Goal: Task Accomplishment & Management: Complete application form

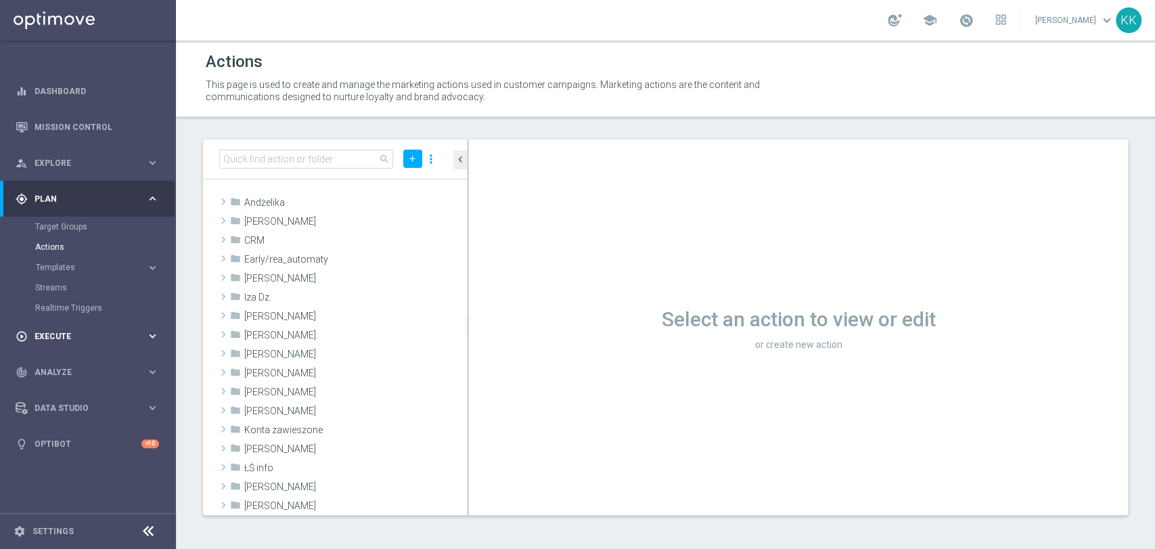
click at [57, 332] on span "Execute" at bounding box center [91, 336] width 112 height 8
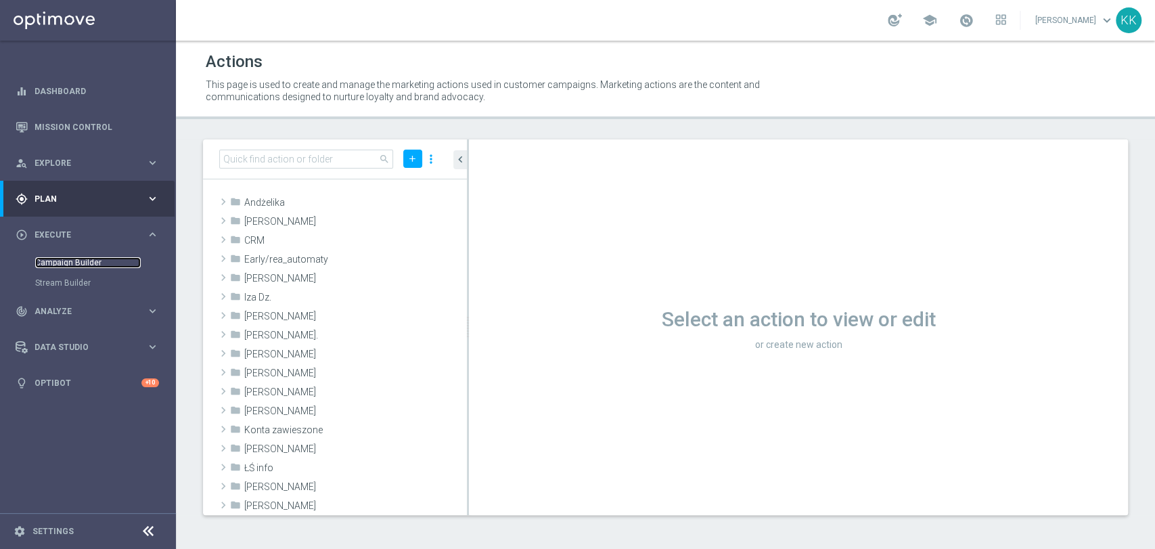
click at [51, 263] on link "Campaign Builder" at bounding box center [88, 262] width 106 height 11
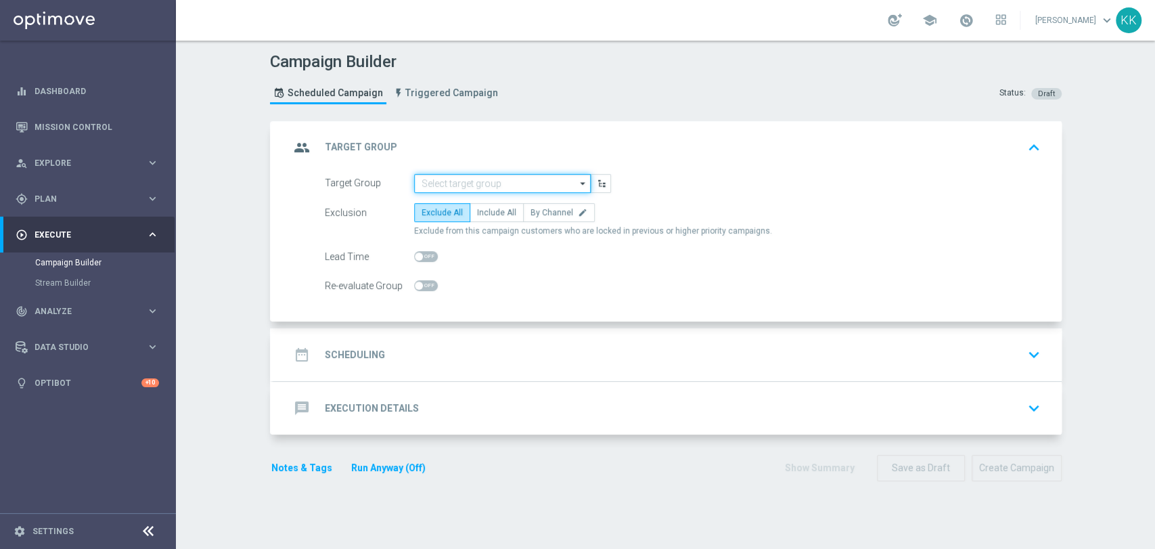
click at [522, 183] on input at bounding box center [502, 183] width 177 height 19
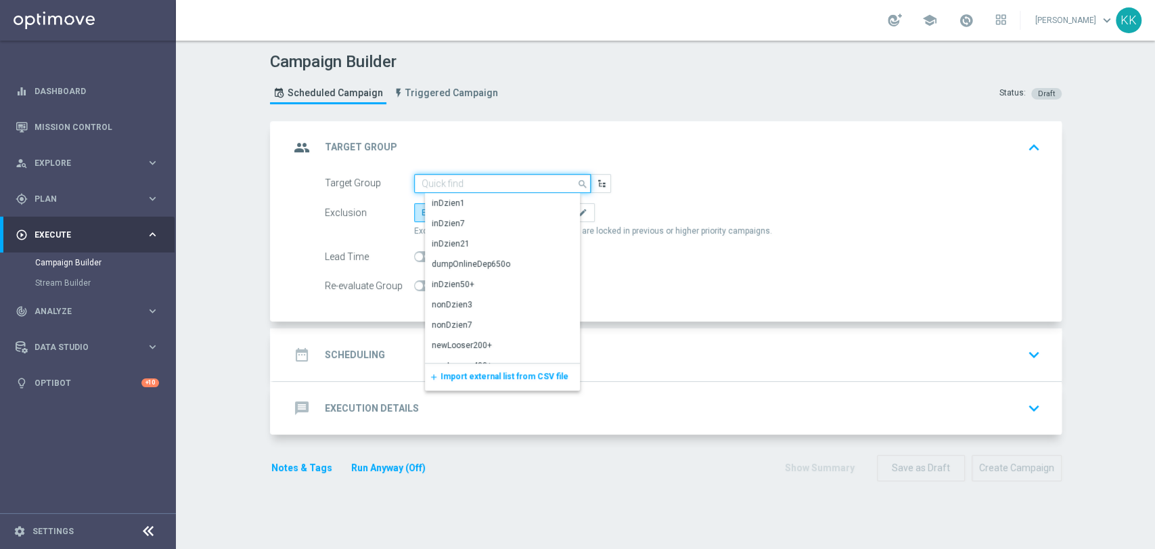
paste input "D_MIN-LOW_TARGET_WAGER_50% do 100 PLN_120825_PUSH"
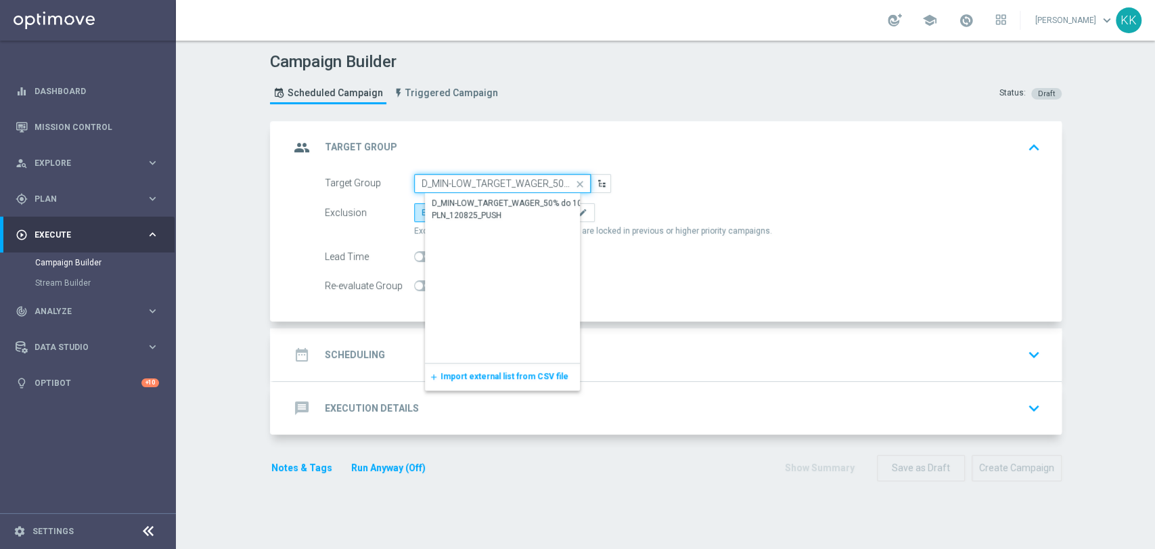
scroll to position [0, 106]
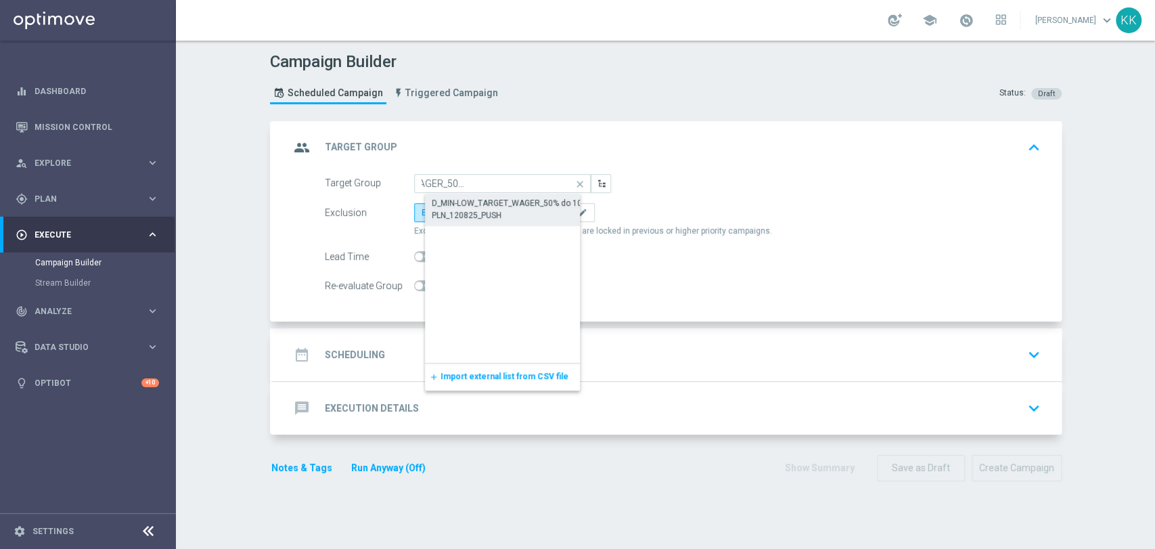
click at [518, 206] on div "D_MIN-LOW_TARGET_WAGER_50% do 100 PLN_120825_PUSH" at bounding box center [514, 209] width 164 height 24
type input "D_MIN-LOW_TARGET_WAGER_50% do 100 PLN_120825_PUSH"
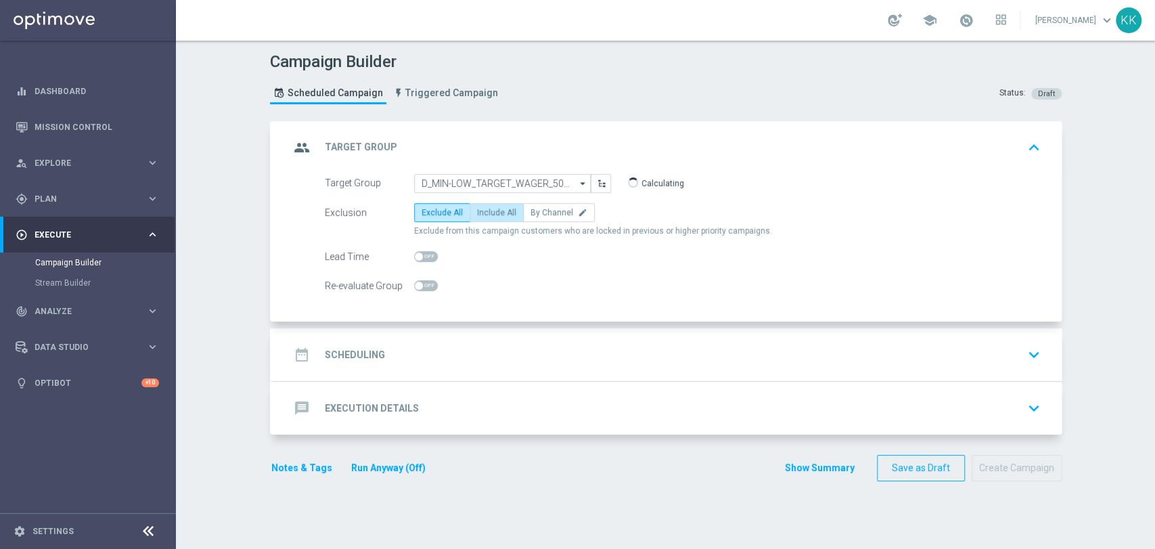
click at [482, 216] on span "Include All" at bounding box center [496, 212] width 39 height 9
click at [482, 216] on input "Include All" at bounding box center [481, 214] width 9 height 9
radio input "true"
click at [425, 283] on span at bounding box center [426, 285] width 24 height 11
click at [425, 283] on input "checkbox" at bounding box center [426, 285] width 24 height 11
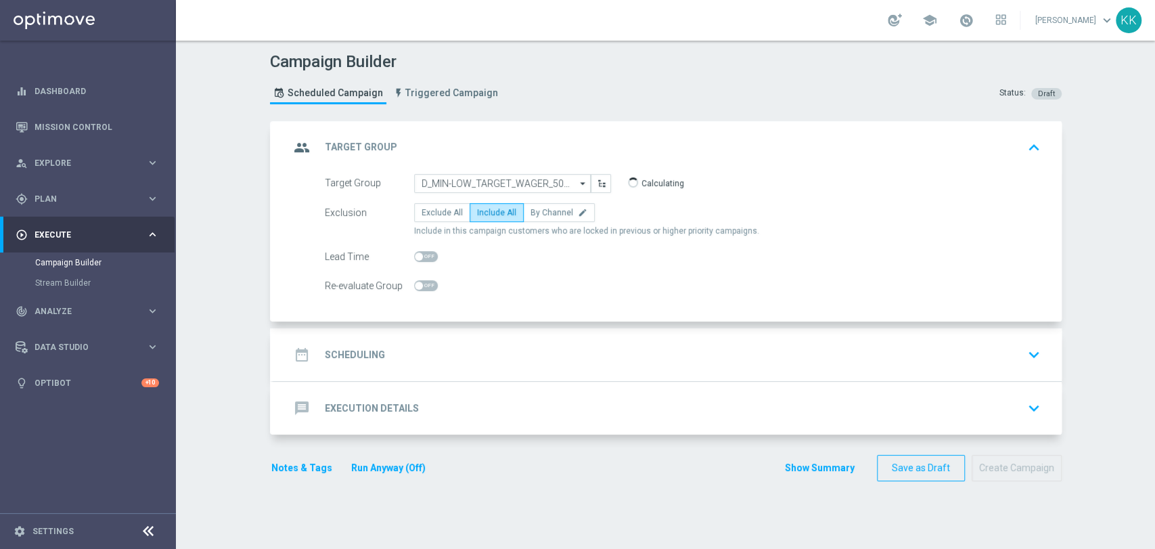
checkbox input "true"
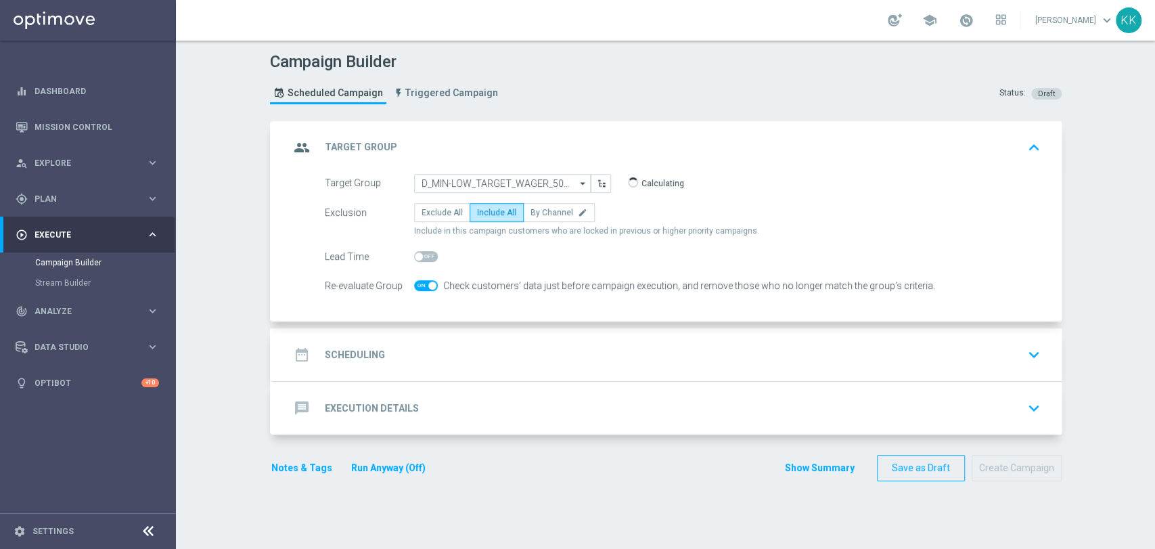
click at [487, 357] on div "date_range Scheduling keyboard_arrow_down" at bounding box center [668, 355] width 756 height 26
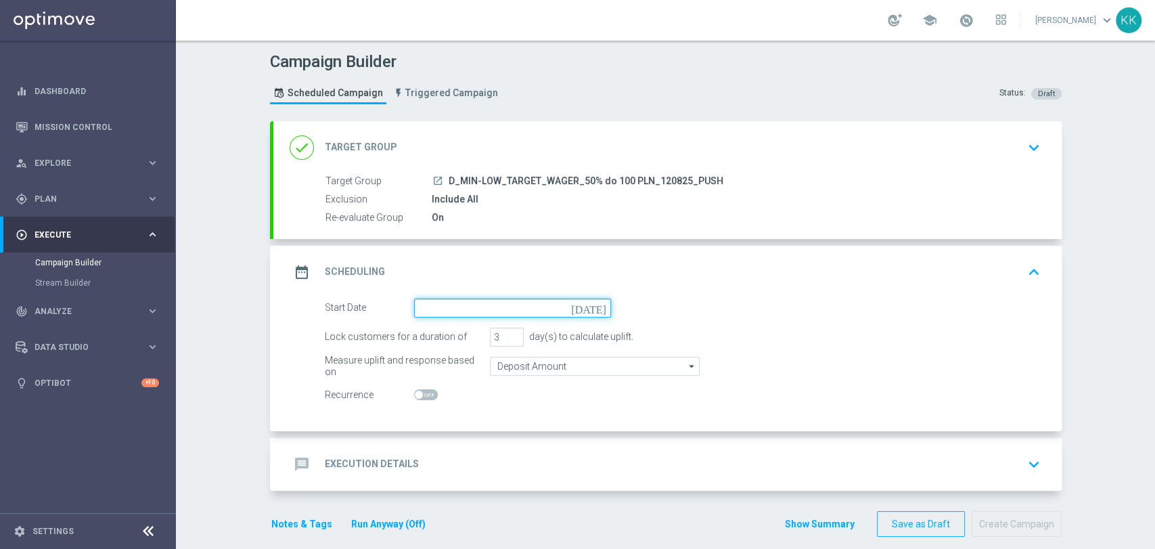
click at [479, 308] on input at bounding box center [512, 307] width 197 height 19
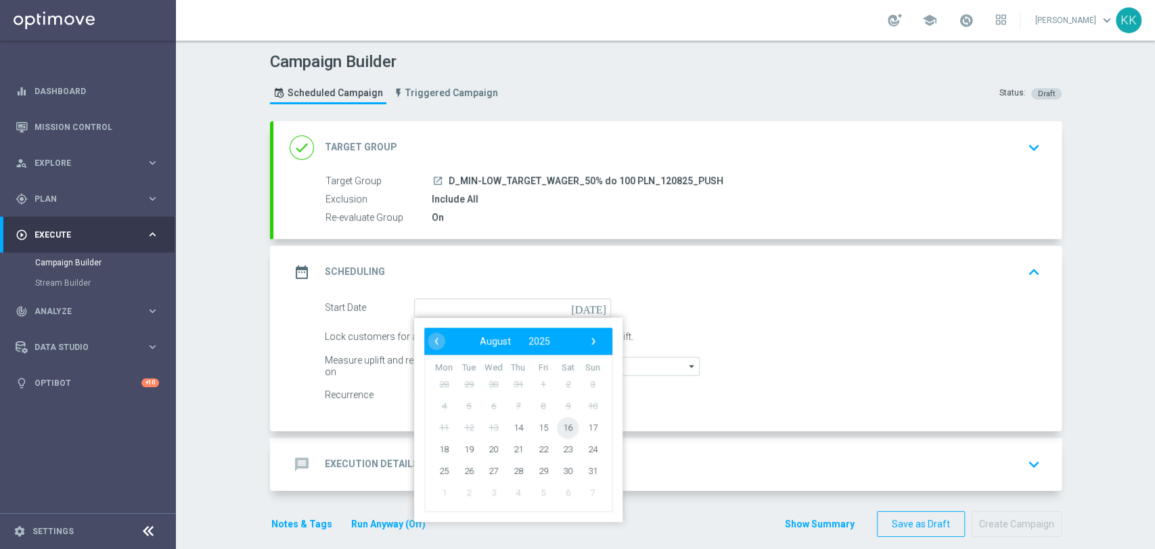
click at [566, 423] on span "16" at bounding box center [568, 427] width 22 height 22
type input "[DATE]"
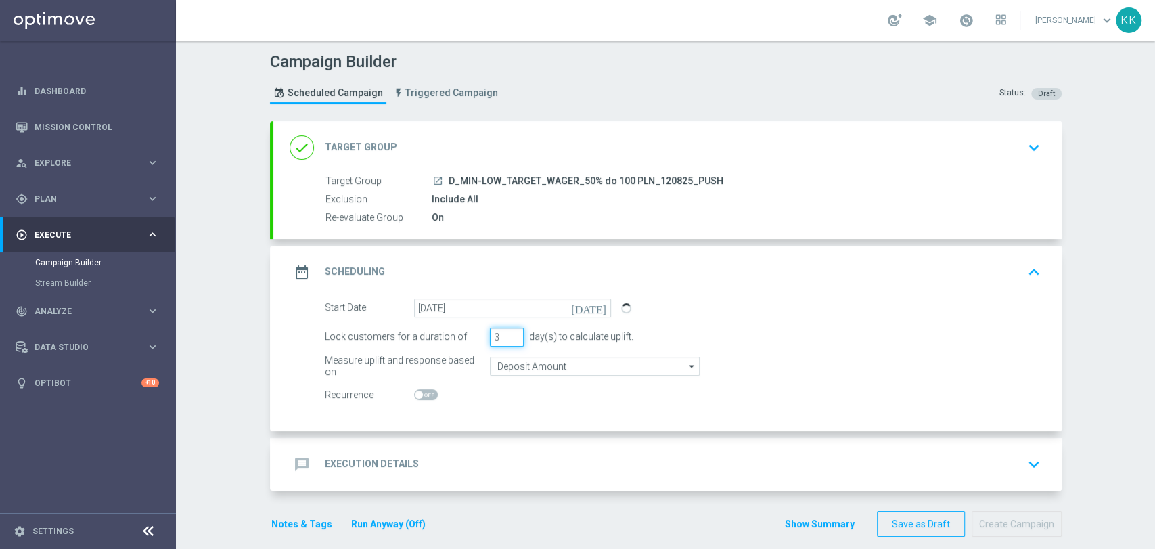
click at [462, 333] on div "Lock customers for a duration of 3 day(s) to calculate uplift." at bounding box center [683, 337] width 736 height 19
type input "1"
click at [516, 365] on input "Deposit Amount" at bounding box center [595, 366] width 210 height 19
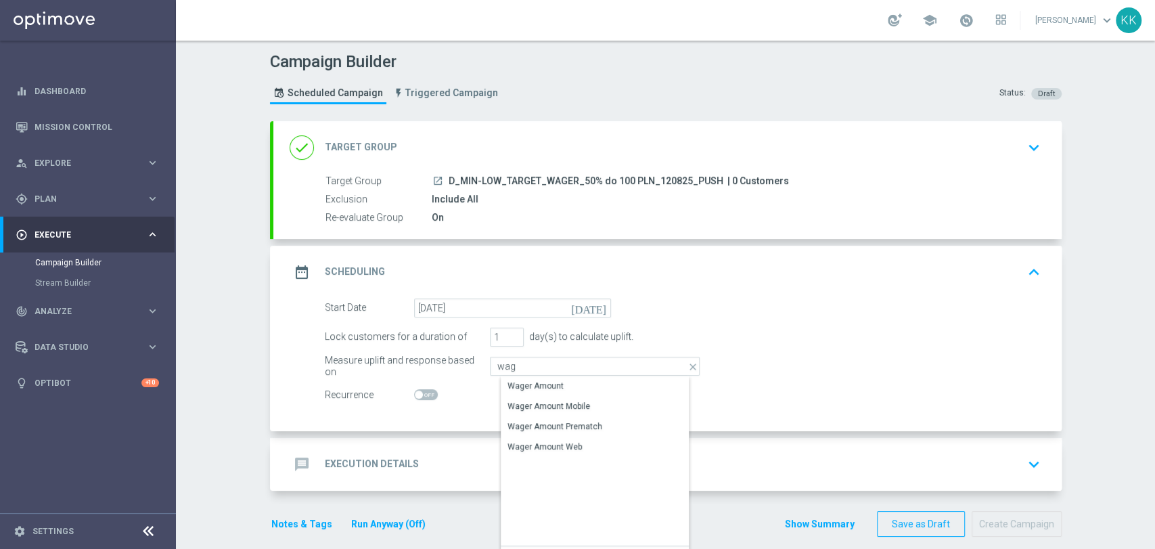
click at [522, 380] on div "Wager Amount" at bounding box center [536, 386] width 56 height 12
type input "Wager Amount"
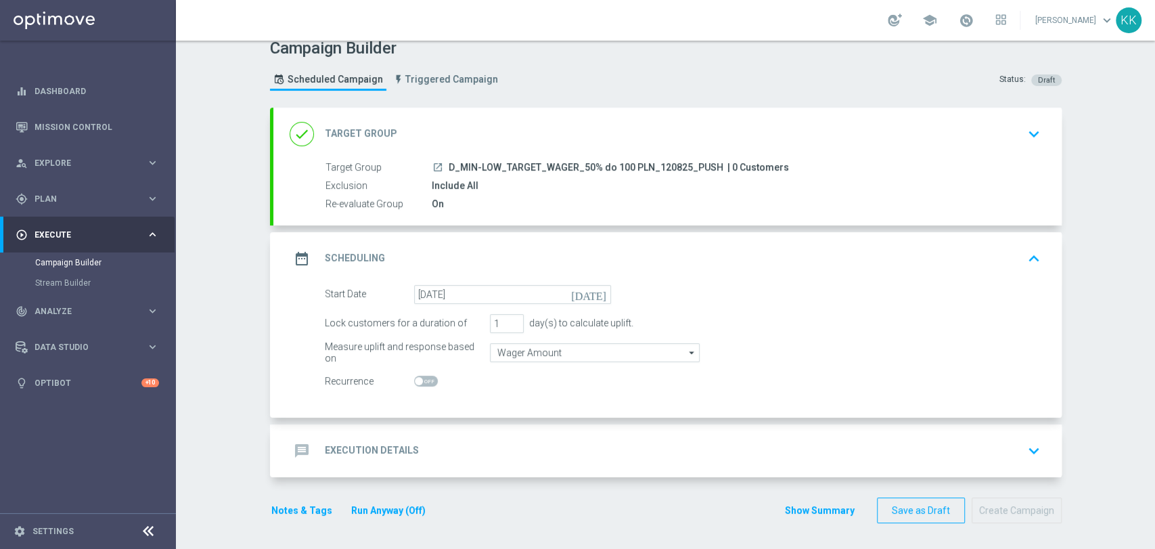
click at [529, 442] on div "message Execution Details keyboard_arrow_down" at bounding box center [668, 451] width 756 height 26
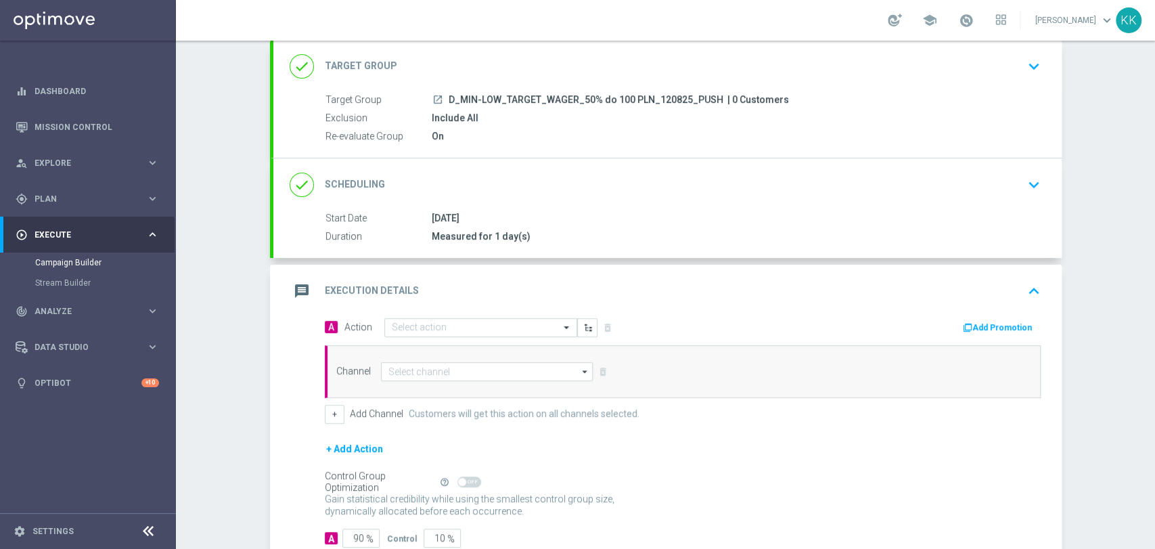
scroll to position [168, 0]
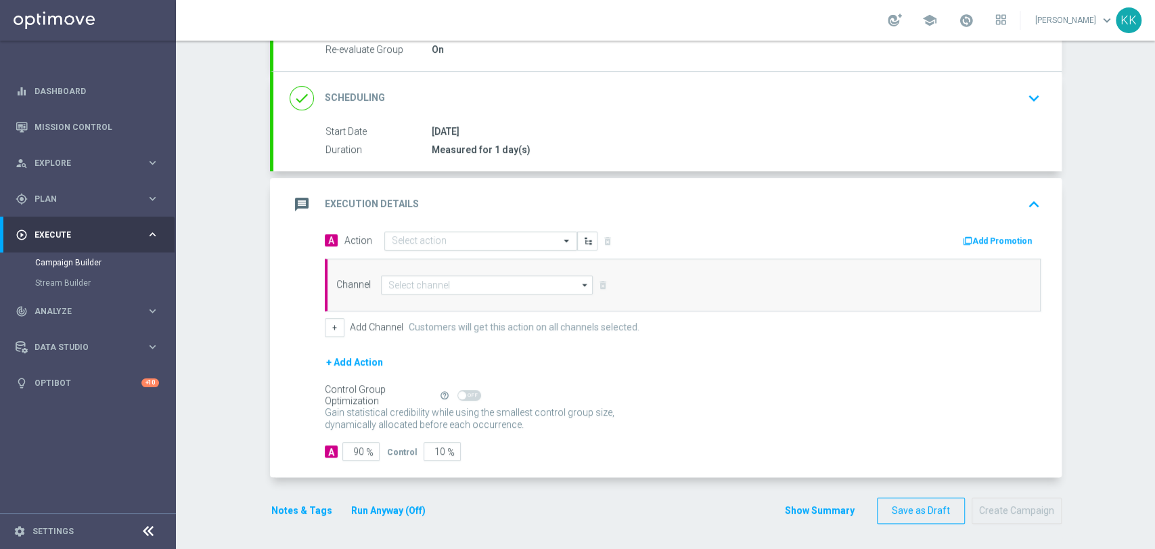
click at [455, 239] on input "text" at bounding box center [467, 242] width 151 height 12
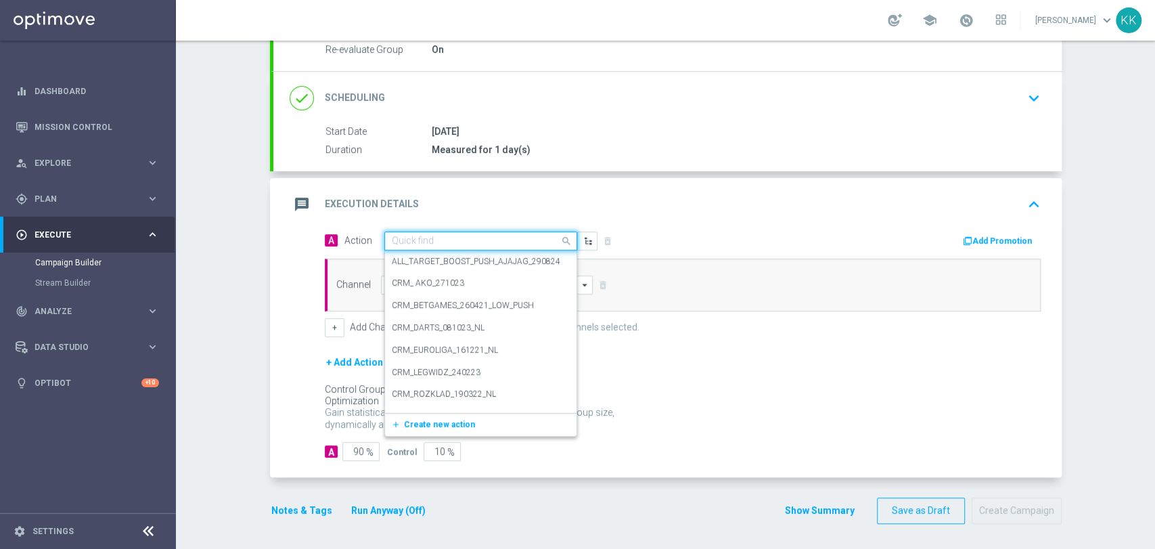
paste input "D_MIN-LOW_TARGET_WAGER_50% do 100 PLN_120825_PUSH"
type input "D_MIN-LOW_TARGET_WAGER_50% do 100 PLN_120825_PUSH"
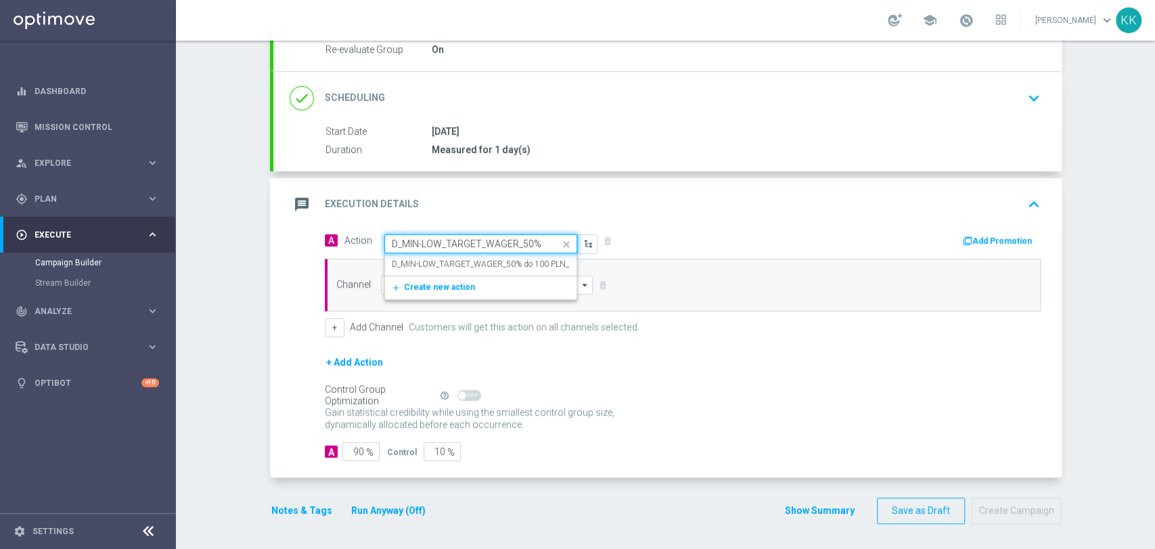
scroll to position [0, 110]
click at [454, 253] on div "D_MIN-LOW_TARGET_WAGER_50% do 100 PLN_120825_PUSH edit" at bounding box center [481, 264] width 178 height 22
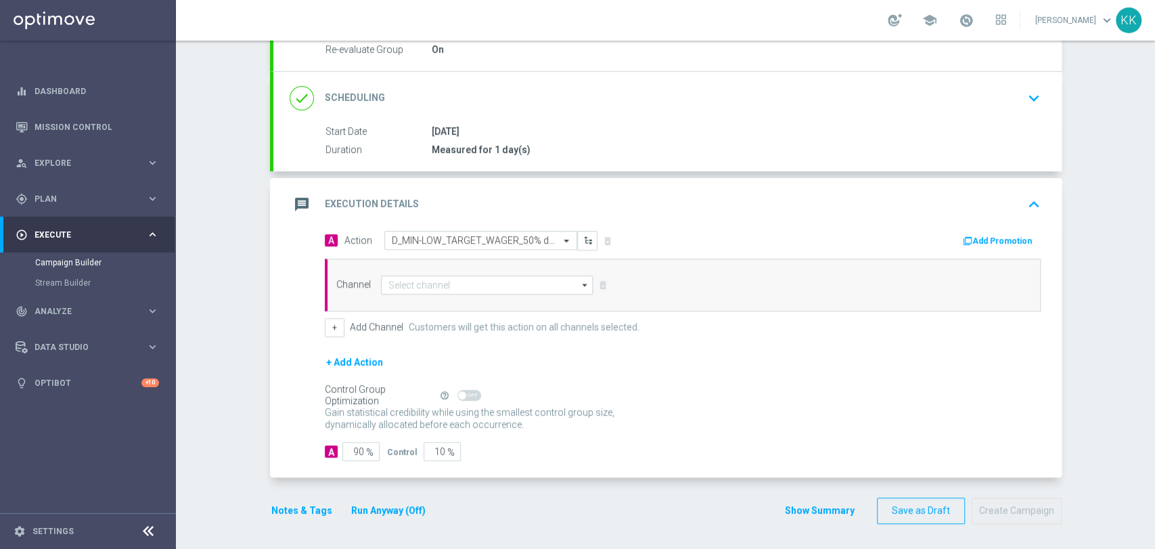
scroll to position [0, 0]
click at [437, 283] on input at bounding box center [487, 284] width 213 height 19
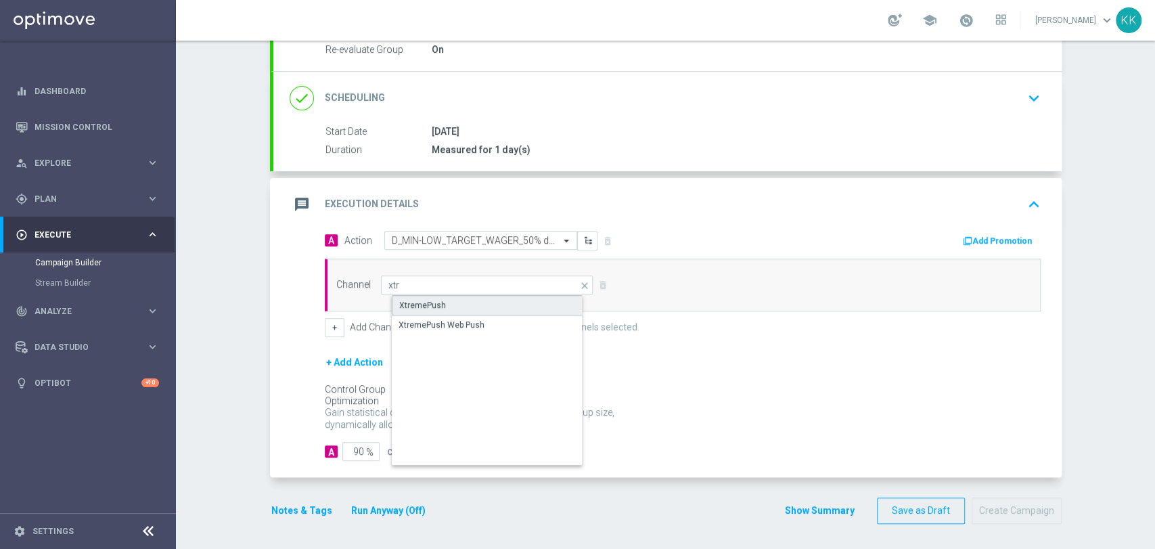
click at [439, 295] on div "XtremePush" at bounding box center [498, 305] width 213 height 20
type input "XtremePush"
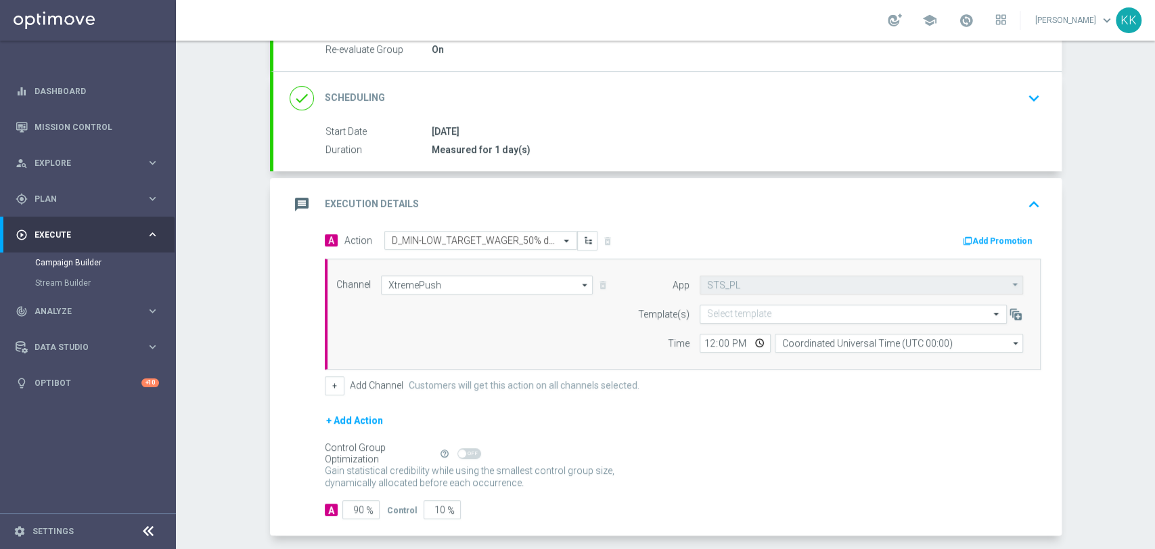
click at [740, 318] on input "text" at bounding box center [839, 315] width 265 height 12
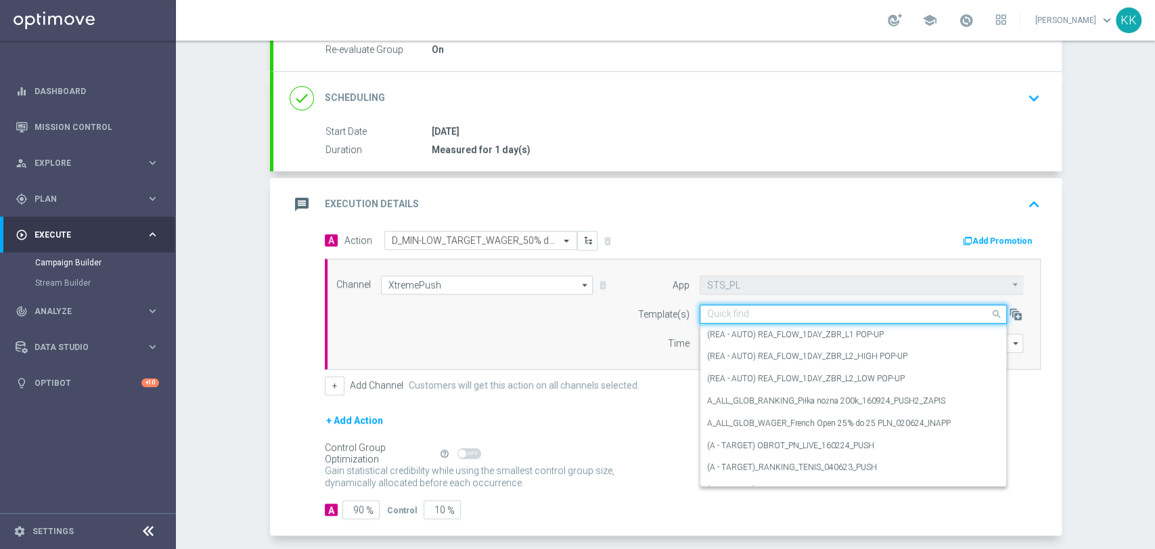
paste input "D_MIN-LOW_TARGET_WAGER_50% do 100 PLN_120825_PUSH"
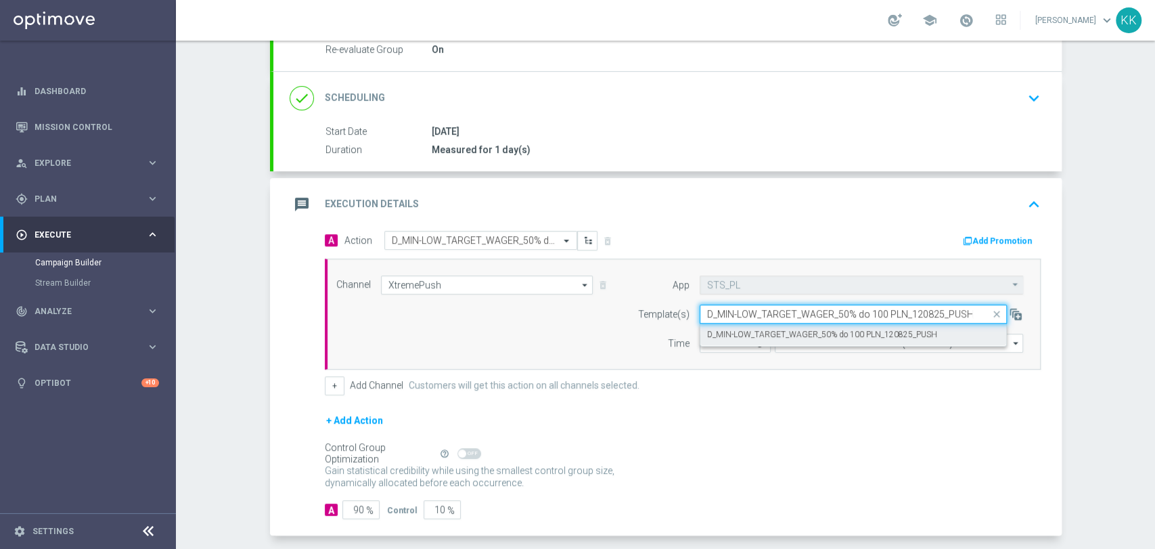
click at [736, 329] on label "D_MIN-LOW_TARGET_WAGER_50% do 100 PLN_120825_PUSH" at bounding box center [822, 335] width 230 height 12
type input "D_MIN-LOW_TARGET_WAGER_50% do 100 PLN_120825_PUSH"
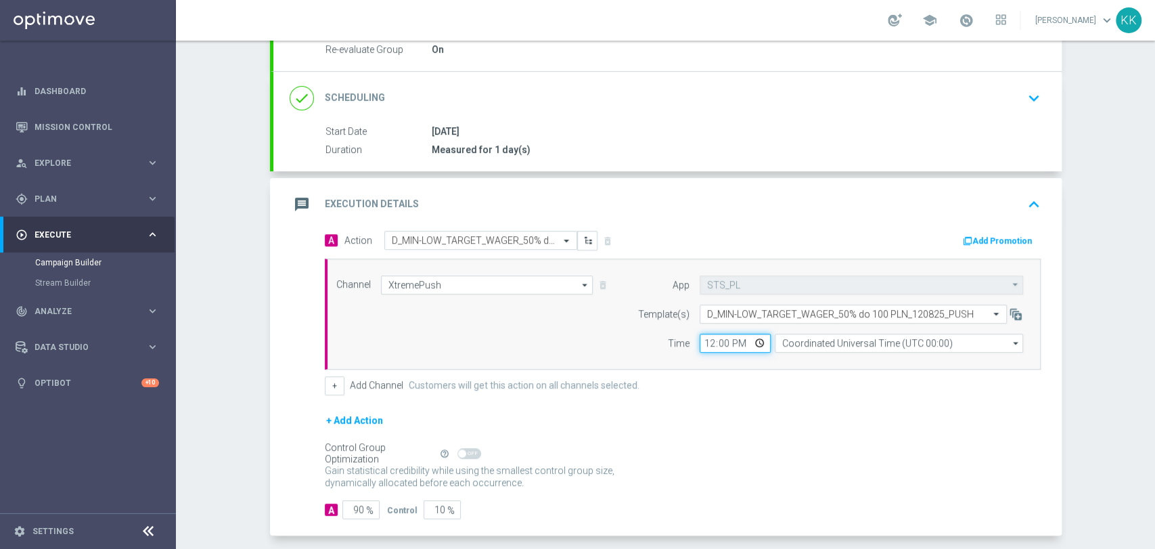
click at [703, 338] on input "12:00" at bounding box center [735, 343] width 71 height 19
type input "17:01"
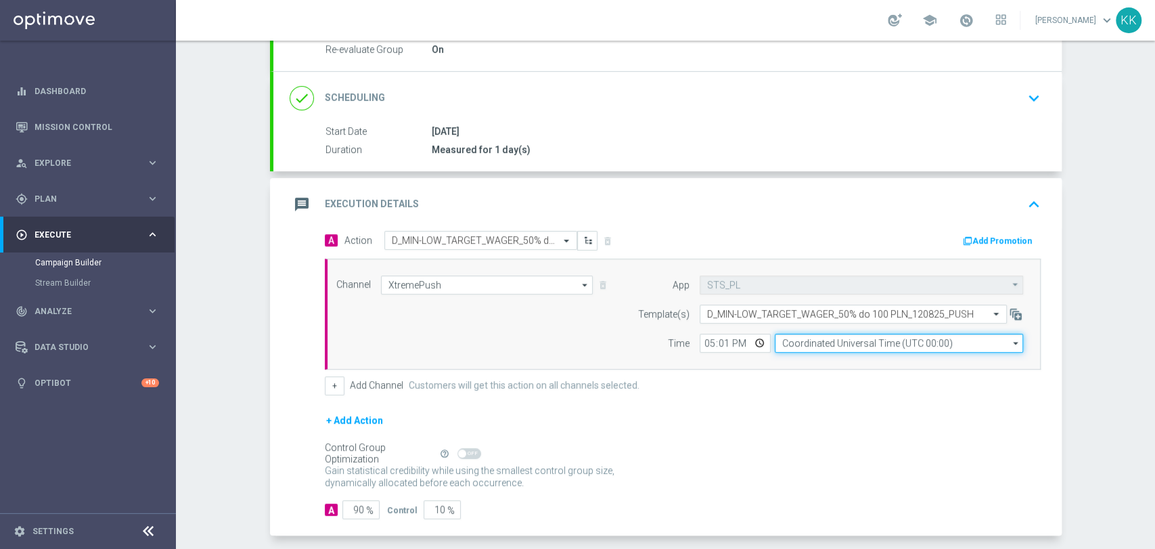
click at [827, 349] on input "Coordinated Universal Time (UTC 00:00)" at bounding box center [899, 343] width 248 height 19
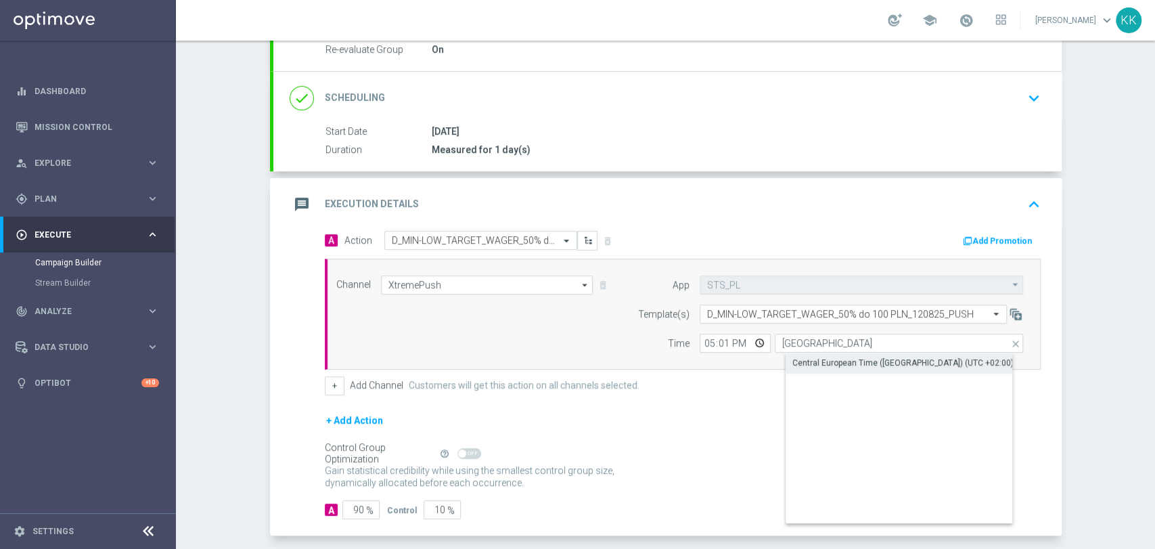
click at [824, 365] on div "Central European Time ([GEOGRAPHIC_DATA]) (UTC +02:00)" at bounding box center [903, 363] width 221 height 12
type input "Central European Time ([GEOGRAPHIC_DATA]) (UTC +02:00)"
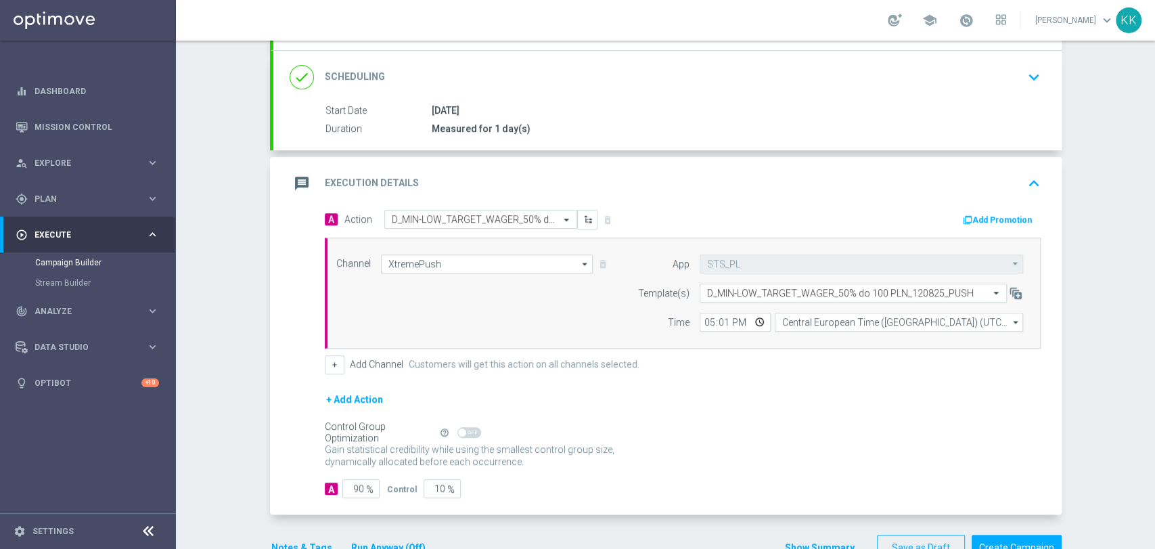
scroll to position [226, 0]
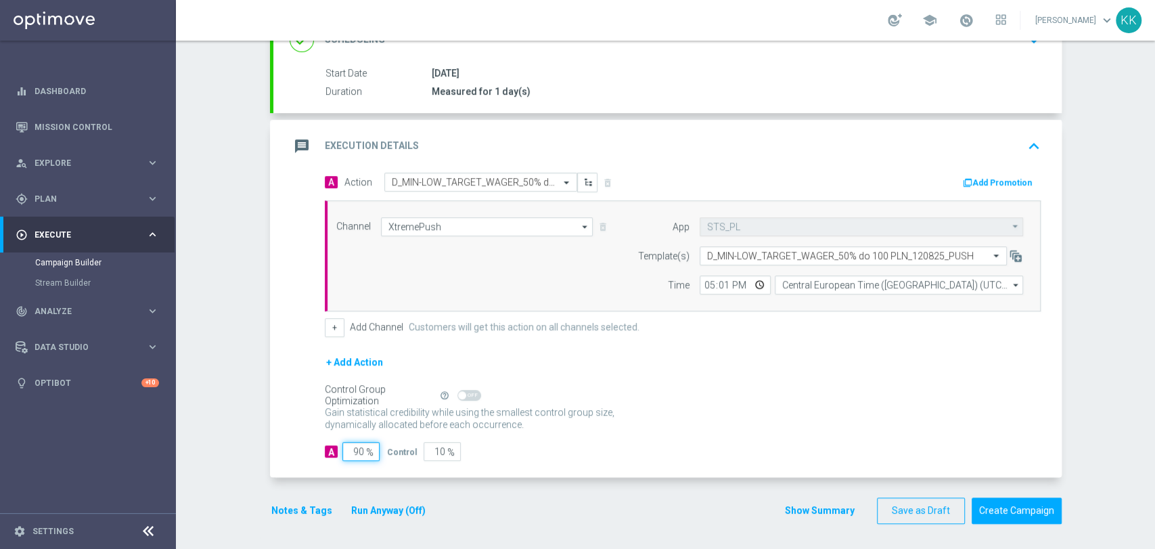
click at [357, 445] on input "90" at bounding box center [360, 451] width 37 height 19
type input "9"
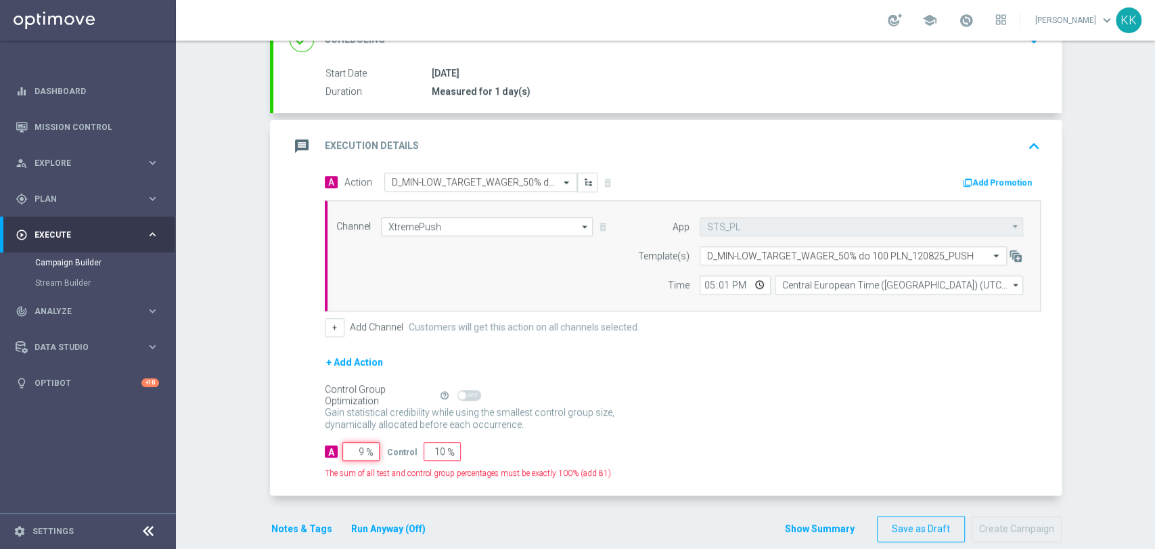
type input "91"
type input "98"
type input "2"
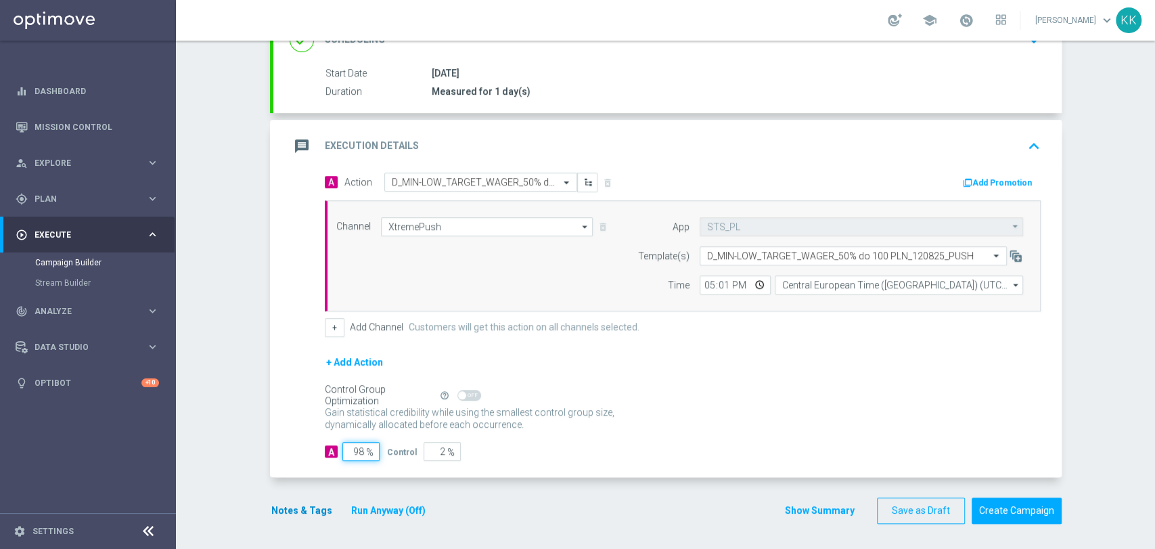
type input "98"
click at [275, 506] on button "Notes & Tags" at bounding box center [302, 510] width 64 height 17
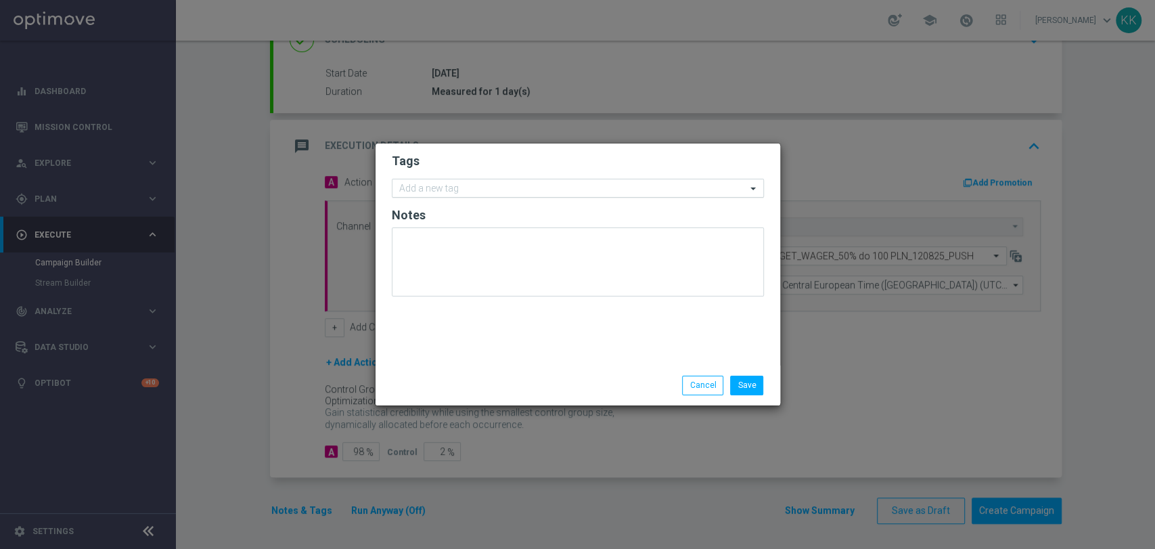
click at [453, 185] on input "text" at bounding box center [572, 189] width 347 height 12
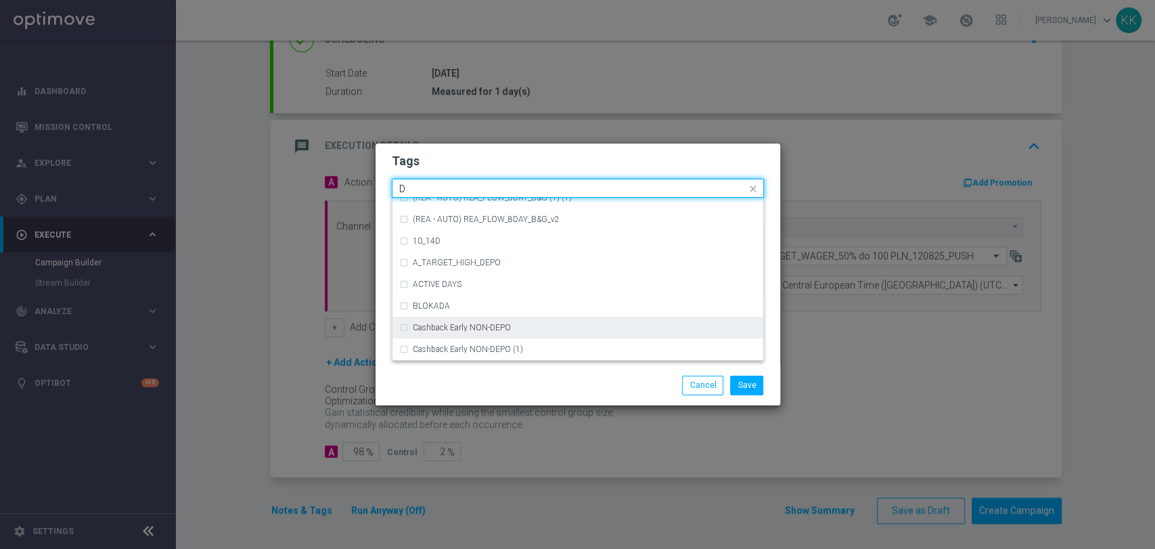
scroll to position [1504, 0]
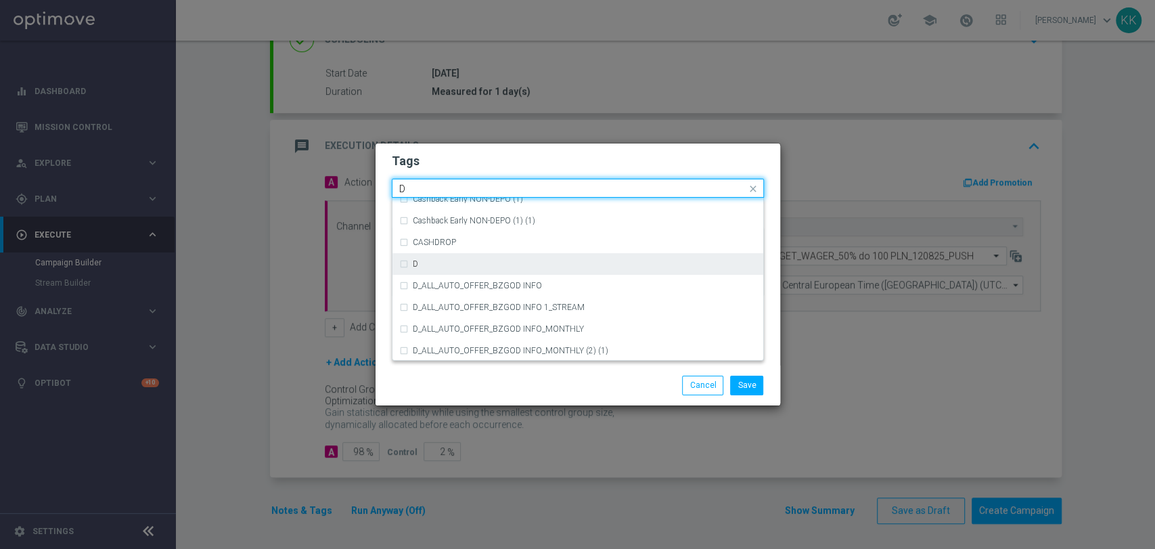
click at [478, 257] on div "D" at bounding box center [577, 264] width 357 height 22
type input "D"
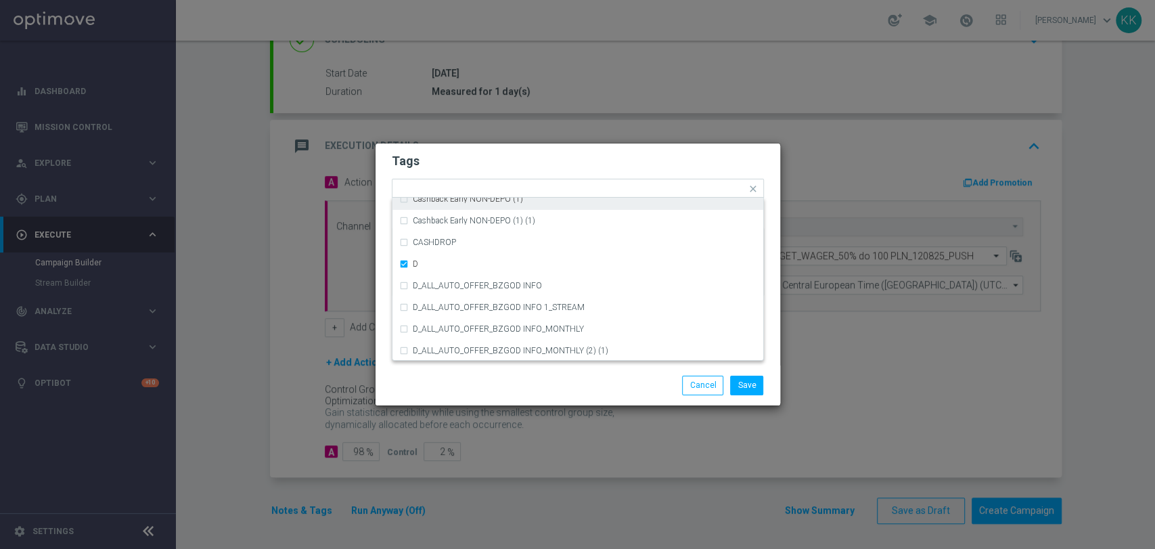
click at [474, 157] on h2 "Tags" at bounding box center [578, 161] width 372 height 16
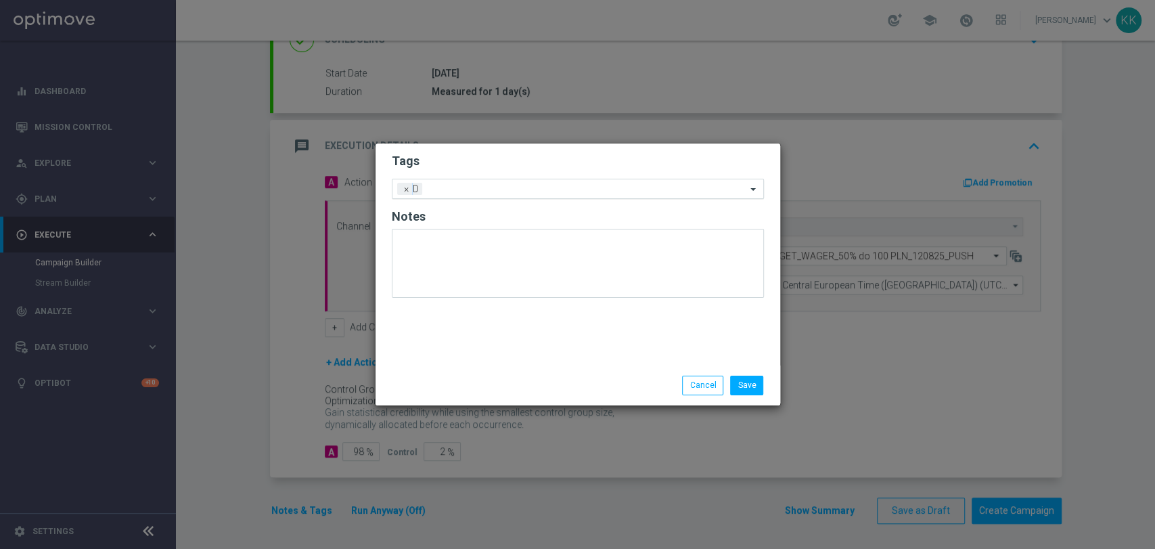
click at [488, 190] on input "text" at bounding box center [587, 190] width 319 height 12
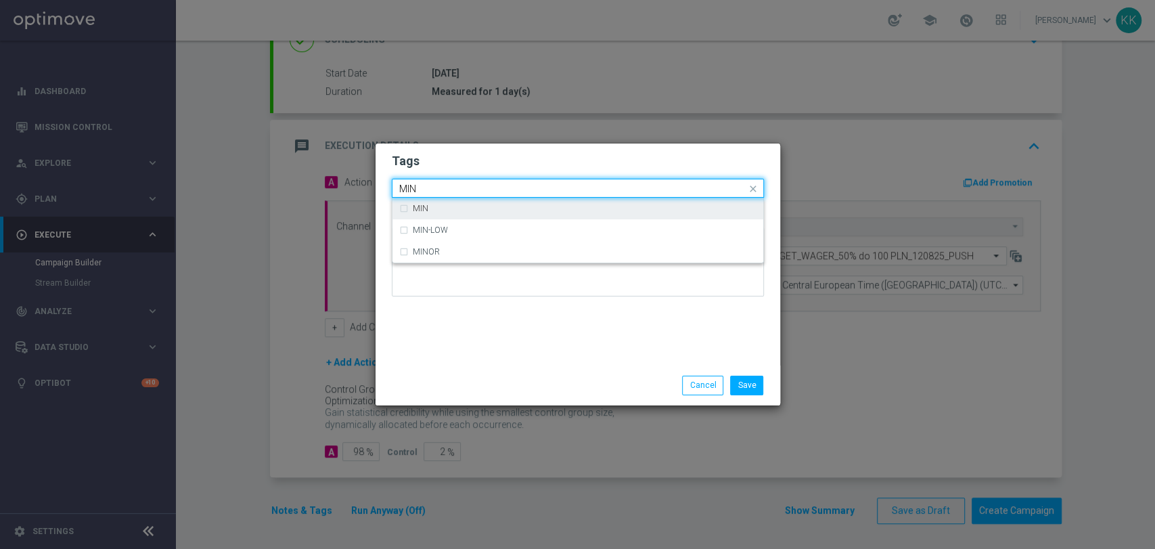
click at [471, 207] on div "MIN" at bounding box center [585, 208] width 344 height 8
type input "MIN"
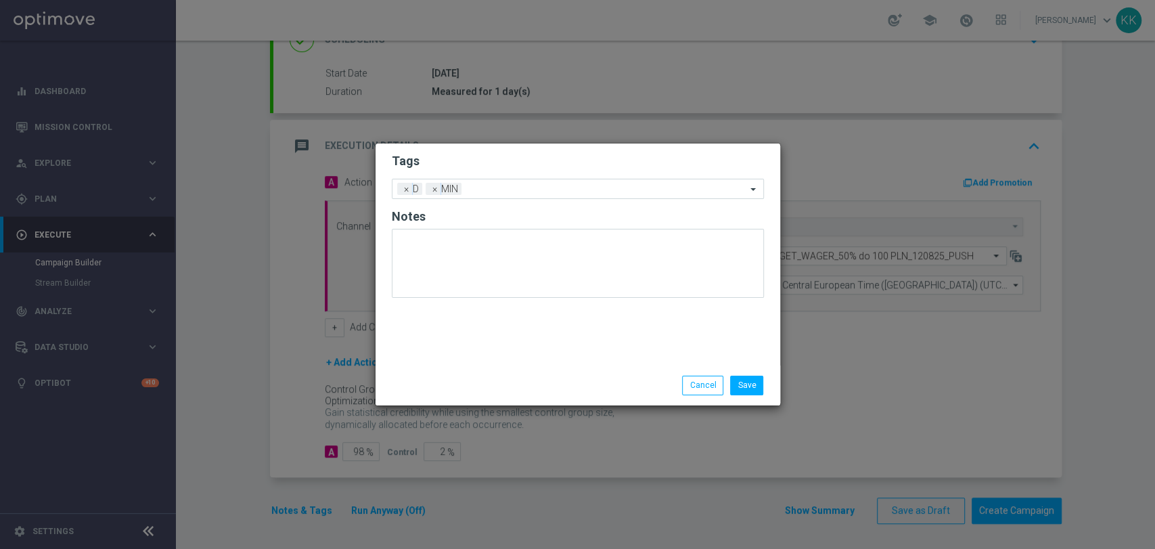
click at [527, 158] on h2 "Tags" at bounding box center [578, 161] width 372 height 16
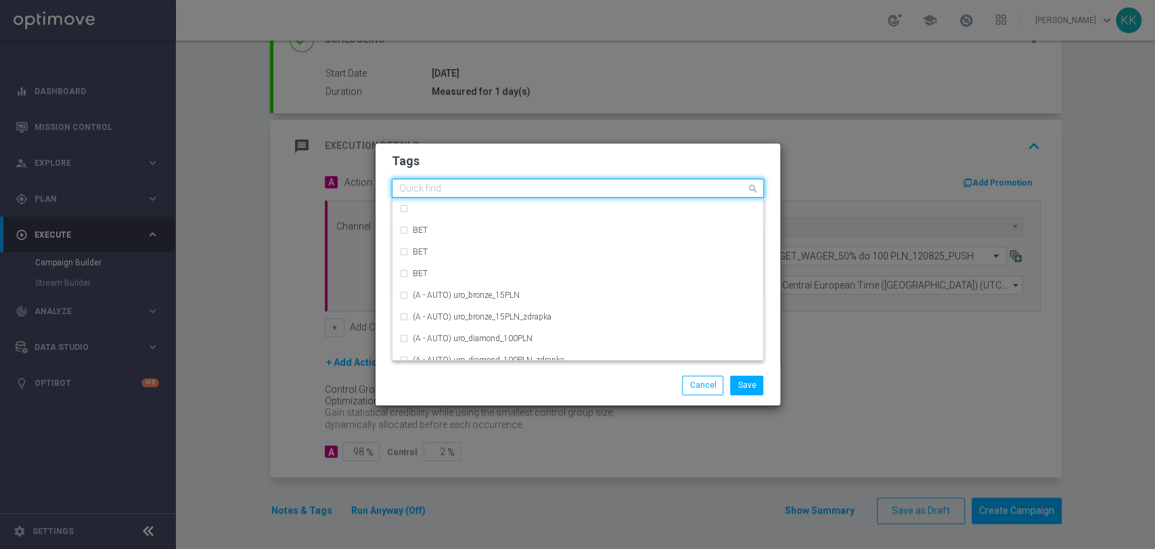
click at [535, 190] on input "text" at bounding box center [572, 189] width 347 height 12
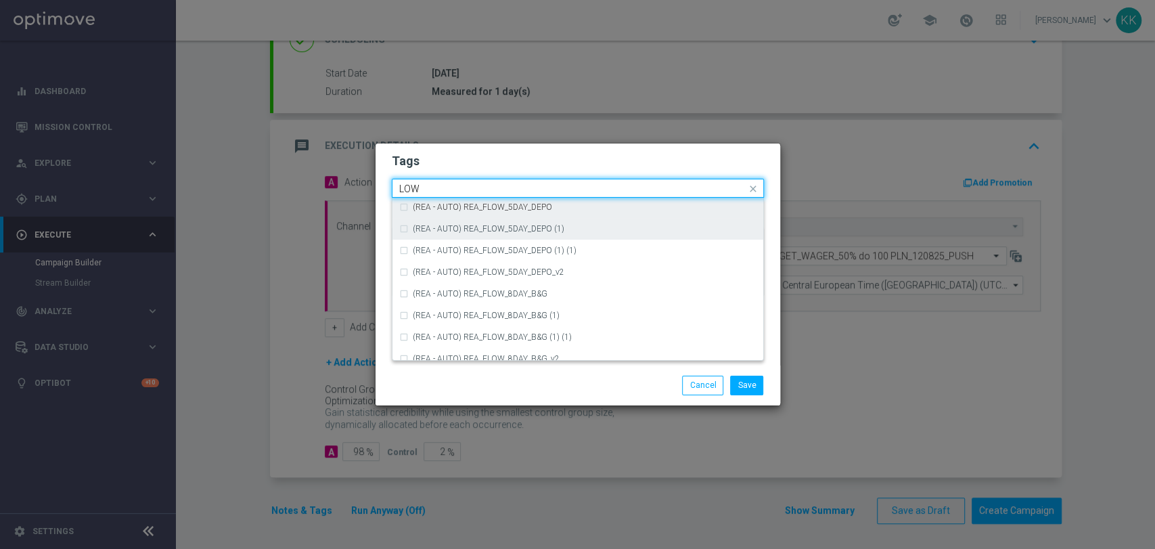
scroll to position [661, 0]
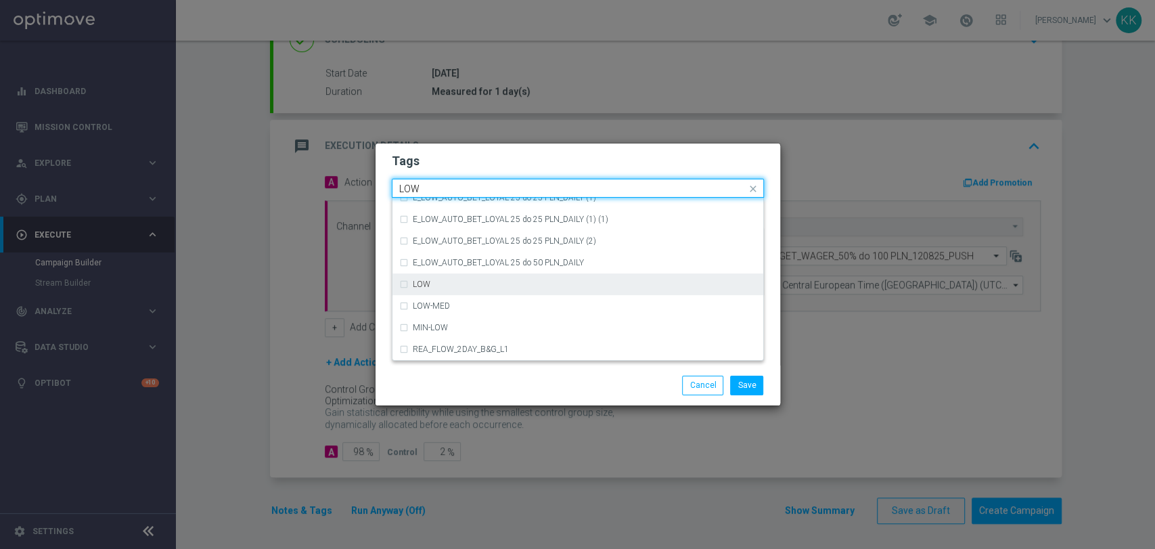
click at [476, 290] on div "LOW" at bounding box center [577, 284] width 357 height 22
type input "LOW"
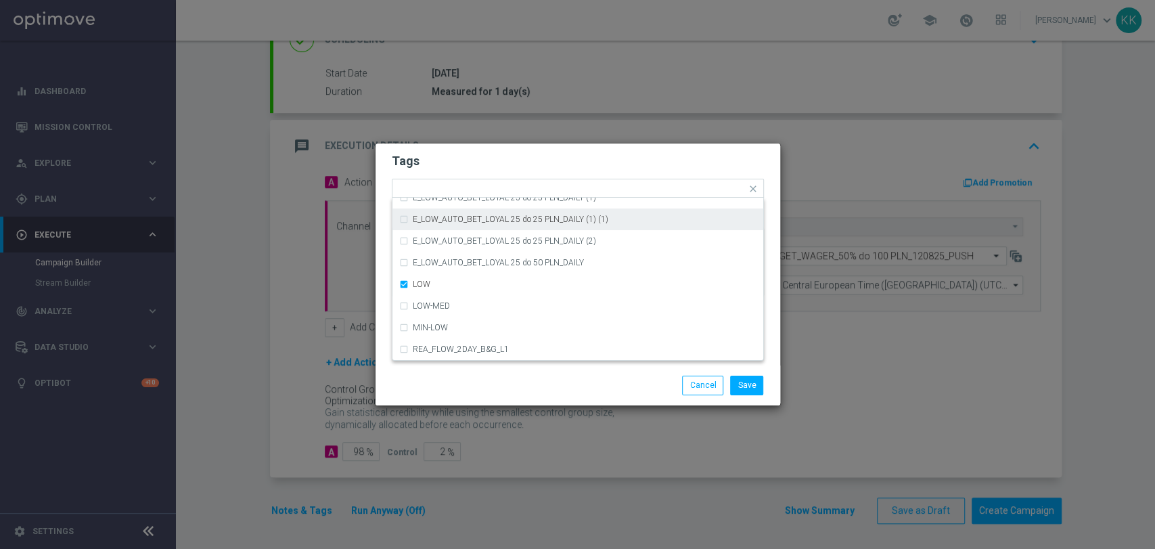
click at [496, 153] on h2 "Tags" at bounding box center [578, 161] width 372 height 16
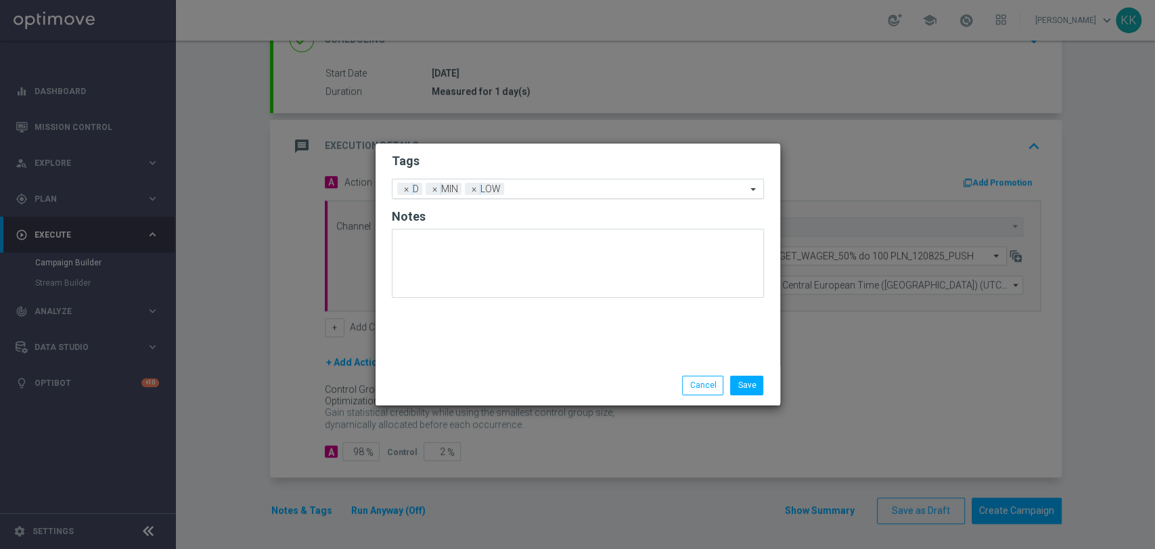
click at [556, 193] on input "text" at bounding box center [628, 190] width 237 height 12
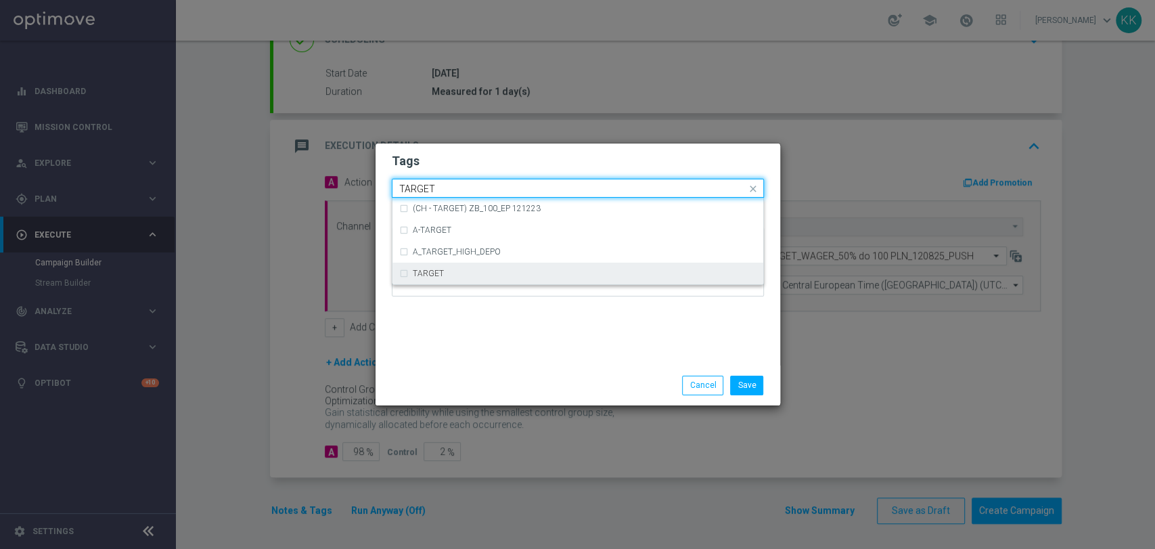
click at [509, 281] on div "TARGET" at bounding box center [577, 274] width 357 height 22
type input "TARGET"
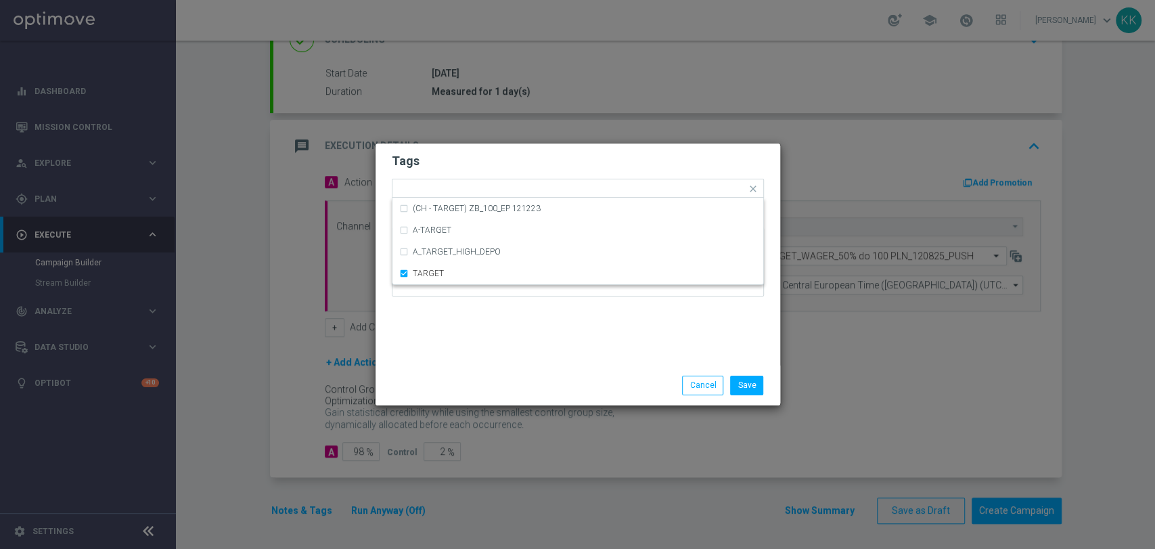
click at [518, 369] on div "Save Cancel" at bounding box center [578, 384] width 405 height 39
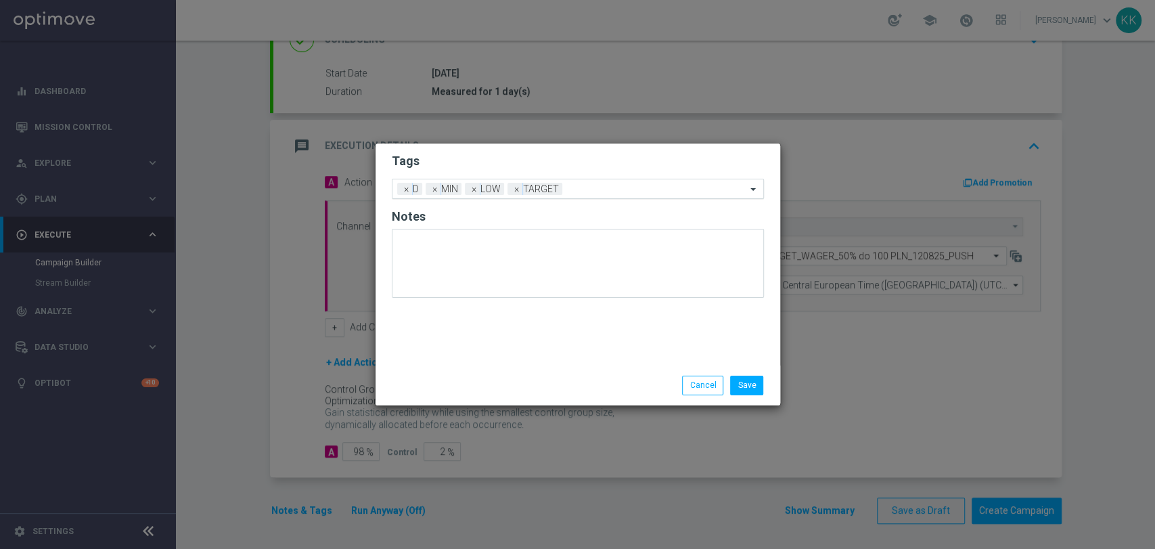
click at [627, 185] on input "text" at bounding box center [657, 190] width 179 height 12
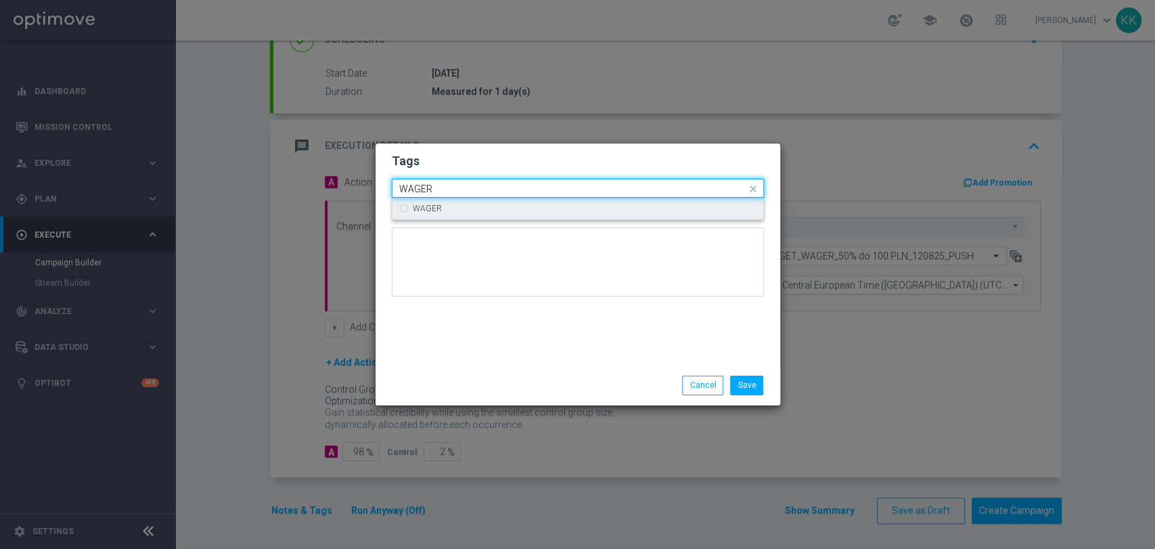
drag, startPoint x: 491, startPoint y: 213, endPoint x: 503, endPoint y: 187, distance: 28.8
click at [492, 213] on div "WAGER" at bounding box center [577, 209] width 357 height 22
type input "WAGER"
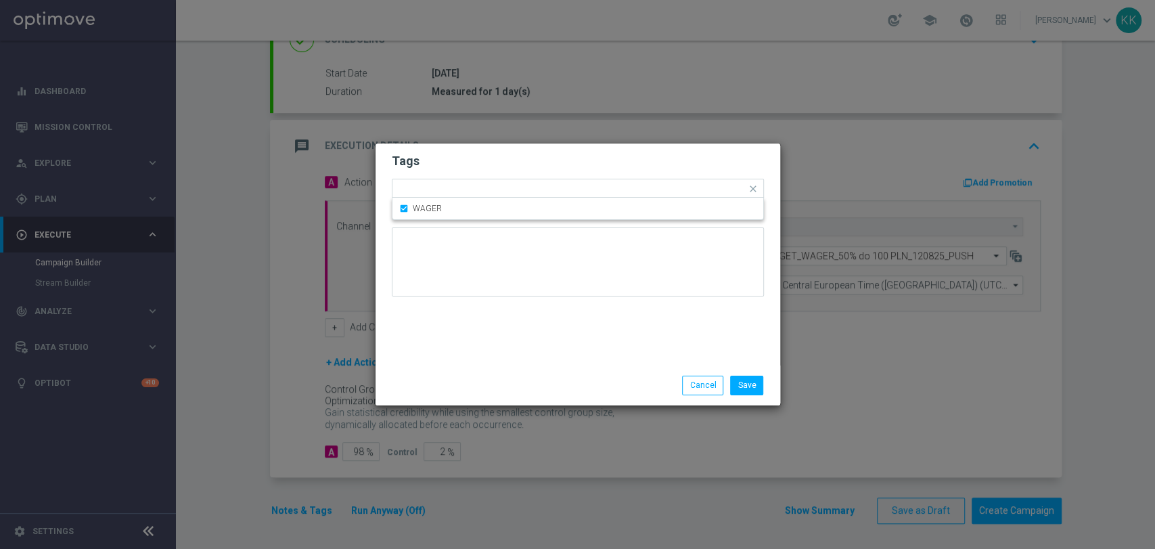
click at [509, 173] on form "Tags Quick find × D × MIN × LOW × TARGET × WAGER WAGER Notes" at bounding box center [578, 228] width 372 height 157
click at [665, 196] on div at bounding box center [683, 191] width 125 height 14
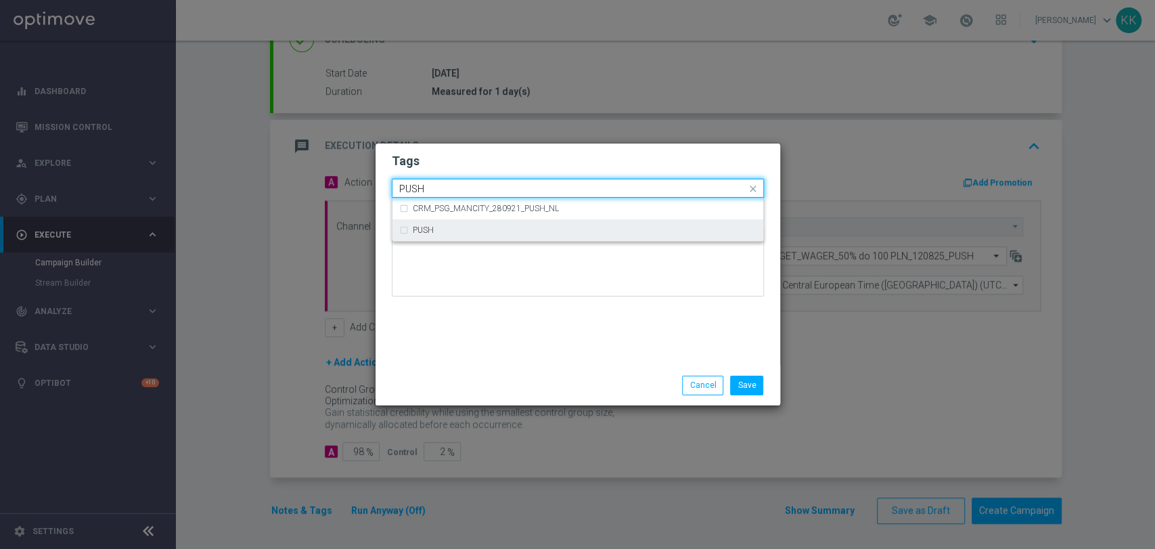
click at [550, 219] on div "PUSH" at bounding box center [577, 230] width 357 height 22
type input "PUSH"
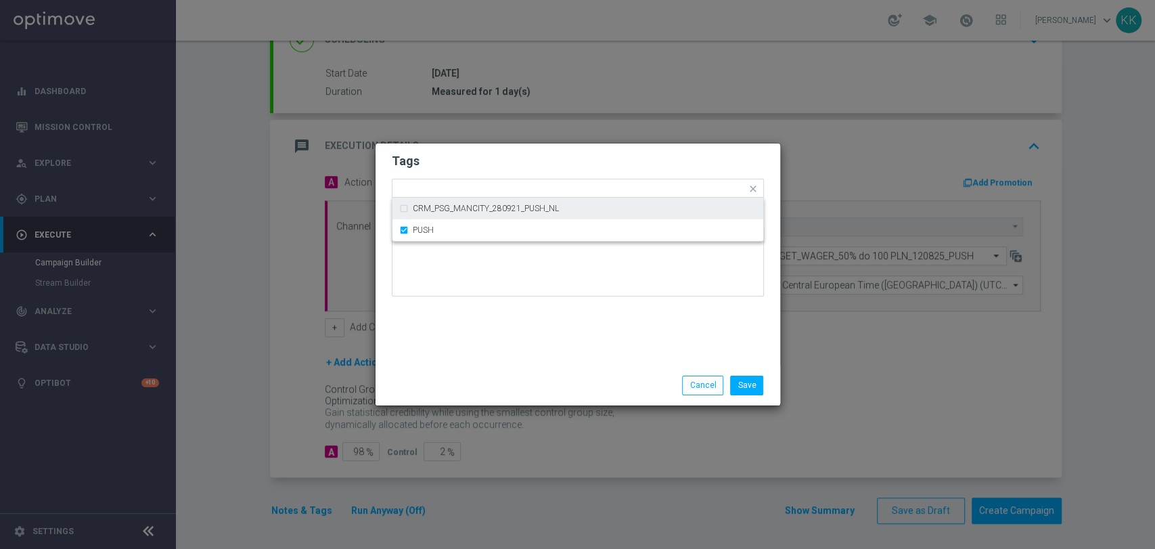
click at [543, 160] on h2 "Tags" at bounding box center [578, 161] width 372 height 16
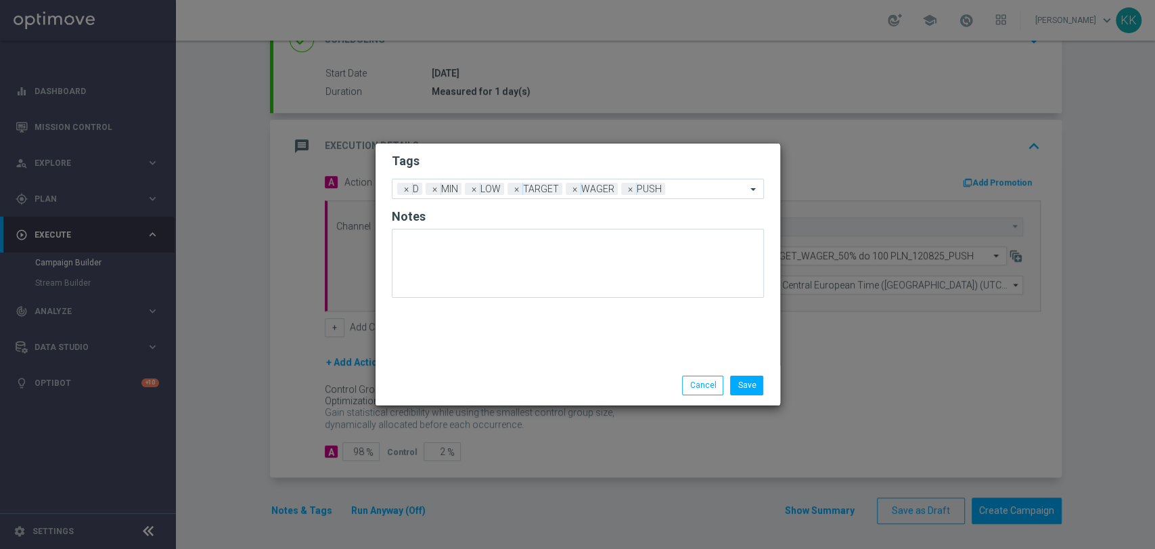
click at [763, 377] on li "Save" at bounding box center [747, 385] width 40 height 19
click at [761, 382] on button "Save" at bounding box center [746, 385] width 33 height 19
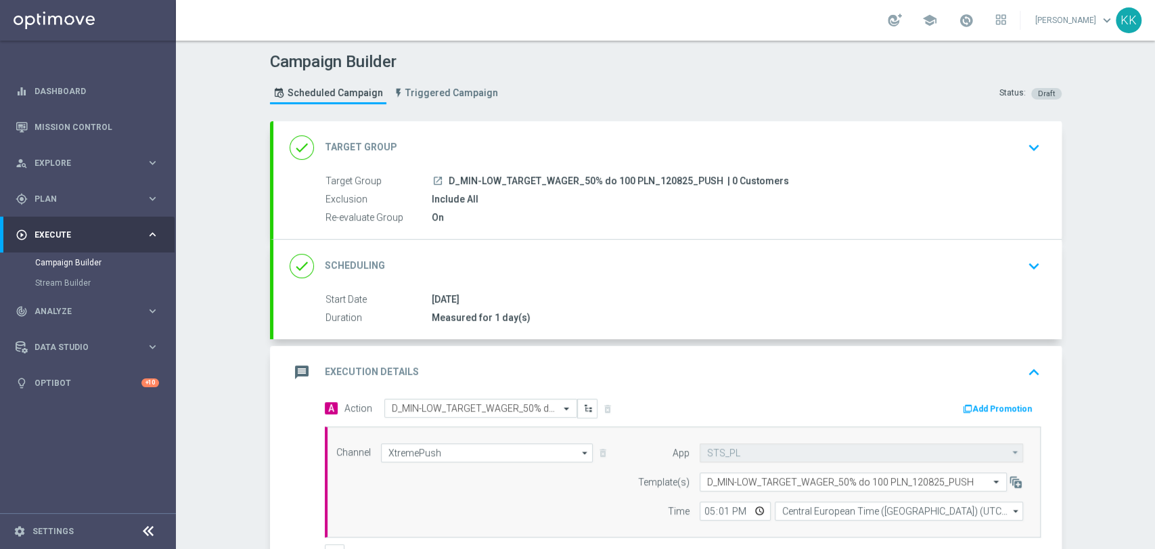
scroll to position [0, 0]
click at [1072, 144] on div "Campaign Builder Scheduled Campaign Triggered Campaign Status: Draft done Targe…" at bounding box center [665, 295] width 979 height 508
click at [1048, 165] on div "done Target Group keyboard_arrow_down" at bounding box center [667, 147] width 788 height 53
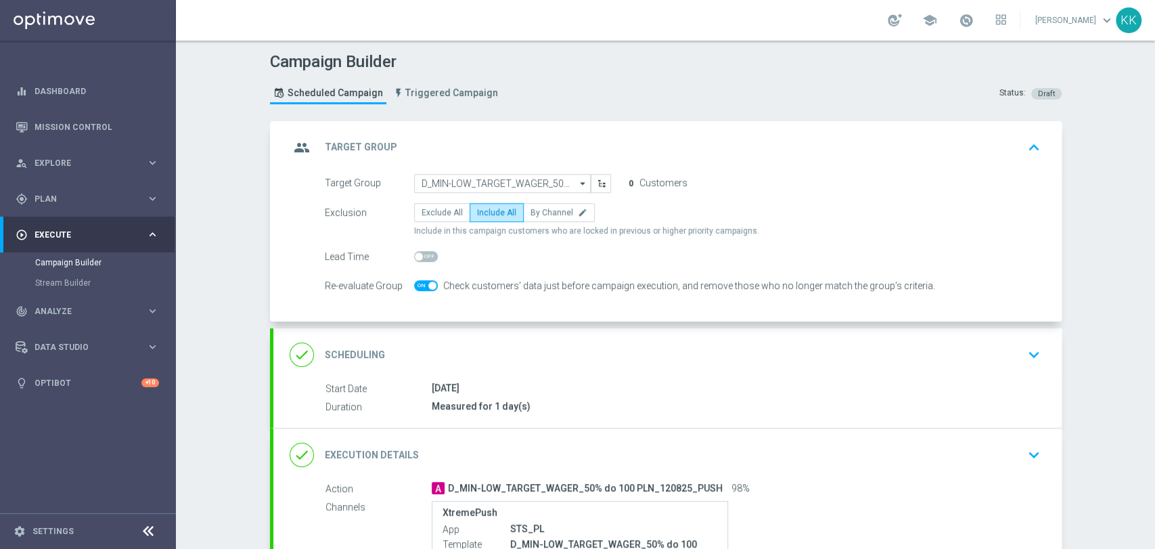
click at [1033, 363] on icon "keyboard_arrow_down" at bounding box center [1034, 354] width 20 height 20
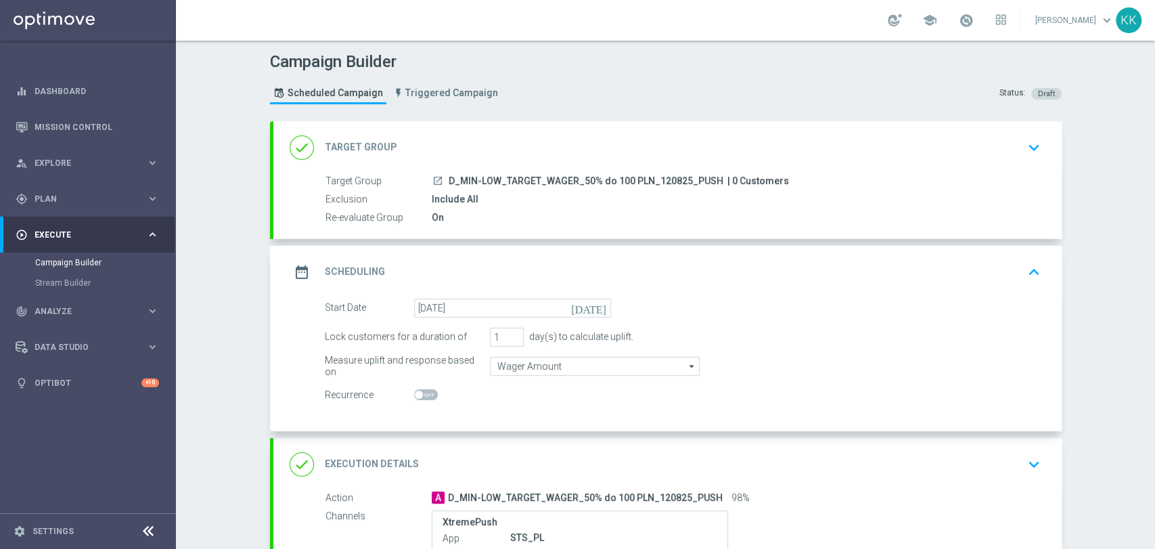
click at [789, 313] on div "Start Date [DATE] [DATE]" at bounding box center [683, 307] width 736 height 19
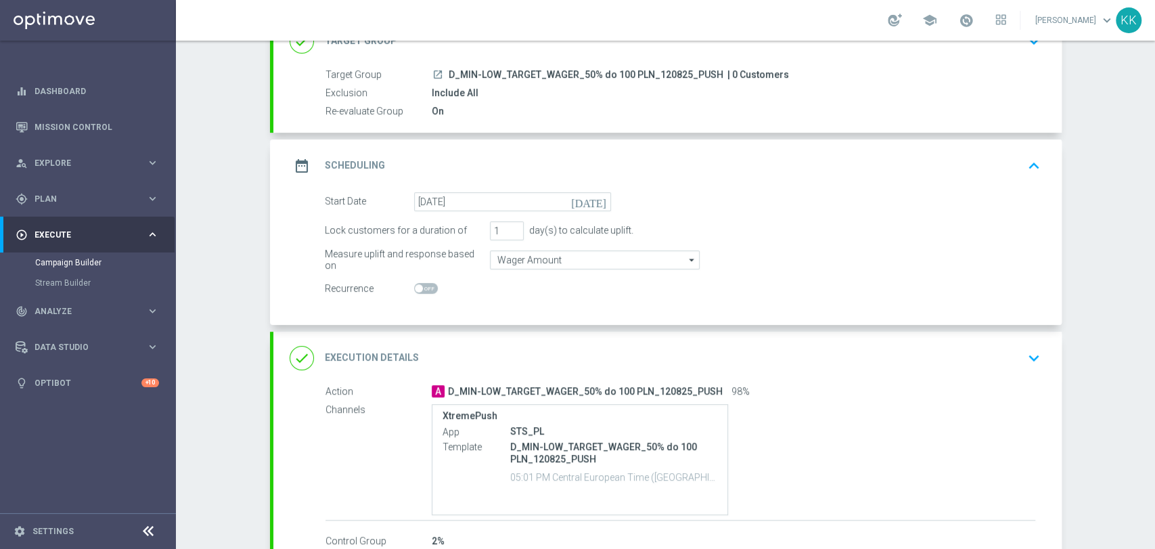
scroll to position [150, 0]
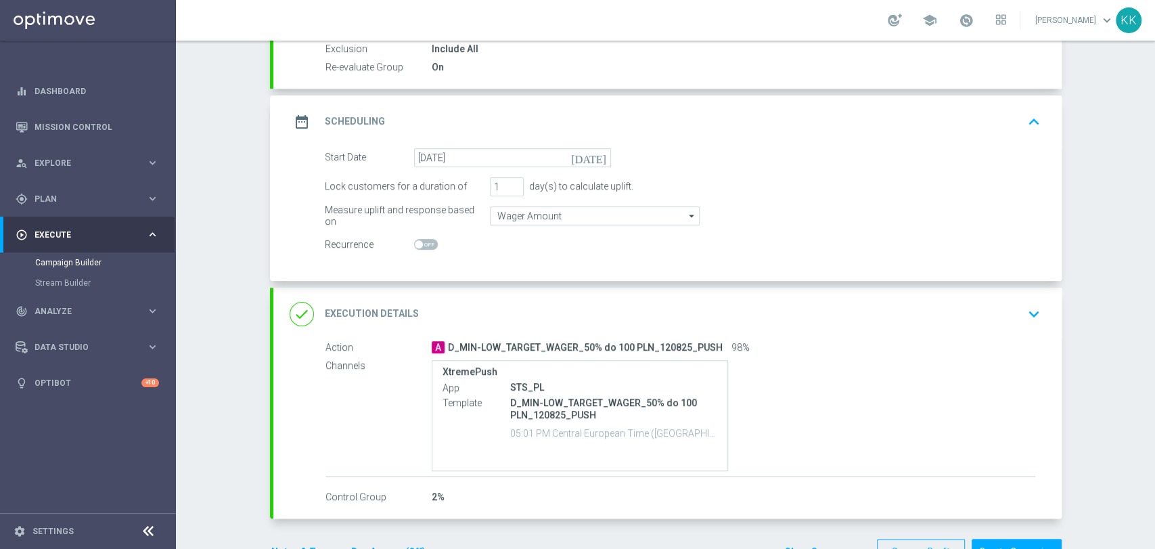
click at [1033, 313] on icon "keyboard_arrow_down" at bounding box center [1034, 314] width 20 height 20
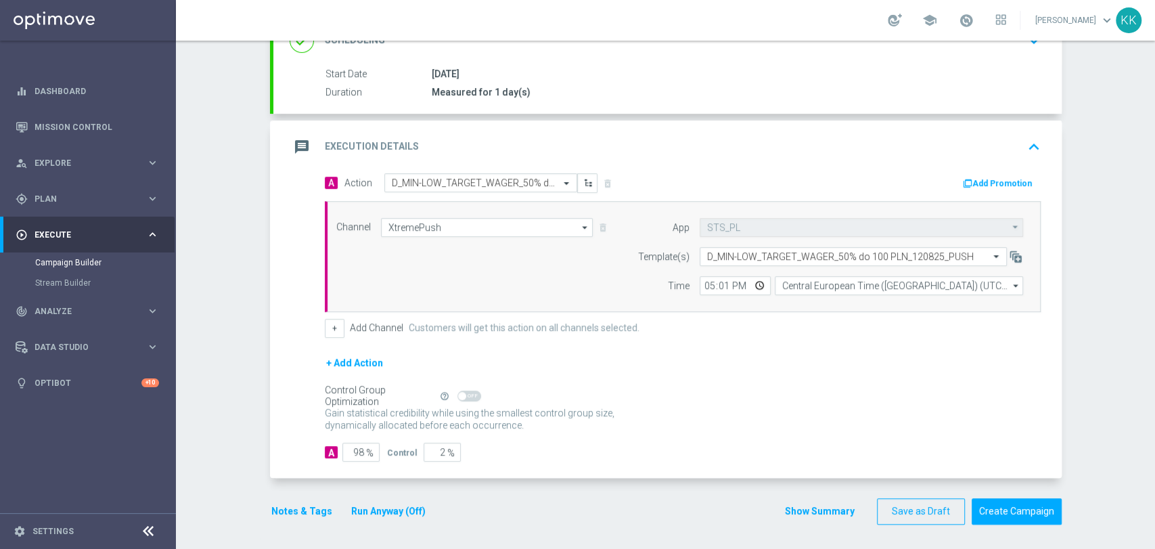
scroll to position [226, 0]
click at [292, 508] on button "Notes & Tags" at bounding box center [302, 510] width 64 height 17
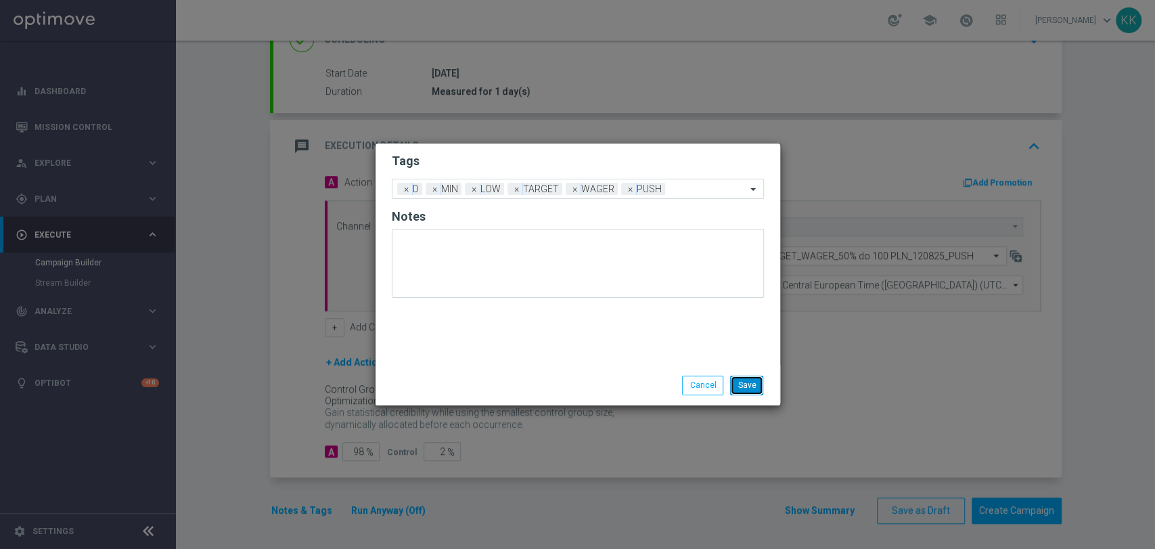
click at [748, 387] on button "Save" at bounding box center [746, 385] width 33 height 19
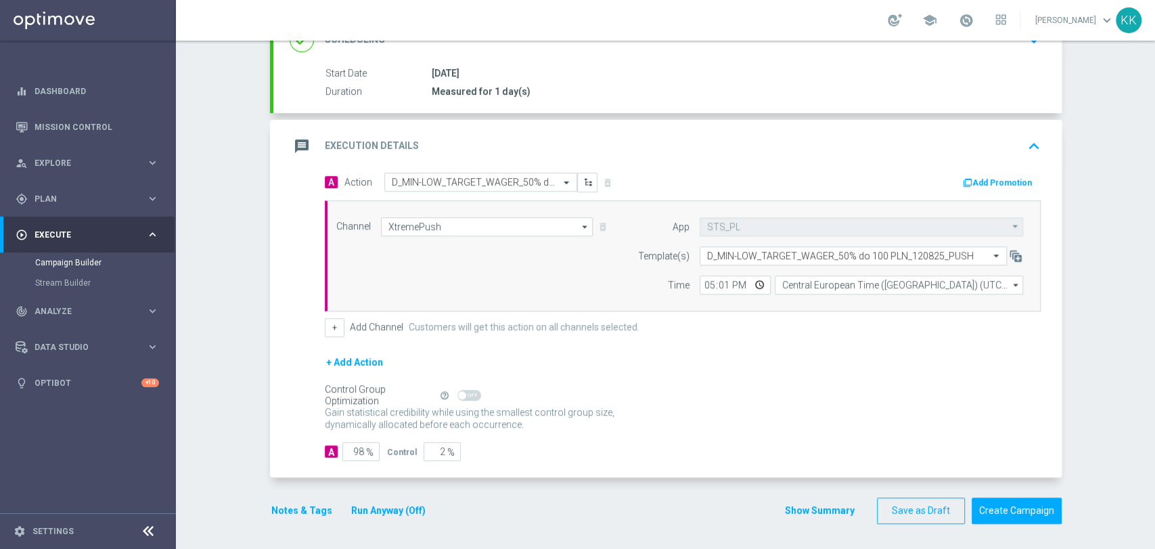
click at [309, 507] on button "Notes & Tags" at bounding box center [302, 510] width 64 height 17
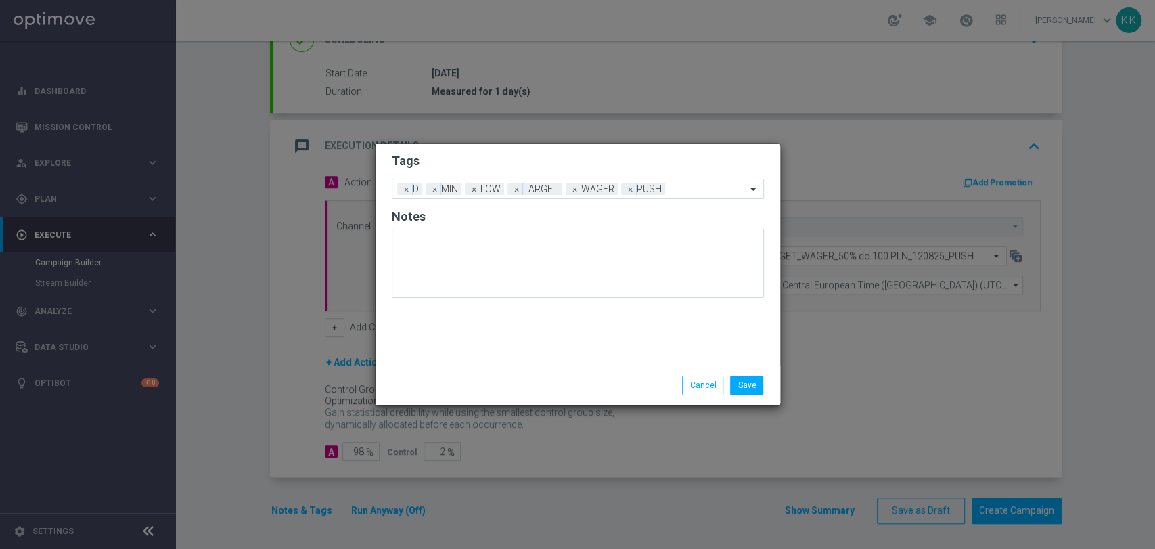
click at [769, 386] on div "Save Cancel" at bounding box center [643, 385] width 262 height 19
click at [759, 386] on button "Save" at bounding box center [746, 385] width 33 height 19
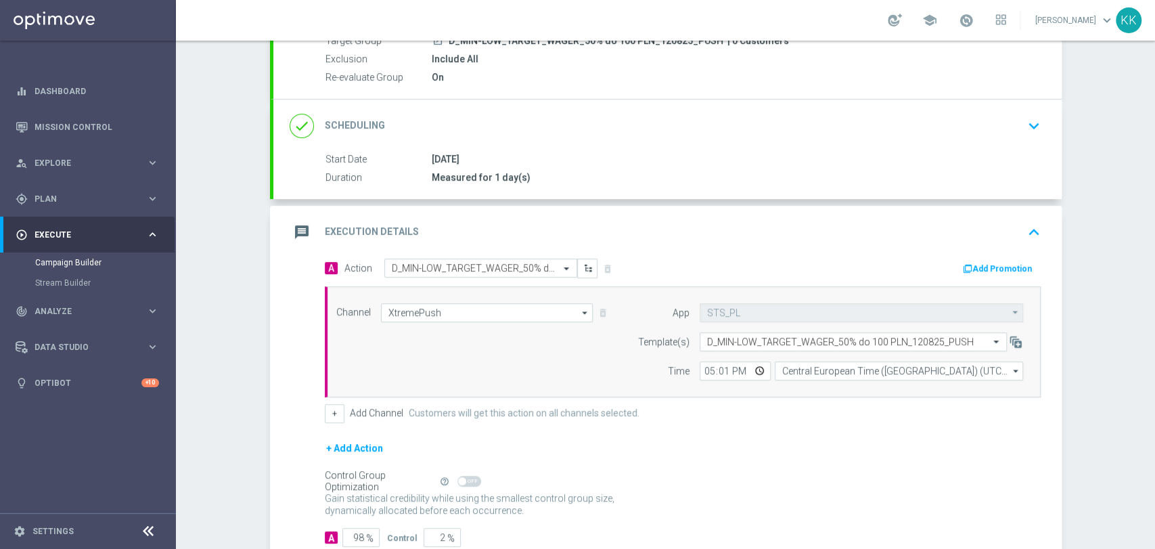
scroll to position [0, 0]
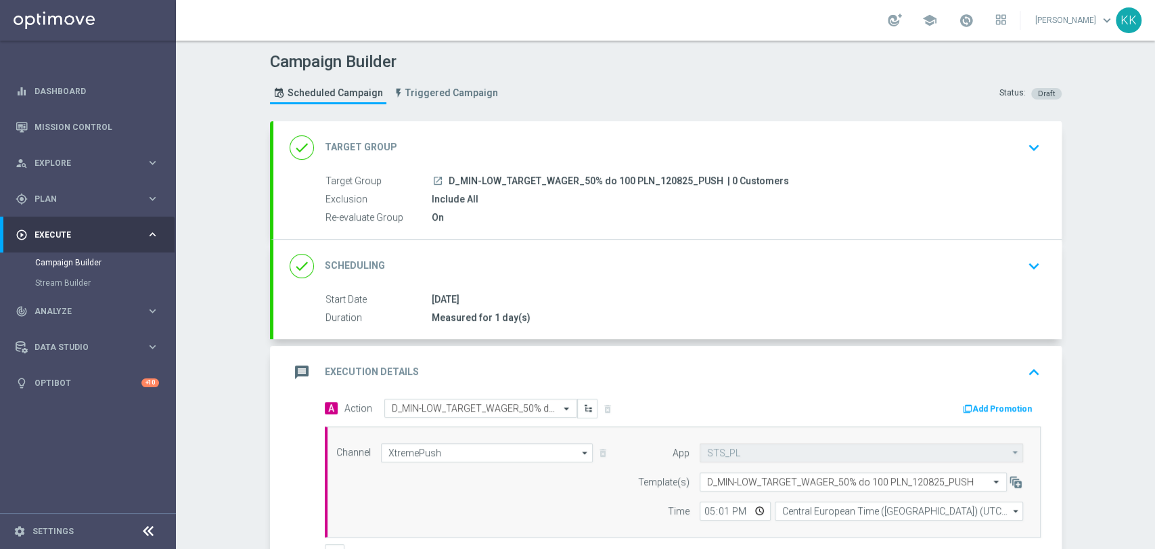
click at [1024, 162] on div "done Target Group keyboard_arrow_down" at bounding box center [667, 147] width 788 height 53
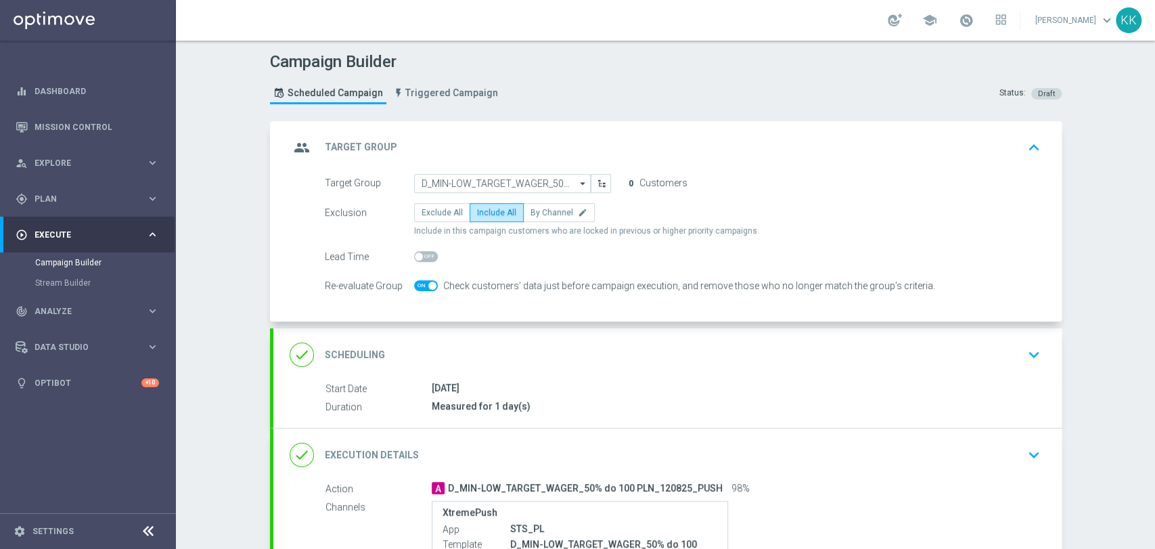
click at [1037, 355] on icon "keyboard_arrow_down" at bounding box center [1034, 354] width 20 height 20
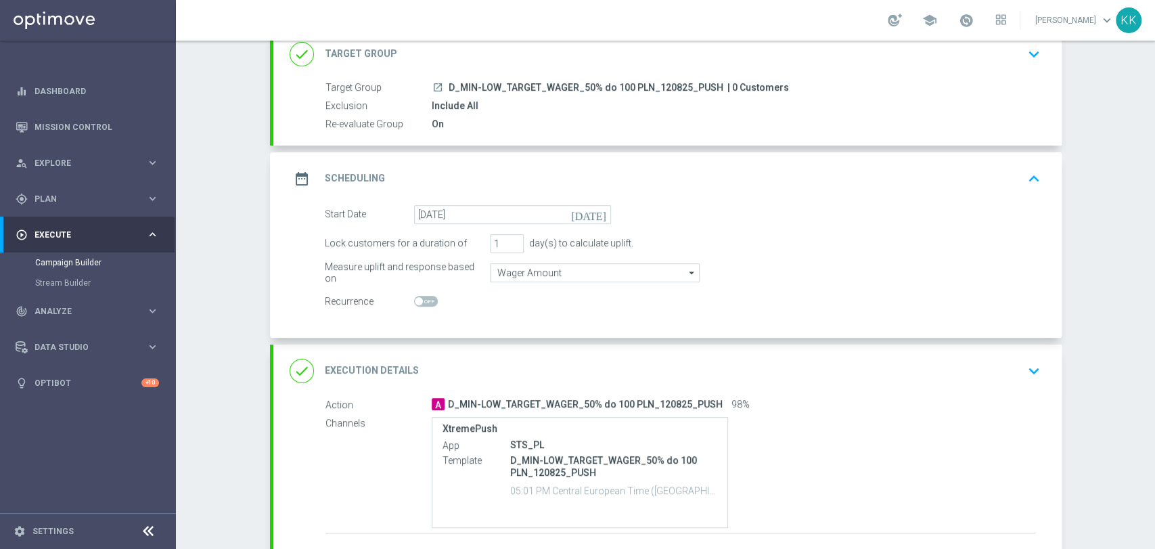
scroll to position [150, 0]
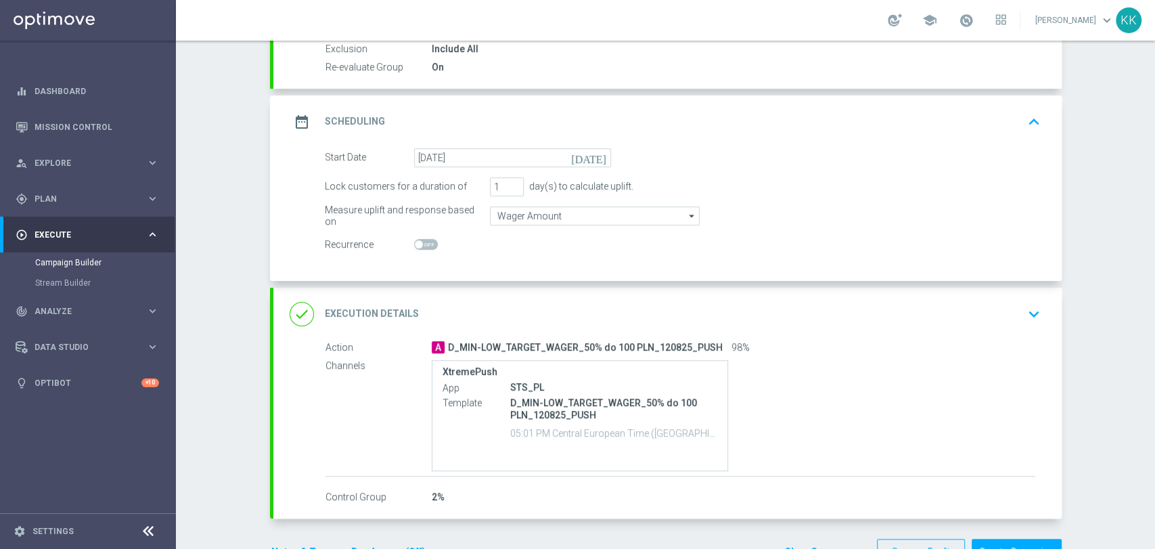
click at [1004, 305] on div "done Execution Details keyboard_arrow_down" at bounding box center [668, 314] width 756 height 26
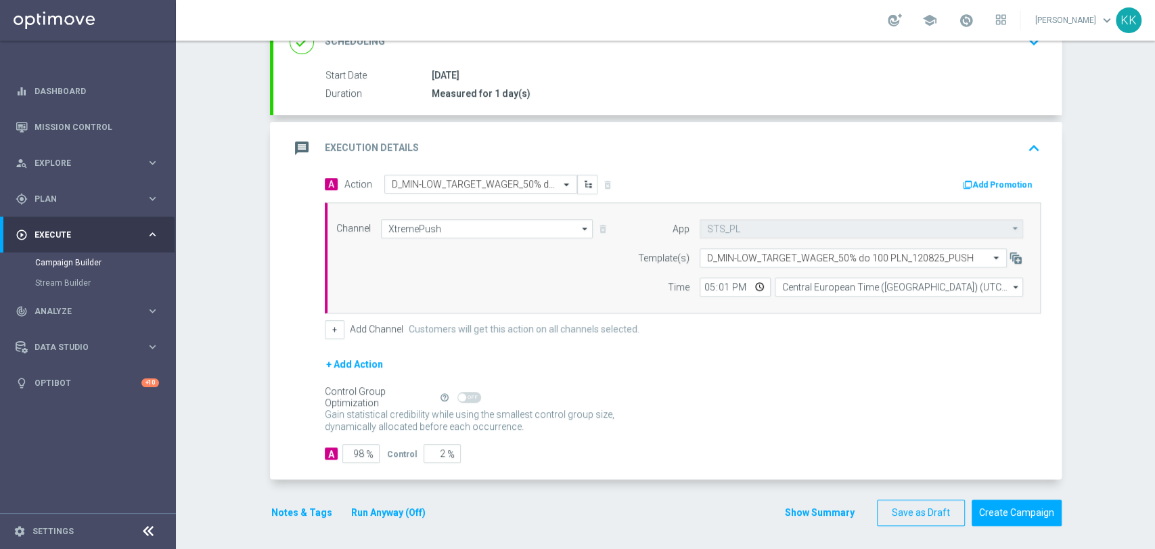
scroll to position [226, 0]
click at [294, 504] on button "Notes & Tags" at bounding box center [302, 510] width 64 height 17
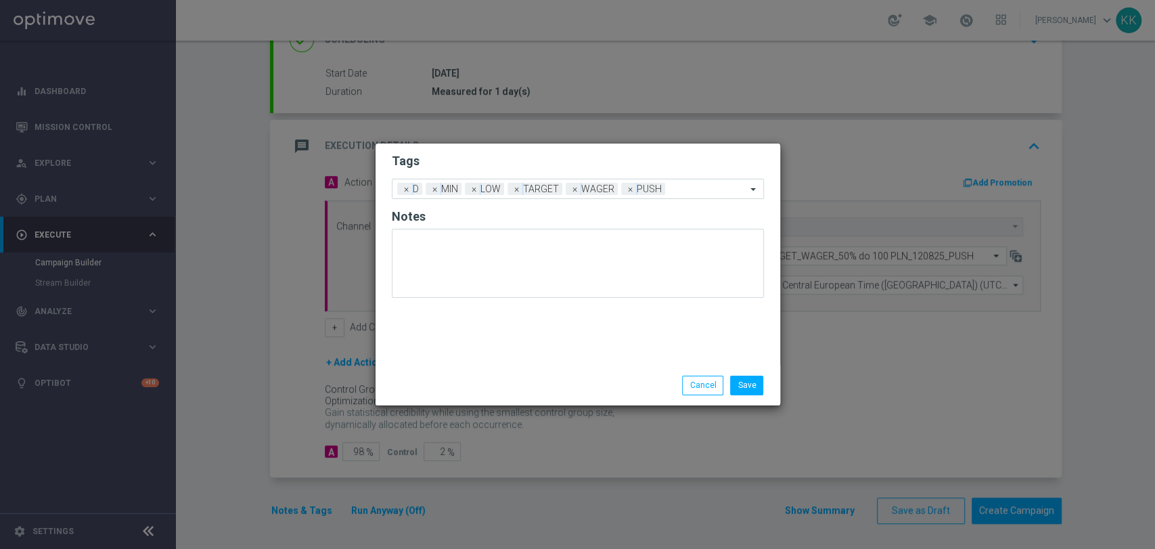
click at [755, 395] on div "Save Cancel" at bounding box center [578, 384] width 405 height 39
click at [755, 388] on button "Save" at bounding box center [746, 385] width 33 height 19
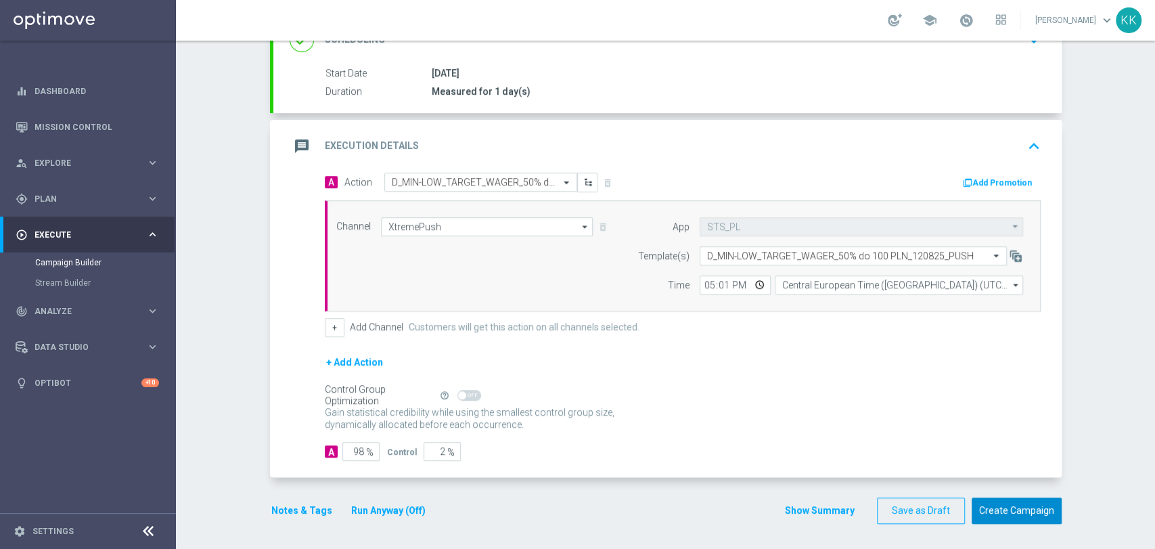
click at [996, 506] on button "Create Campaign" at bounding box center [1017, 510] width 90 height 26
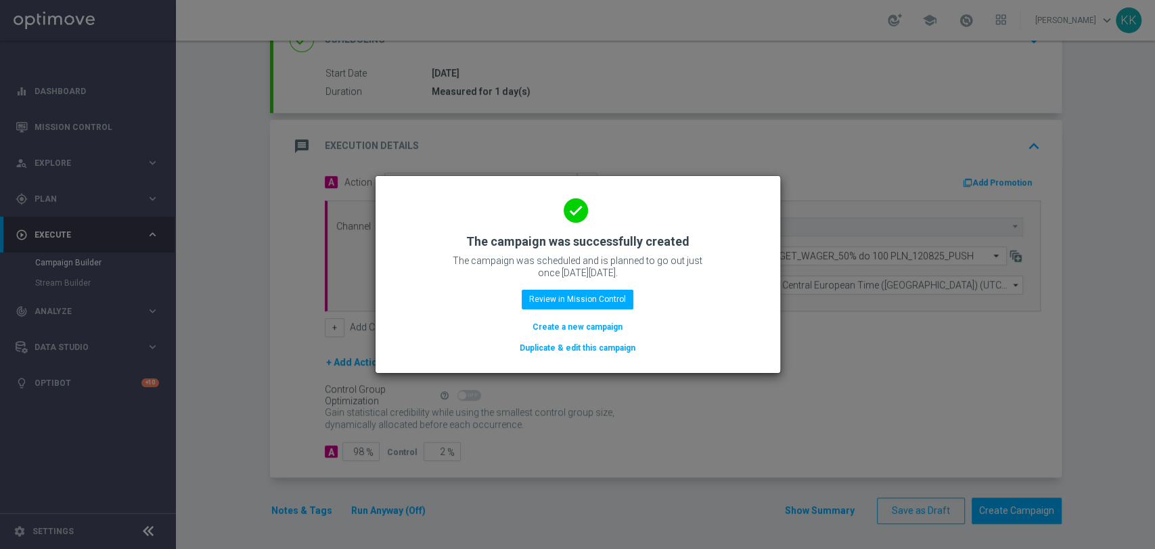
click at [598, 322] on button "Create a new campaign" at bounding box center [577, 326] width 93 height 15
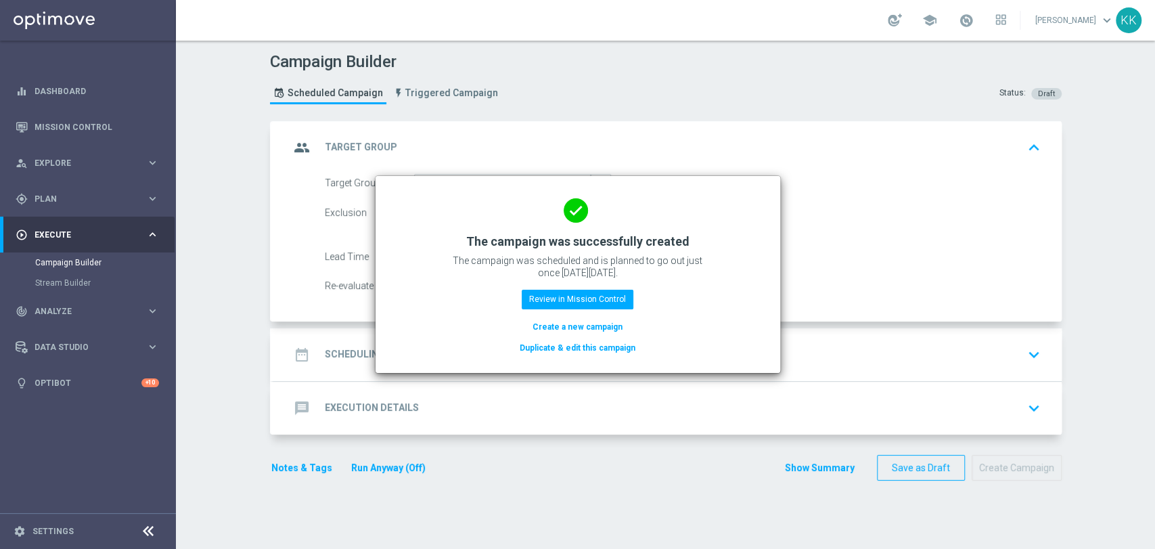
scroll to position [0, 0]
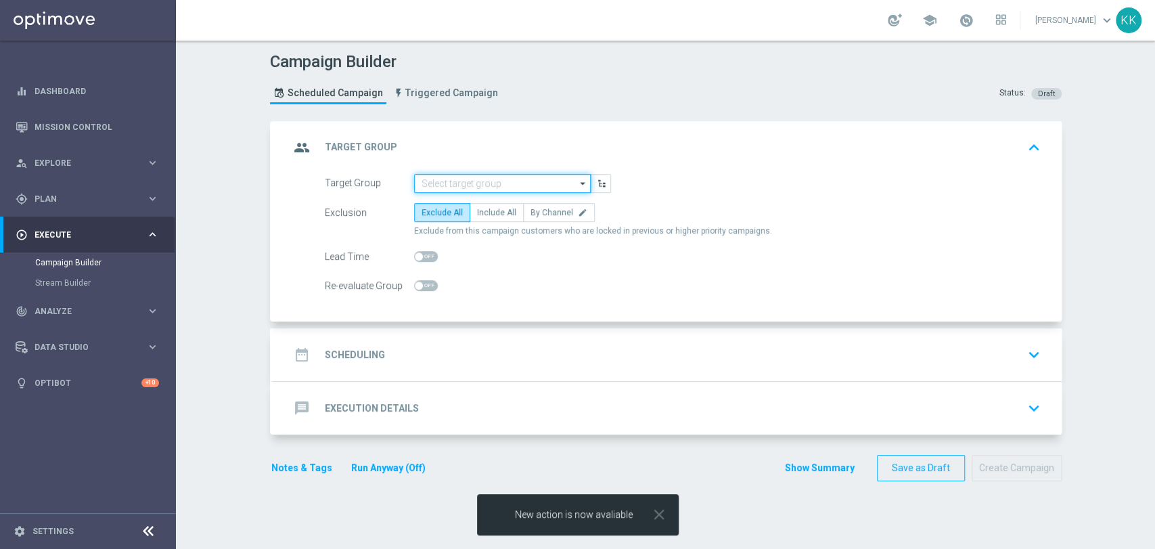
click at [474, 177] on input at bounding box center [502, 183] width 177 height 19
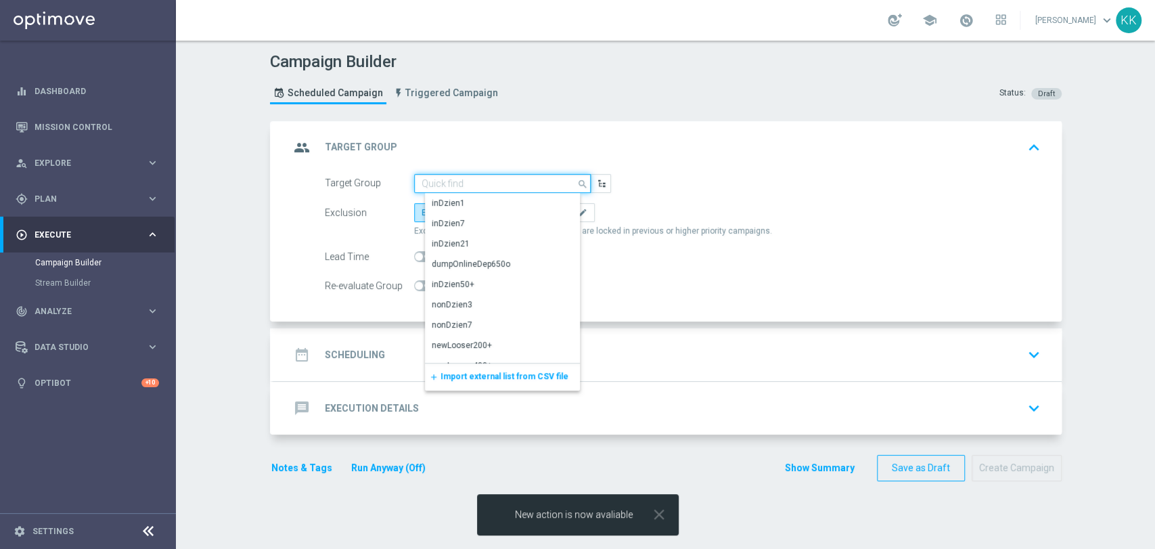
paste input "D_MED_TARGET_WAGER_50% do 300 PLN_120825_PUSH"
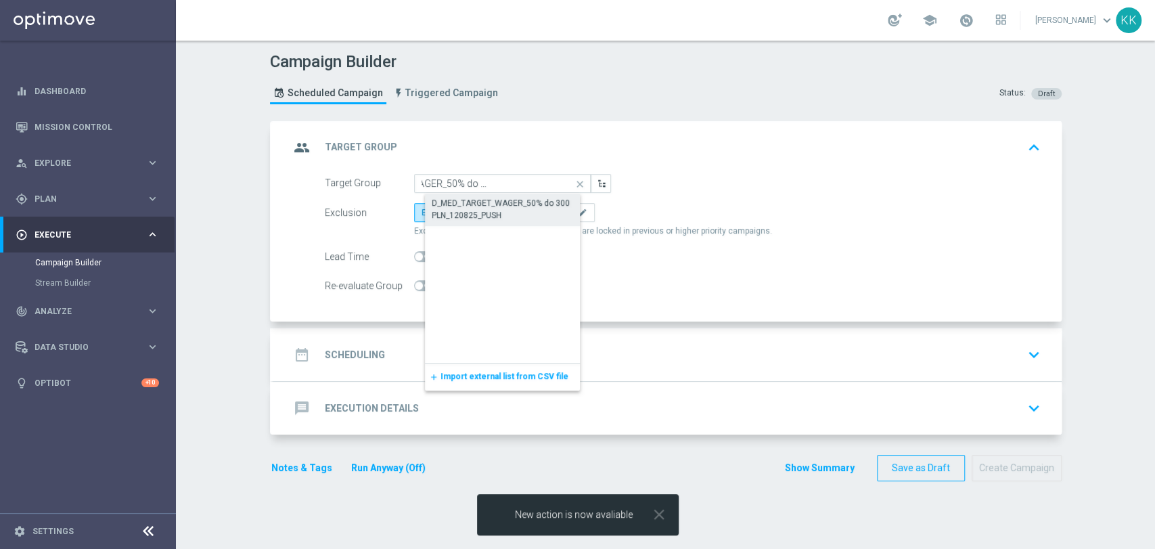
click at [490, 218] on div "D_MED_TARGET_WAGER_50% do 300 PLN_120825_PUSH" at bounding box center [514, 209] width 164 height 24
type input "D_MED_TARGET_WAGER_50% do 300 PLN_120825_PUSH"
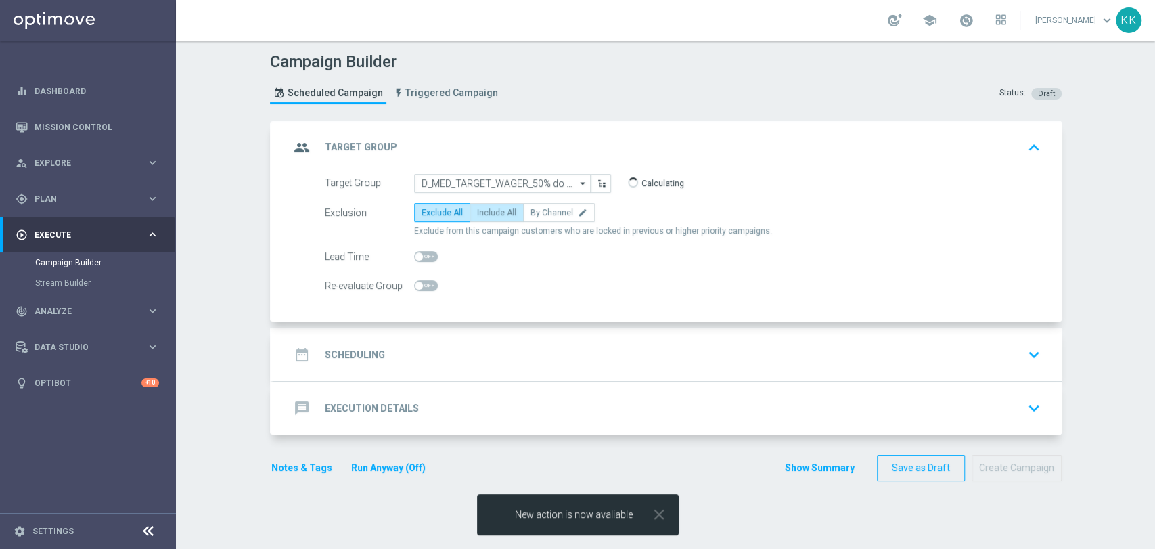
click at [489, 204] on label "Include All" at bounding box center [497, 212] width 54 height 19
click at [486, 210] on input "Include All" at bounding box center [481, 214] width 9 height 9
radio input "true"
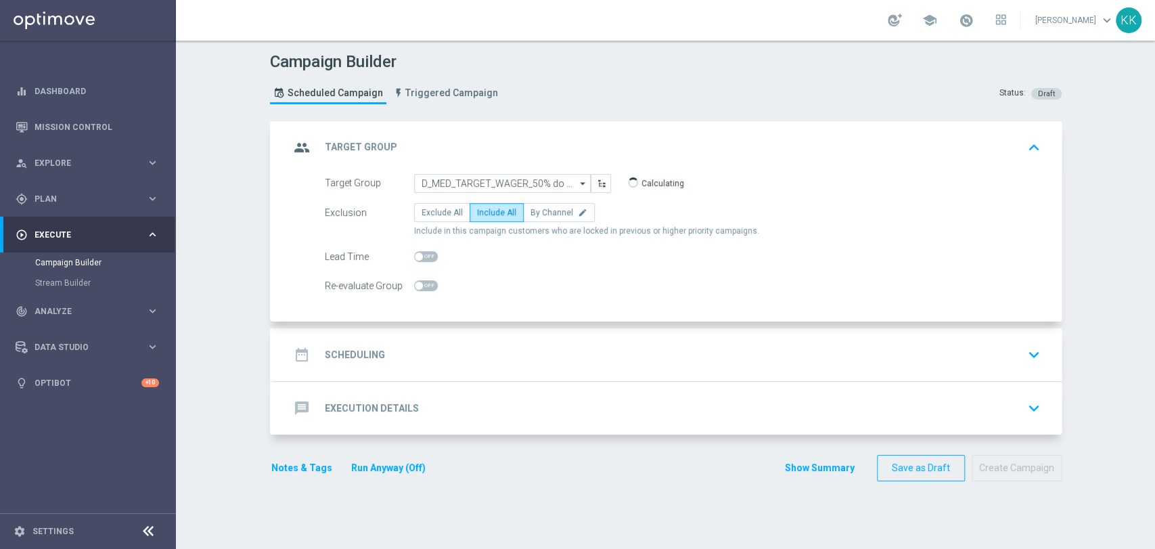
click at [427, 290] on div at bounding box center [426, 285] width 24 height 19
click at [422, 284] on span at bounding box center [426, 285] width 24 height 11
click at [422, 284] on input "checkbox" at bounding box center [426, 285] width 24 height 11
checkbox input "true"
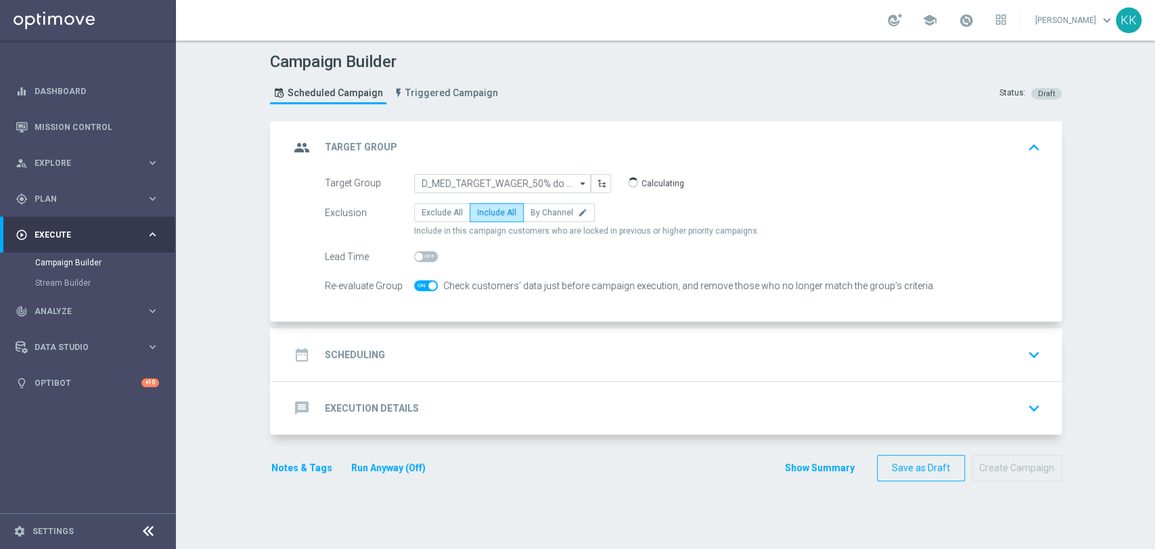
click at [688, 349] on div "date_range Scheduling keyboard_arrow_down" at bounding box center [668, 355] width 756 height 26
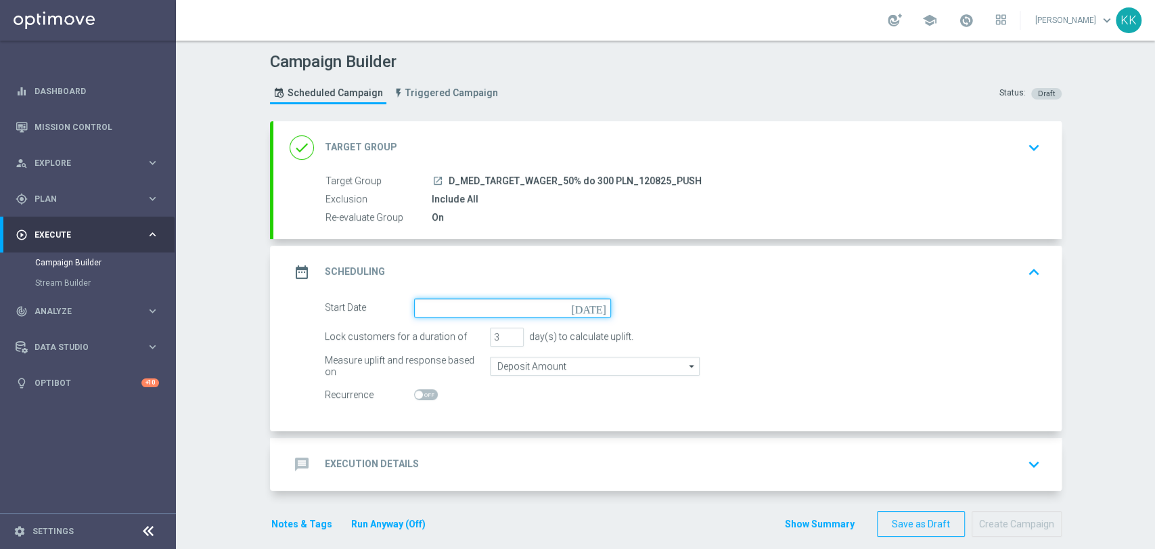
click at [466, 299] on input at bounding box center [512, 307] width 197 height 19
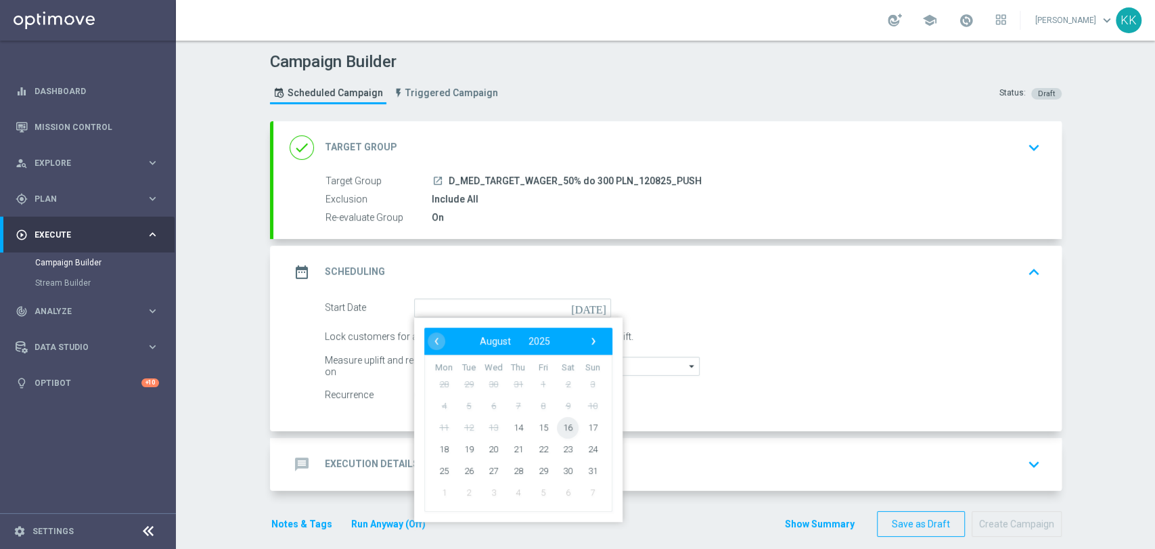
click at [563, 424] on span "16" at bounding box center [568, 427] width 22 height 22
type input "[DATE]"
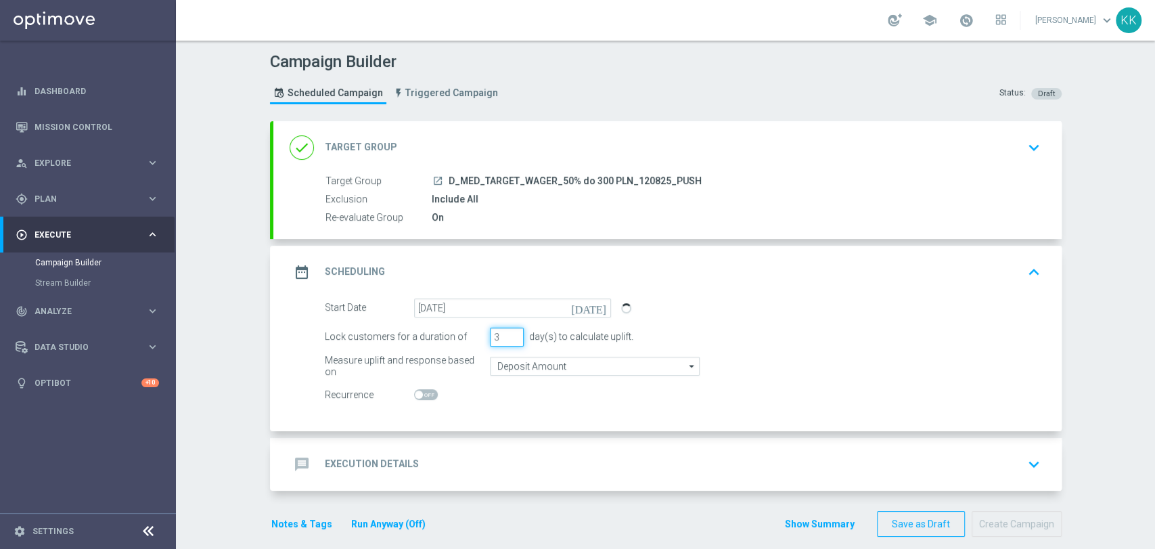
drag, startPoint x: 497, startPoint y: 338, endPoint x: 430, endPoint y: 336, distance: 66.4
click at [430, 336] on div "Lock customers for a duration of 3 day(s) to calculate uplift." at bounding box center [683, 337] width 736 height 19
type input "1"
click at [529, 360] on input "Deposit Amount" at bounding box center [595, 366] width 210 height 19
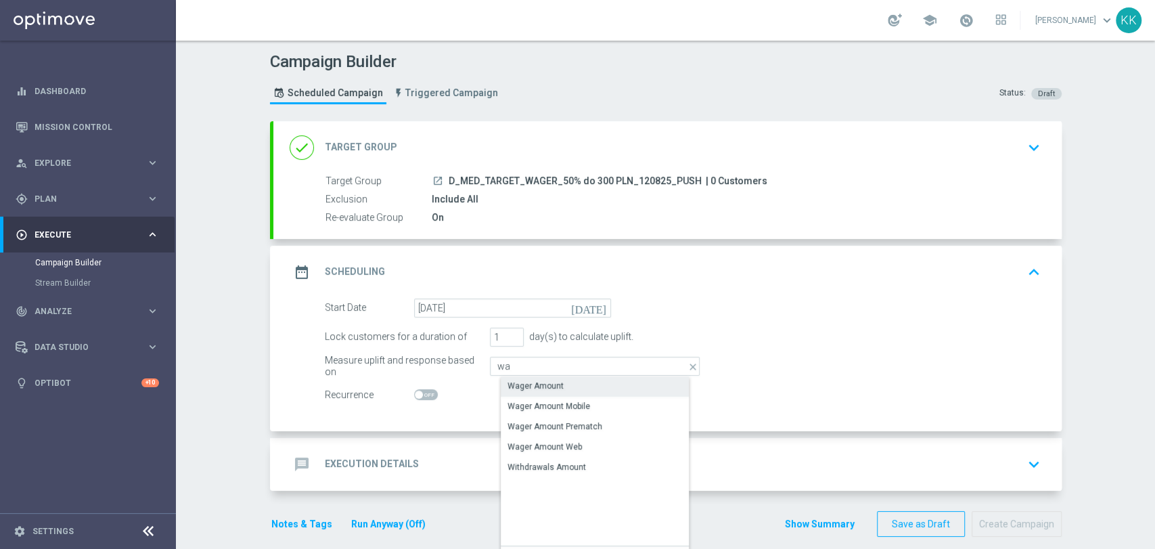
click at [548, 384] on div "Wager Amount" at bounding box center [536, 386] width 56 height 12
type input "Wager Amount"
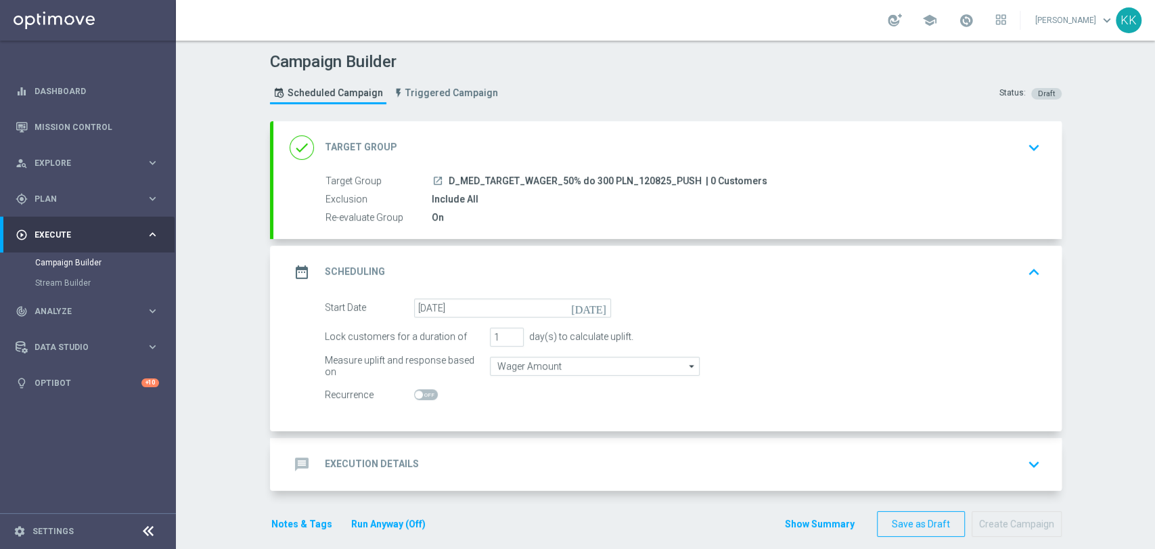
click at [582, 433] on accordion "done Target Group keyboard_arrow_down Target Group launch D_MED_TARGET_WAGER_50…" at bounding box center [666, 306] width 792 height 370
click at [592, 454] on div "message Execution Details keyboard_arrow_down" at bounding box center [668, 464] width 756 height 26
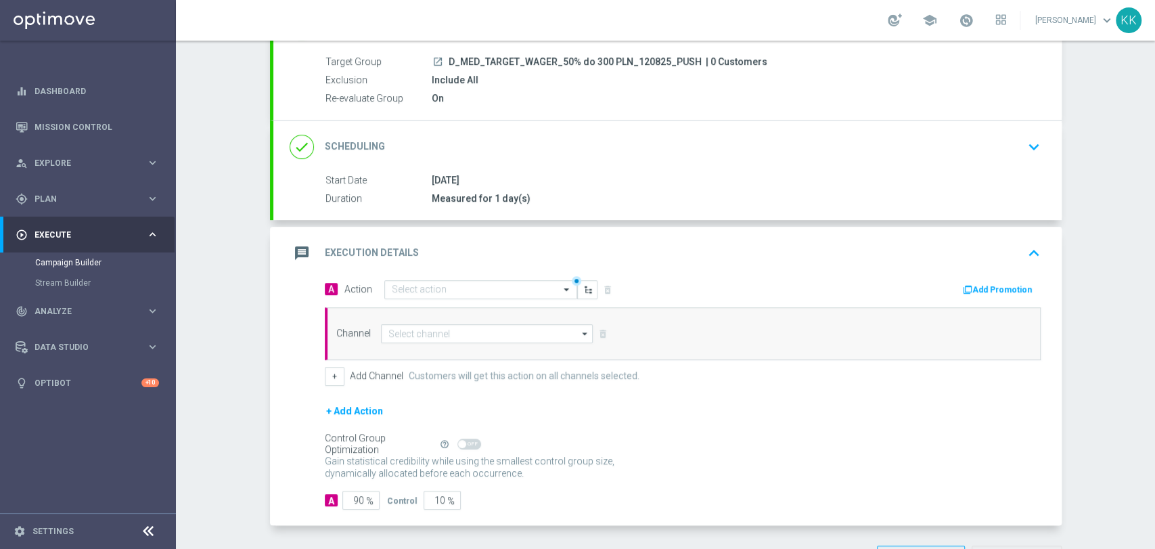
scroll to position [141, 0]
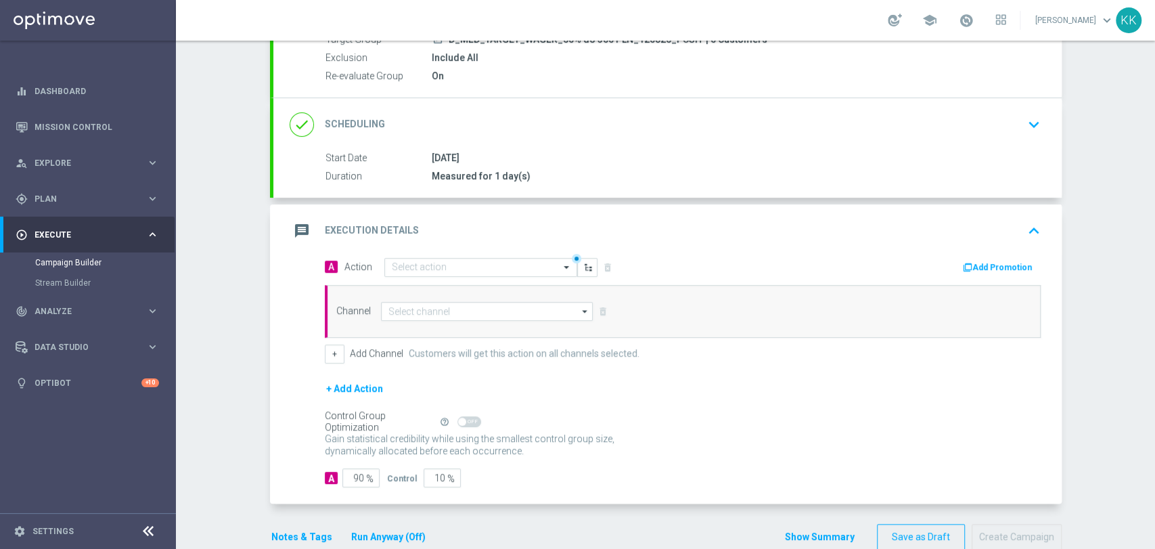
click at [458, 275] on div "A Action Select action delete_forever Add Promotion" at bounding box center [683, 267] width 736 height 21
click at [458, 278] on div "A Action Select action delete_forever Add Promotion Channel arrow_drop_down Sho…" at bounding box center [683, 310] width 736 height 106
click at [466, 262] on input "text" at bounding box center [467, 268] width 151 height 12
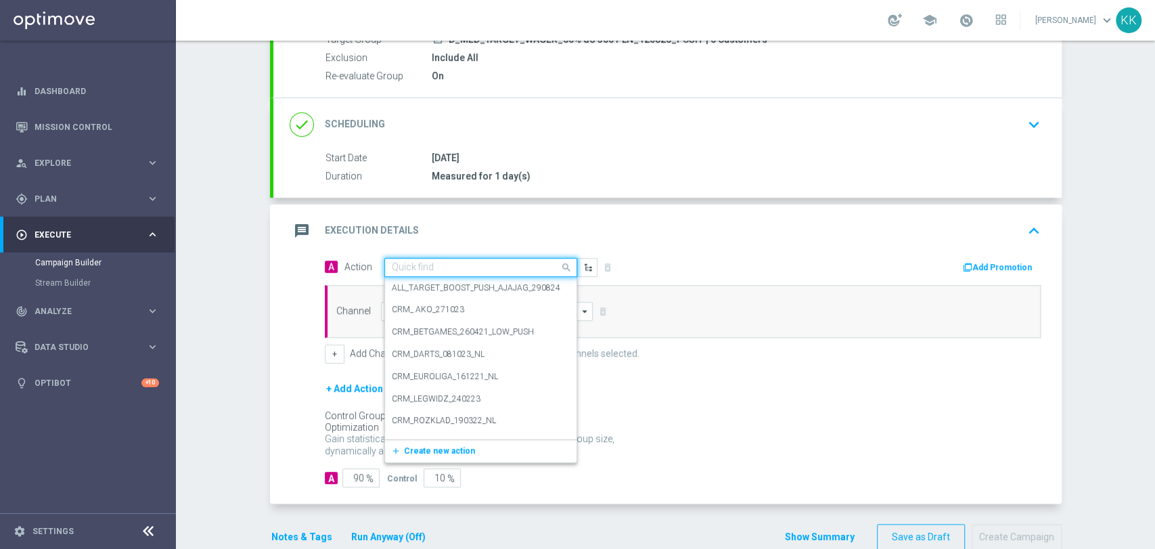
paste input "D_MED_TARGET_WAGER_50% do 300 PLN_120825_PUSH"
type input "D_MED_TARGET_WAGER_50% do 300 PLN_120825_PUSH"
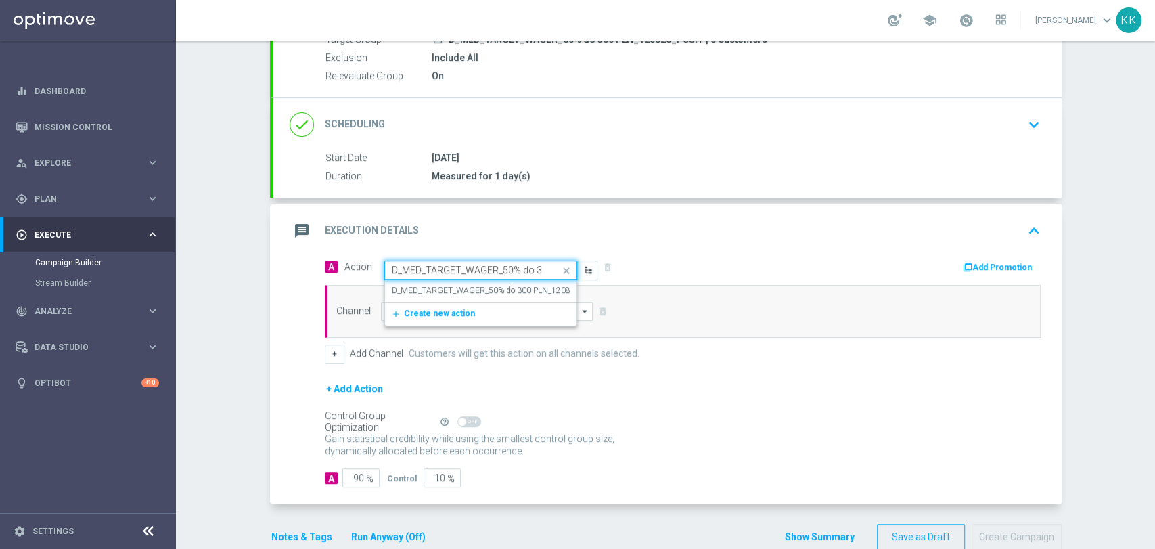
scroll to position [0, 91]
click at [470, 288] on label "D_MED_TARGET_WAGER_50% do 300 PLN_120825_PUSH" at bounding box center [498, 291] width 213 height 12
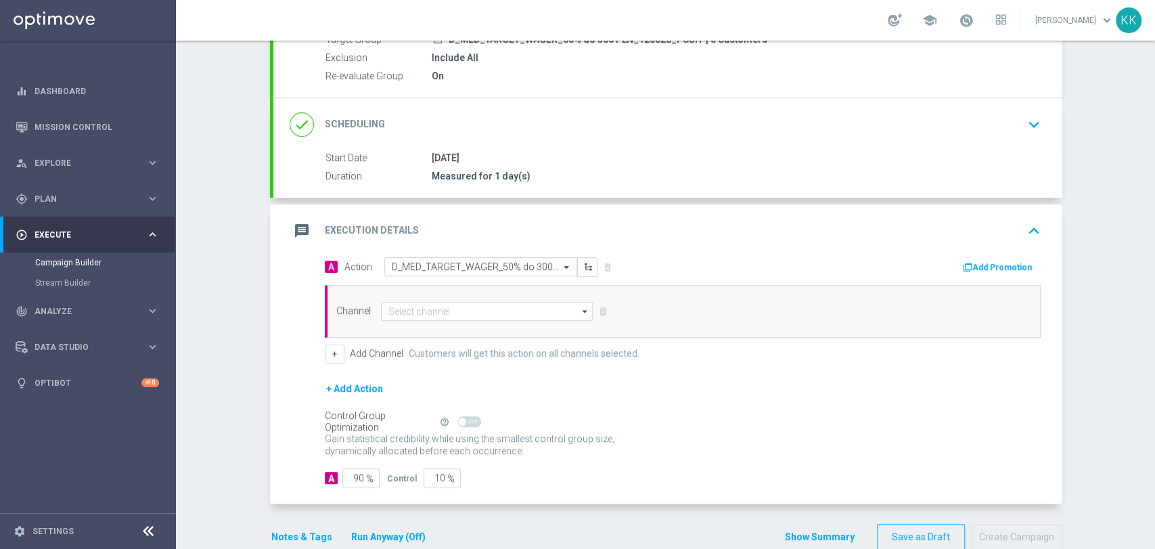
scroll to position [0, 0]
click at [467, 321] on div "Channel arrow_drop_down Show Selected 0 of 22 Target group only SMS" at bounding box center [683, 311] width 716 height 53
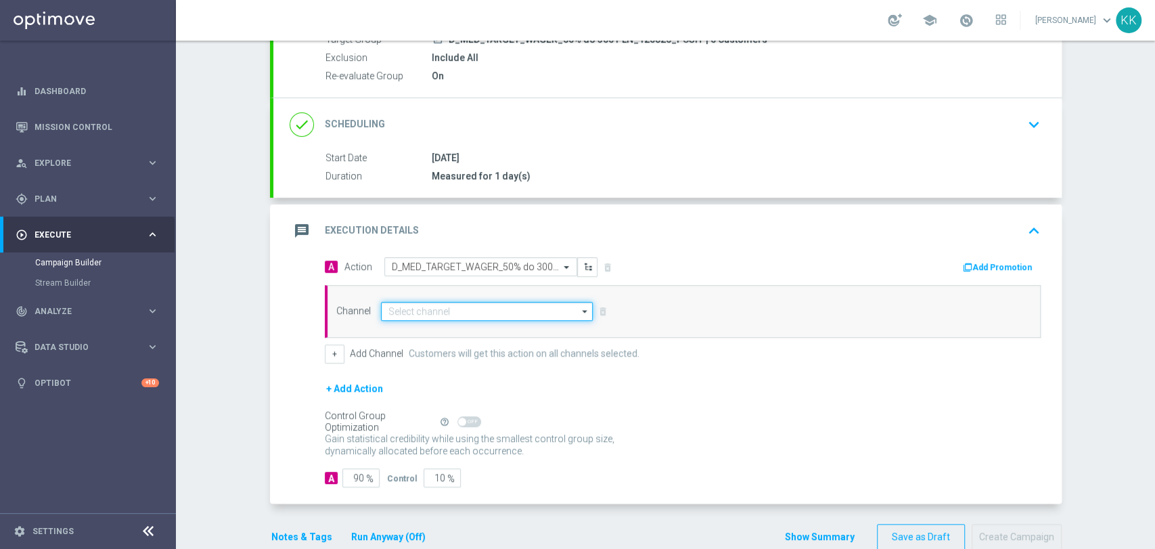
click at [466, 304] on input at bounding box center [487, 311] width 213 height 19
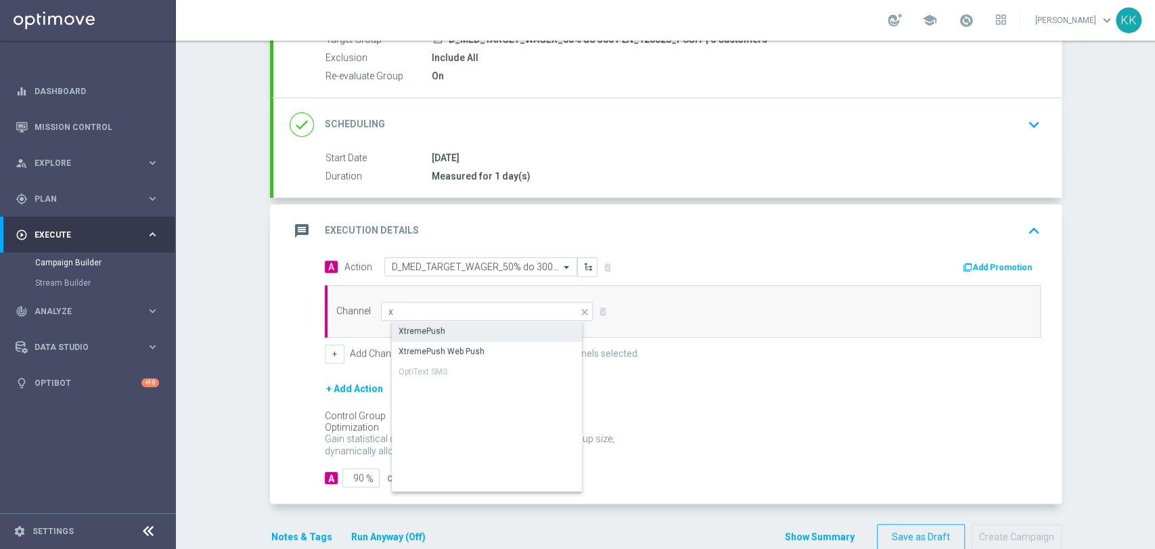
click at [462, 332] on div "XtremePush" at bounding box center [498, 330] width 213 height 19
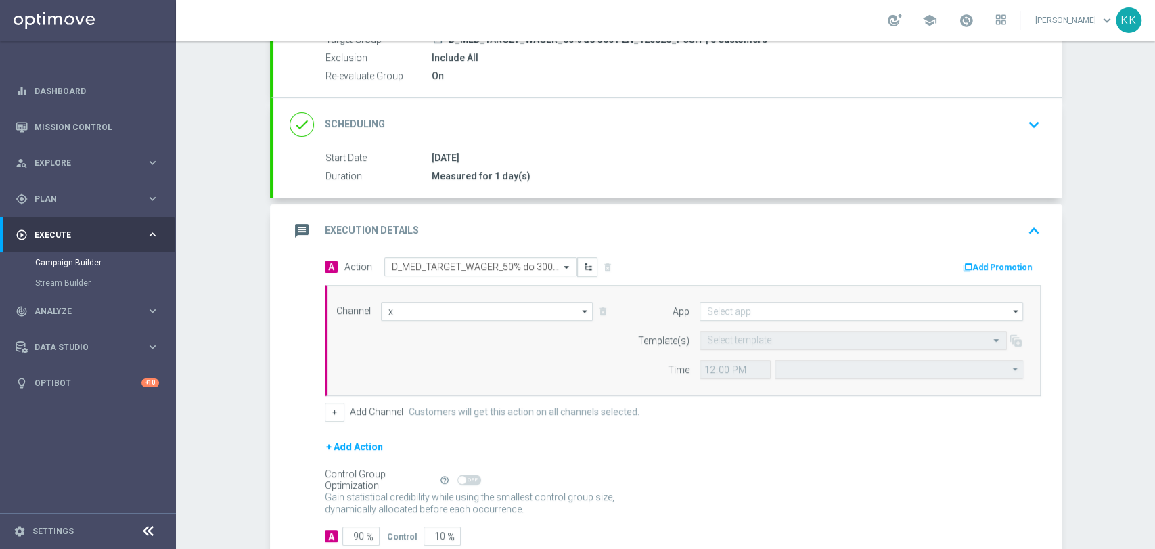
type input "XtremePush"
type input "Coordinated Universal Time (UTC 00:00)"
type input "STS_PL"
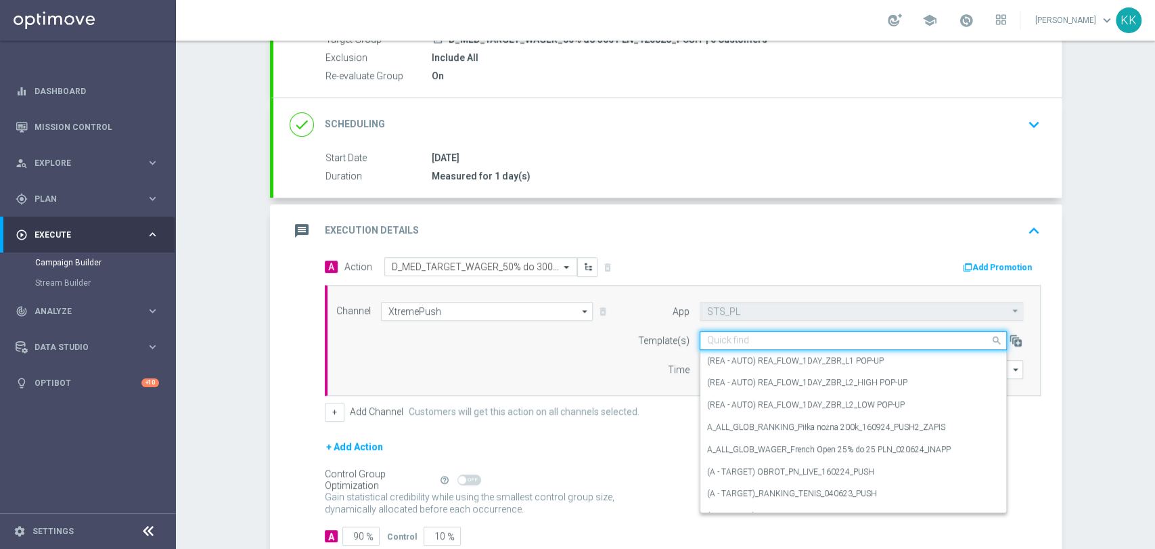
click at [770, 336] on input "text" at bounding box center [839, 341] width 265 height 12
paste input "D_MED_TARGET_WAGER_50% do 300 PLN_120825_PUSH"
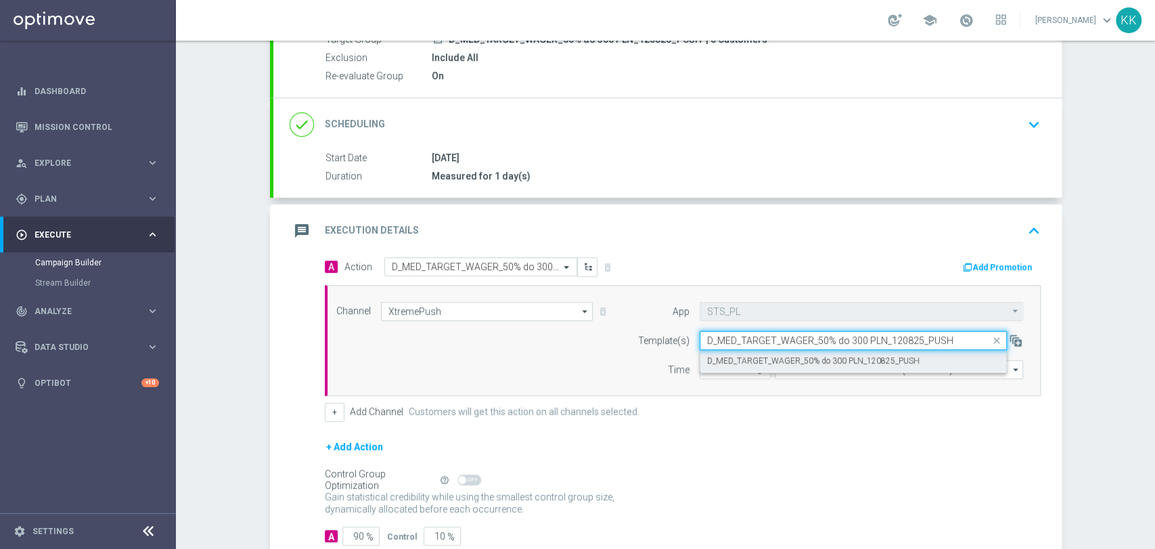
click at [766, 355] on label "D_MED_TARGET_WAGER_50% do 300 PLN_120825_PUSH" at bounding box center [813, 361] width 213 height 12
type input "D_MED_TARGET_WAGER_50% do 300 PLN_120825_PUSH"
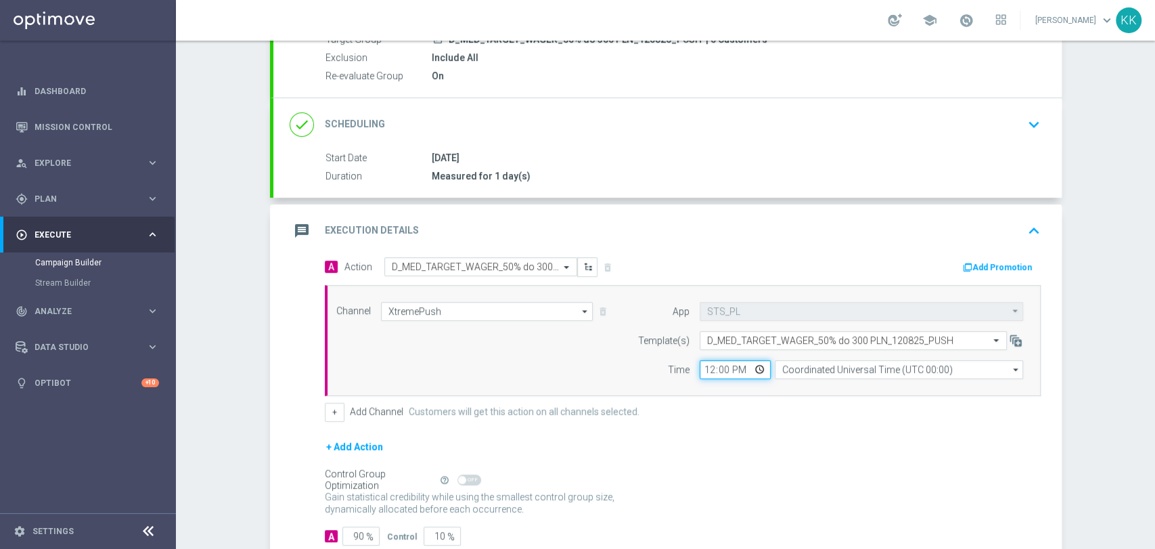
click at [700, 365] on input "12:00" at bounding box center [735, 369] width 71 height 19
type input "17:16"
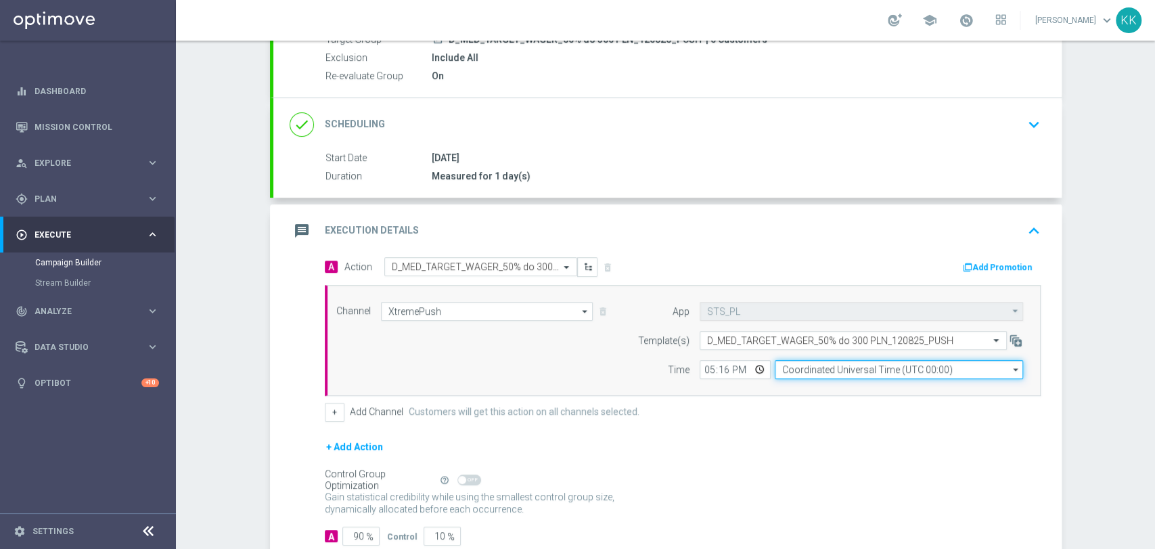
click at [821, 367] on input "Coordinated Universal Time (UTC 00:00)" at bounding box center [899, 369] width 248 height 19
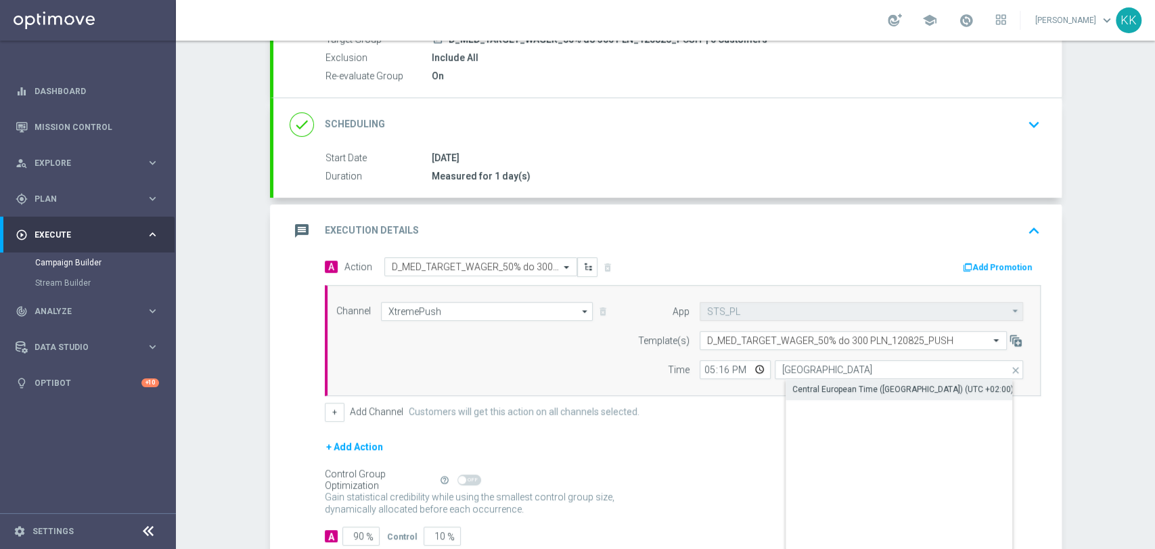
click at [839, 383] on div "Central European Time ([GEOGRAPHIC_DATA]) (UTC +02:00)" at bounding box center [903, 389] width 221 height 12
type input "Central European Time ([GEOGRAPHIC_DATA]) (UTC +02:00)"
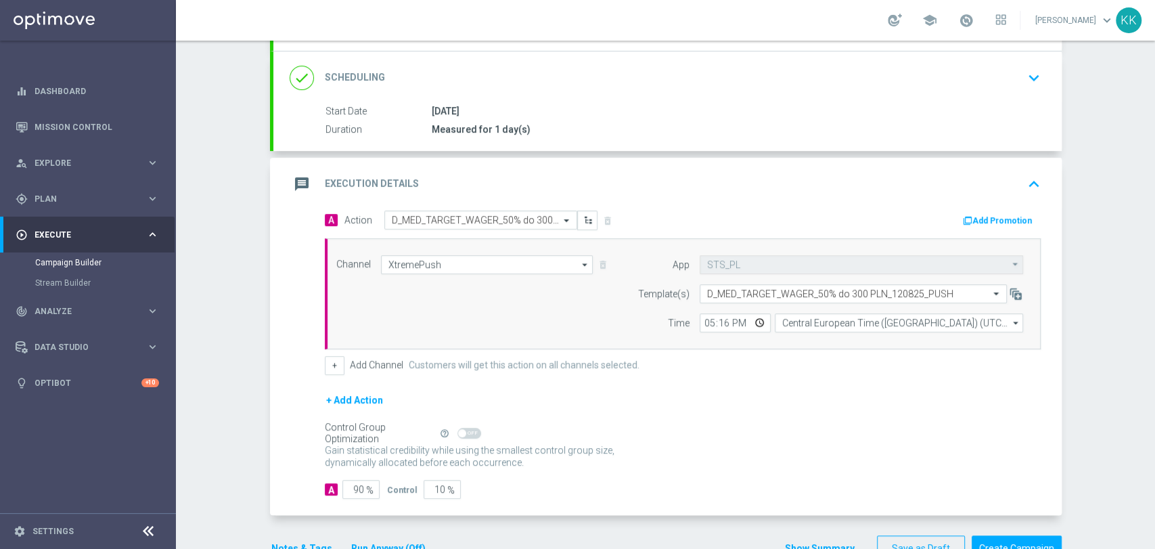
scroll to position [226, 0]
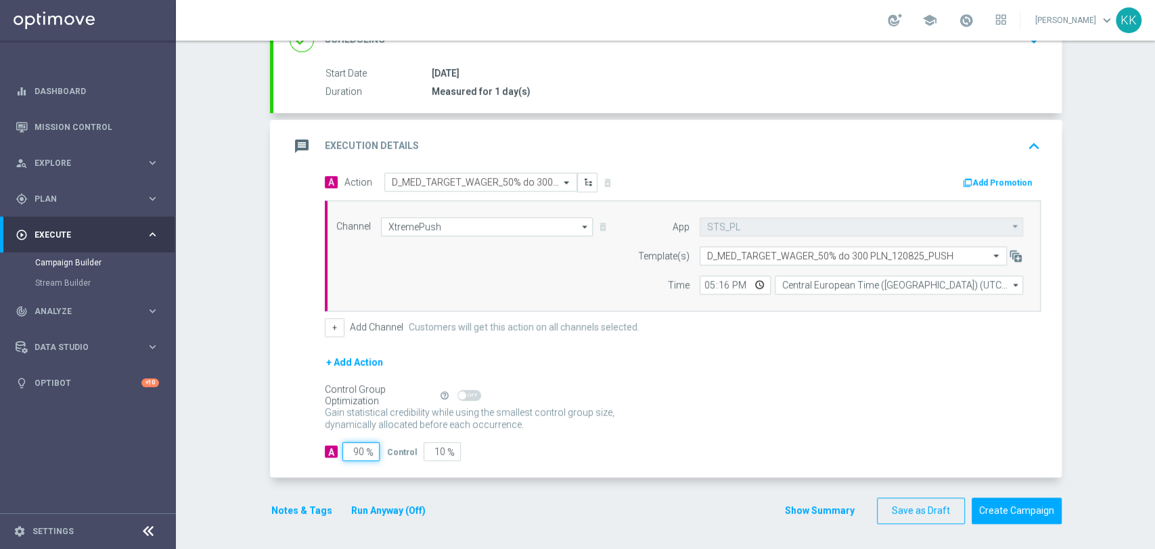
click at [358, 451] on input "90" at bounding box center [360, 451] width 37 height 19
type input "9"
type input "91"
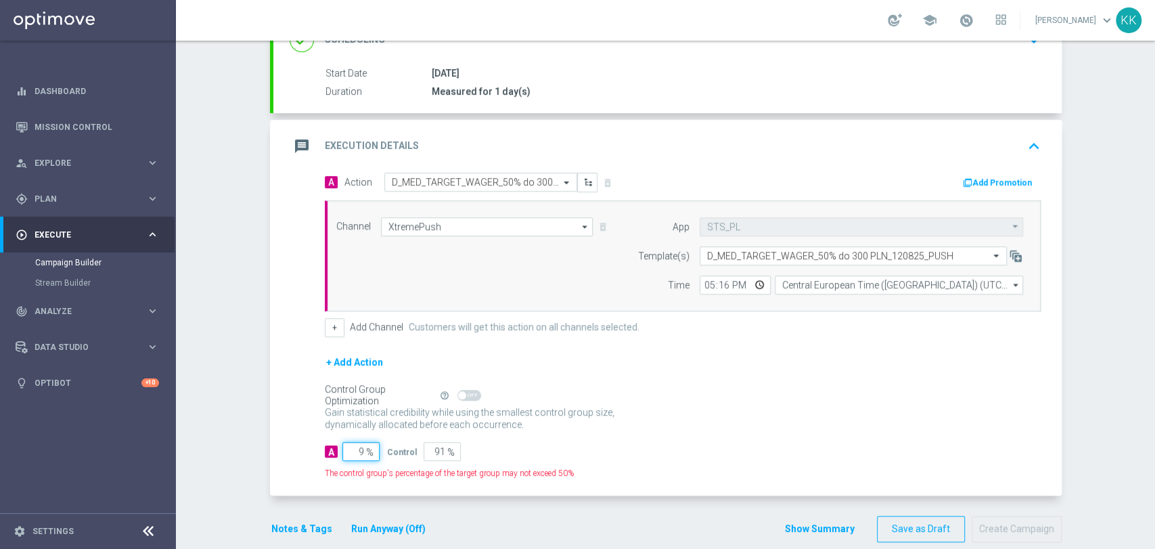
type input "98"
type input "2"
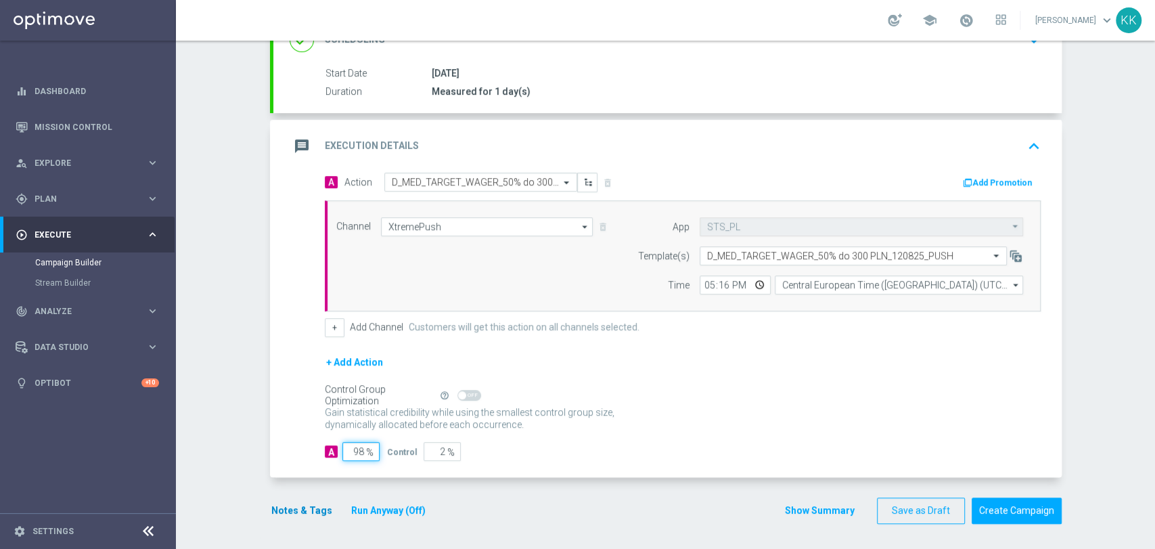
type input "98"
click at [305, 502] on button "Notes & Tags" at bounding box center [302, 510] width 64 height 17
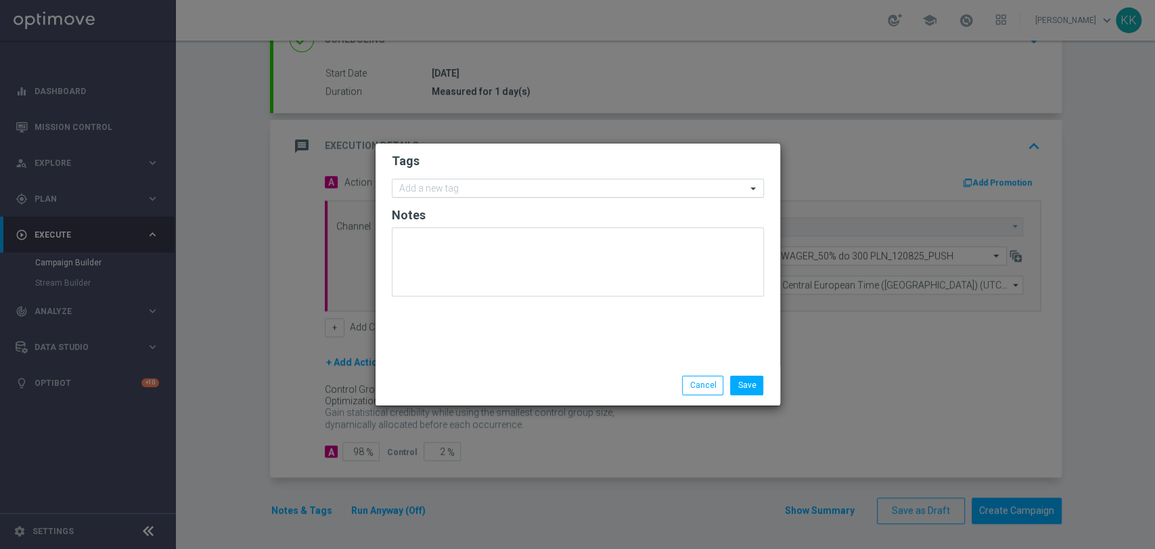
click at [434, 190] on input "text" at bounding box center [572, 189] width 347 height 12
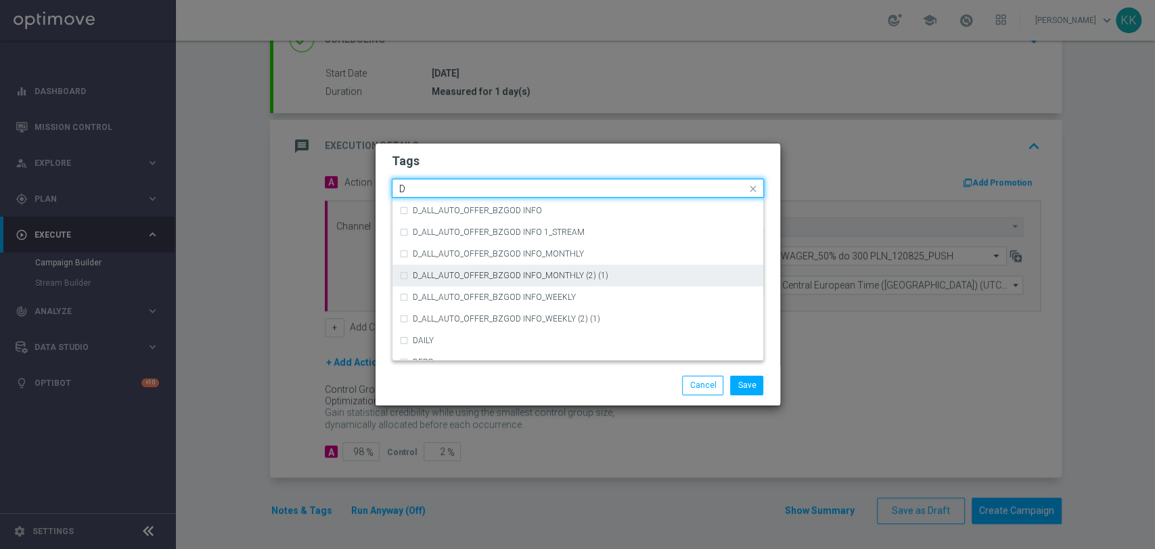
scroll to position [1504, 0]
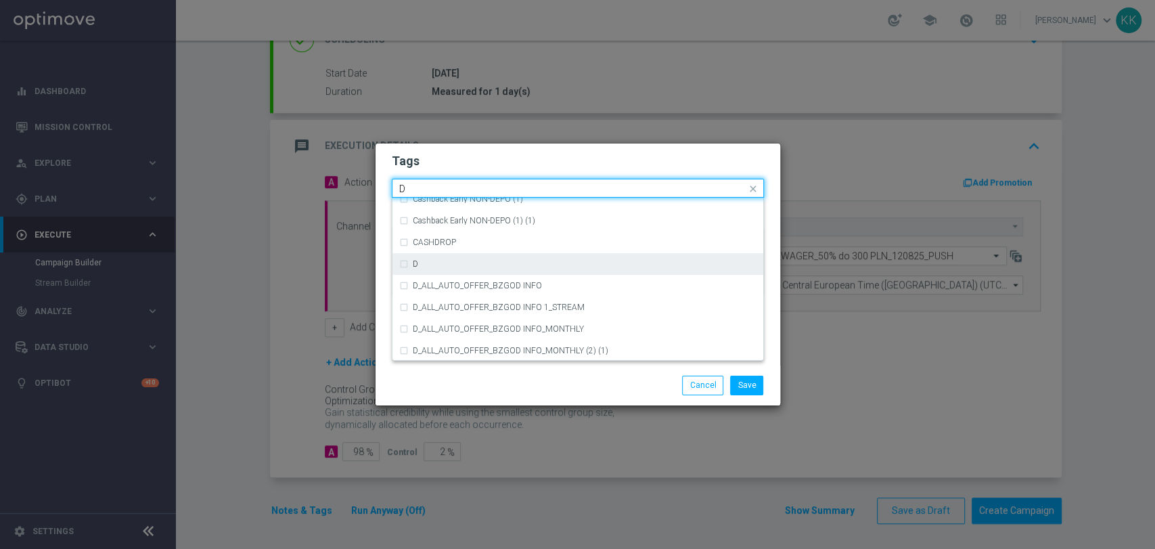
click at [463, 267] on div "D" at bounding box center [585, 264] width 344 height 8
type input "D"
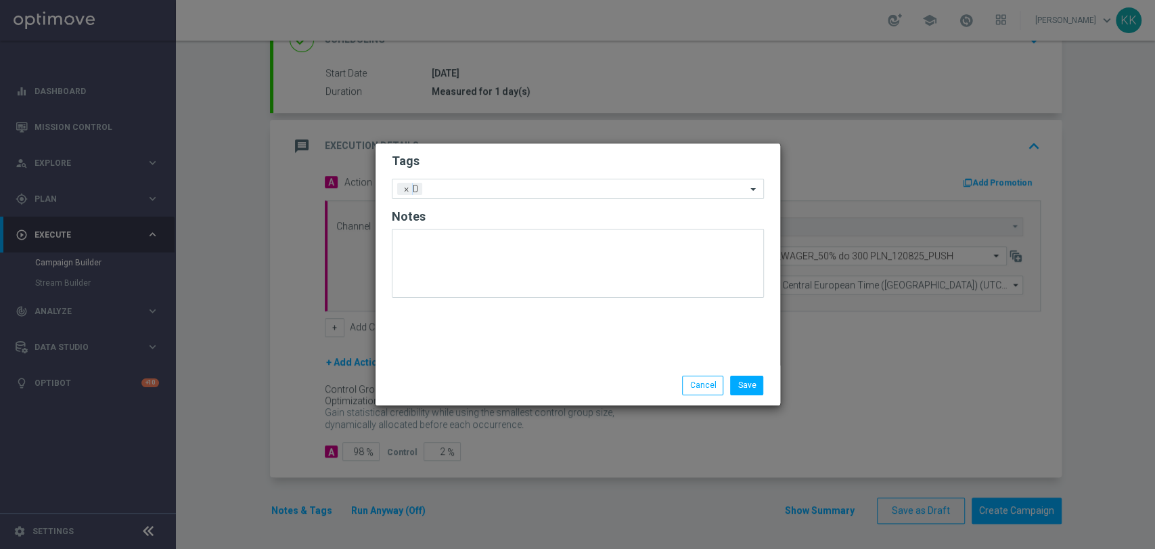
click at [493, 164] on h2 "Tags" at bounding box center [578, 161] width 372 height 16
click at [495, 189] on input "text" at bounding box center [587, 190] width 319 height 12
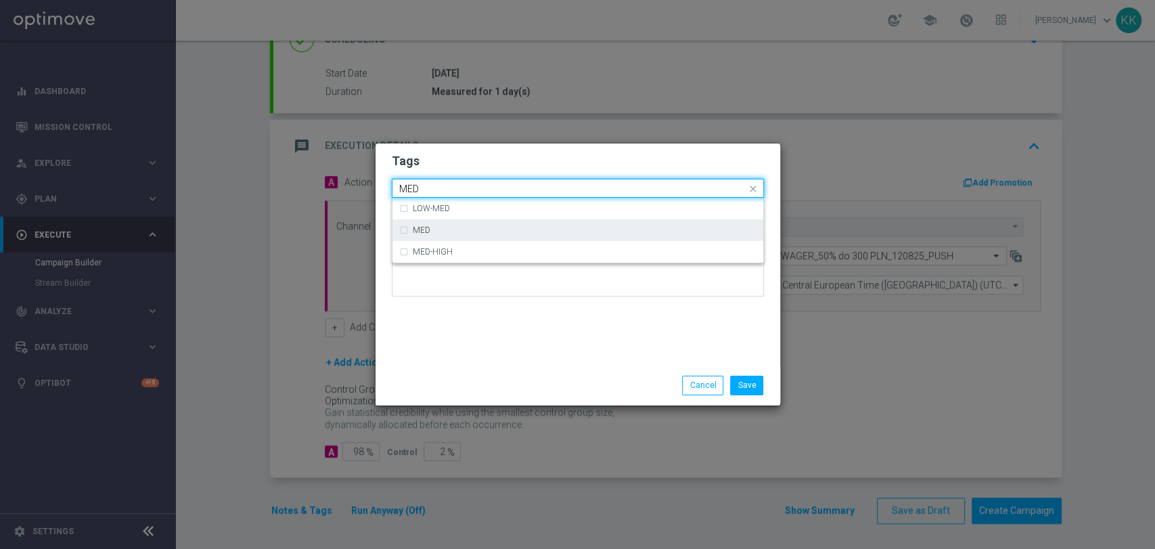
click at [493, 238] on div "MED" at bounding box center [577, 230] width 357 height 22
type input "MED"
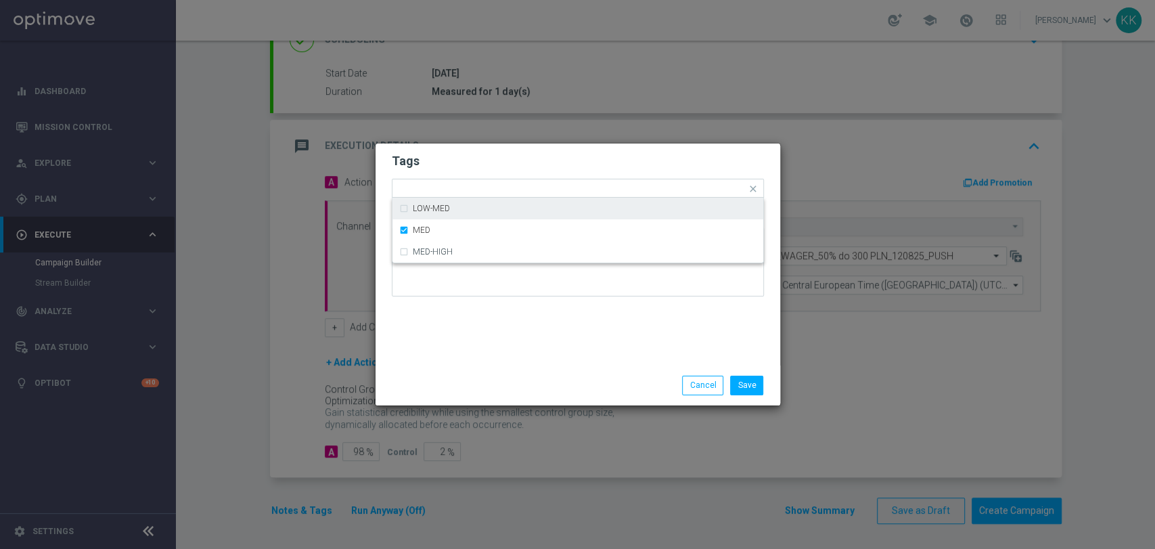
click at [512, 158] on h2 "Tags" at bounding box center [578, 161] width 372 height 16
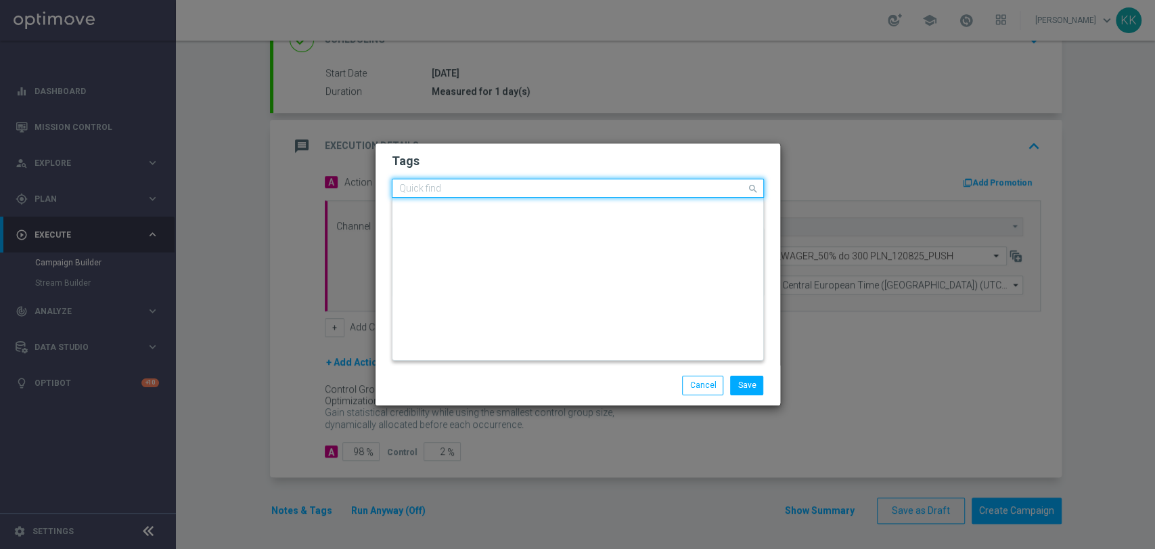
click at [524, 192] on input "text" at bounding box center [572, 189] width 347 height 12
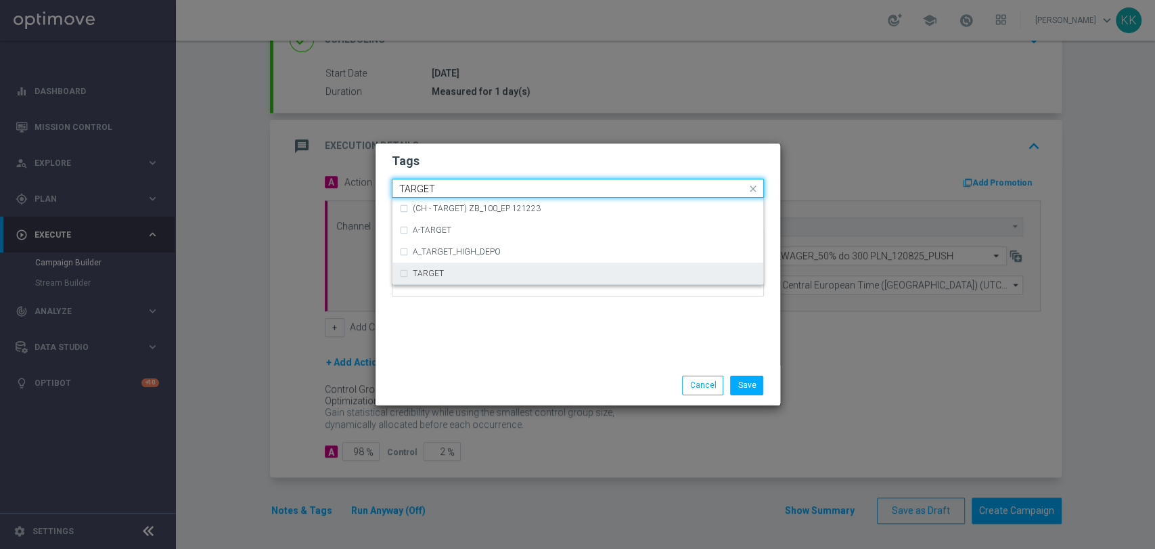
click at [474, 272] on div "TARGET" at bounding box center [585, 273] width 344 height 8
type input "TARGET"
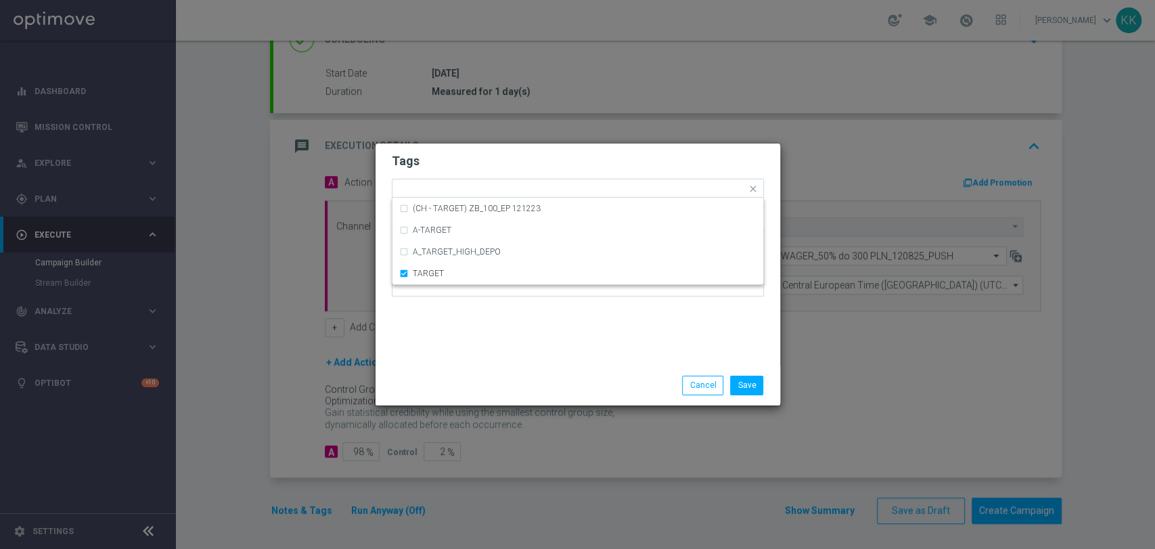
click at [496, 353] on div "Tags Quick find × D × MED × TARGET (CH - TARGET) ZB_100_EP 121223 A-TARGET A_TA…" at bounding box center [578, 254] width 405 height 222
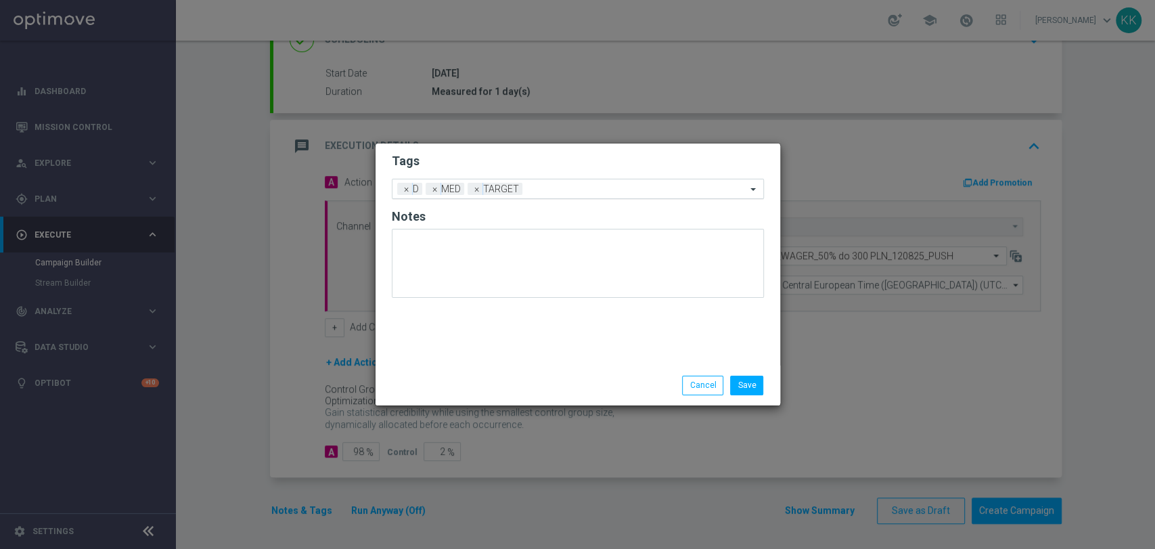
click at [543, 188] on input "text" at bounding box center [637, 190] width 219 height 12
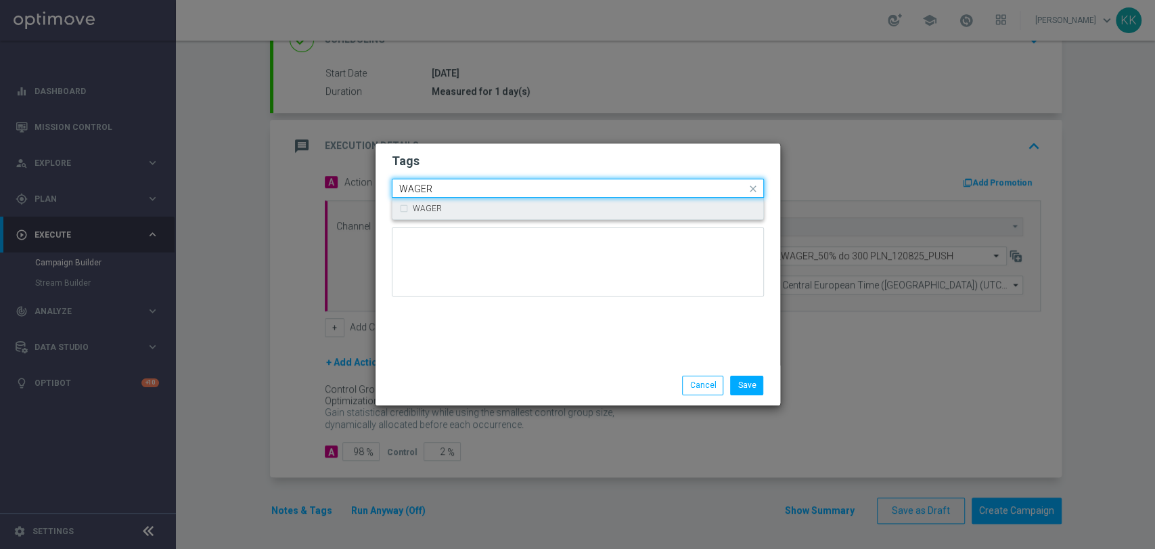
click at [537, 207] on div "WAGER" at bounding box center [585, 208] width 344 height 8
type input "WAGER"
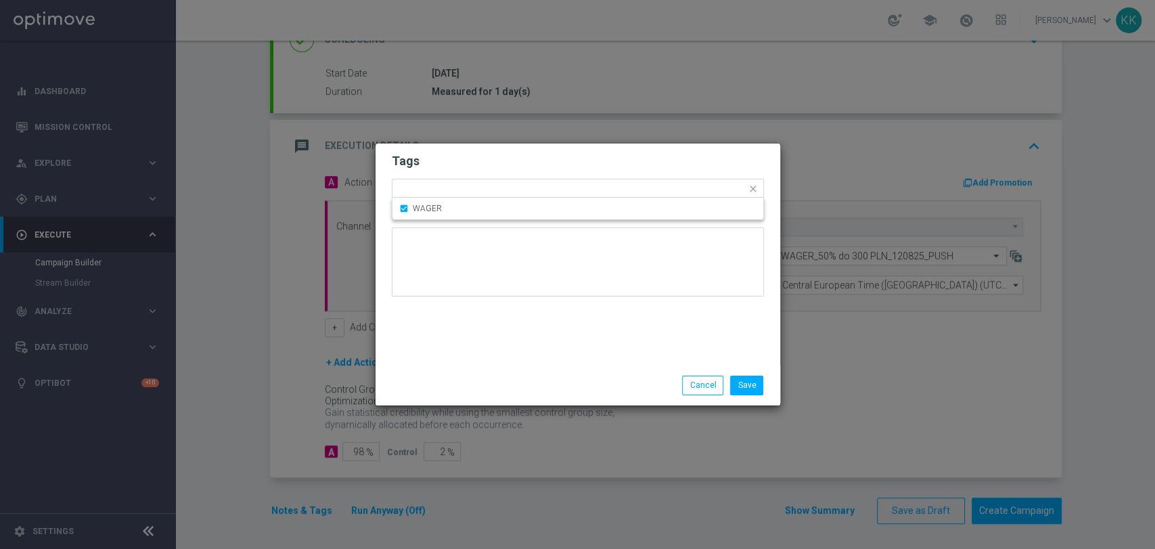
click at [567, 342] on div "Tags Quick find × D × MED × TARGET × WAGER WAGER Notes" at bounding box center [578, 254] width 405 height 222
click at [606, 183] on div "Add a new tag × D × MED × TARGET × WAGER" at bounding box center [570, 188] width 354 height 19
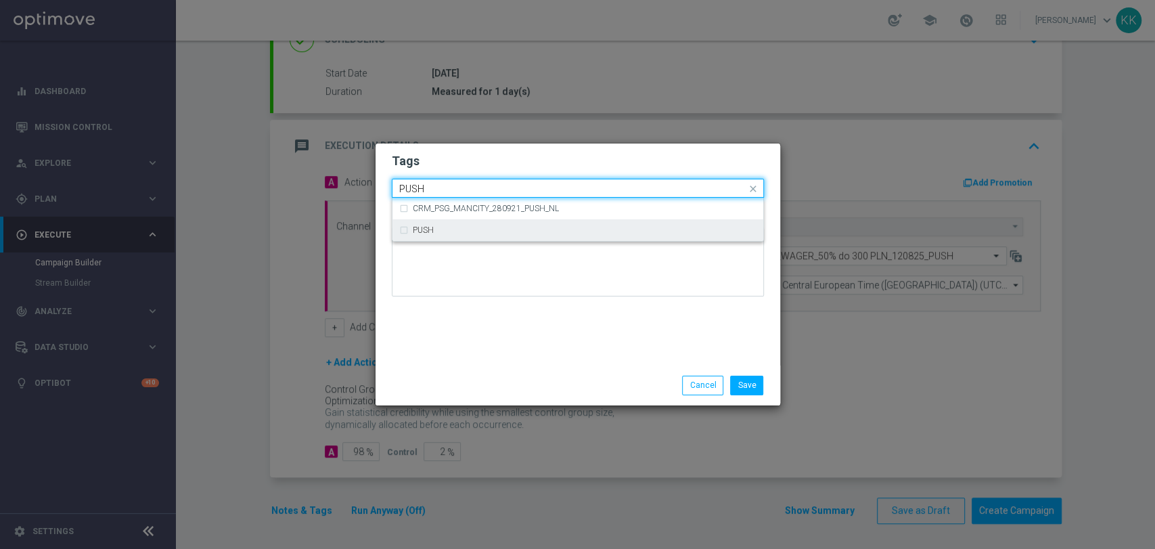
click at [500, 233] on div "PUSH" at bounding box center [585, 230] width 344 height 8
type input "PUSH"
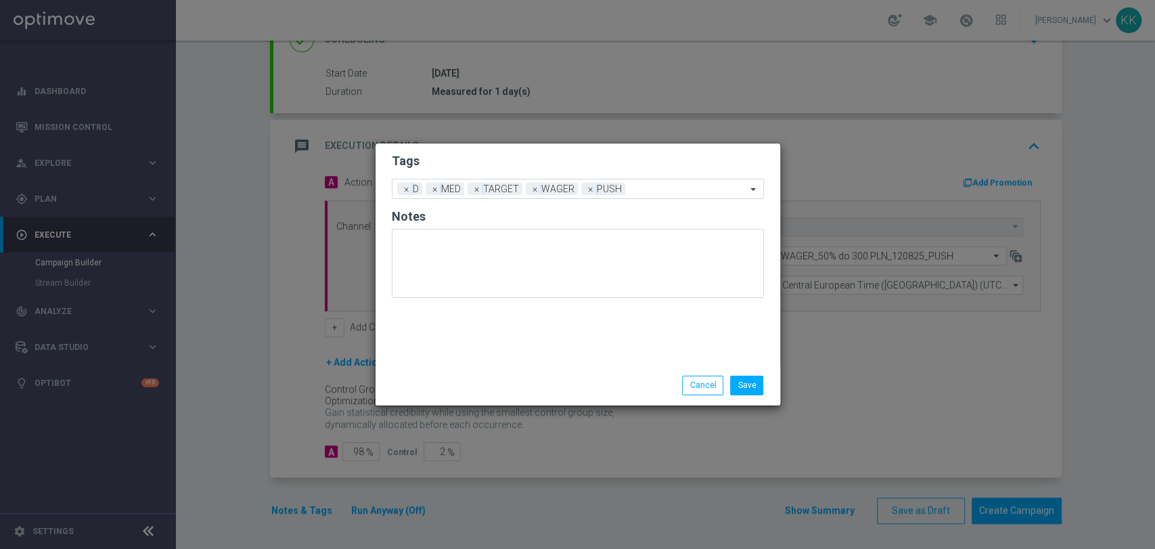
click at [544, 129] on modal-container "Tags Add a new tag × D × MED × TARGET × WAGER × PUSH Notes Save Cancel" at bounding box center [577, 274] width 1155 height 549
click at [761, 386] on button "Save" at bounding box center [746, 385] width 33 height 19
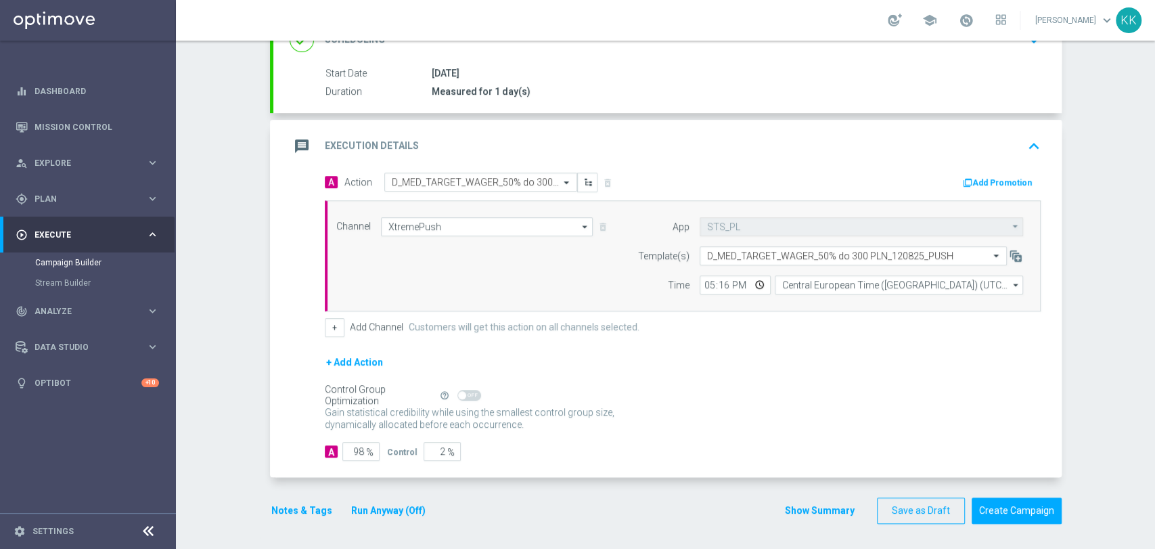
click at [300, 513] on button "Notes & Tags" at bounding box center [302, 510] width 64 height 17
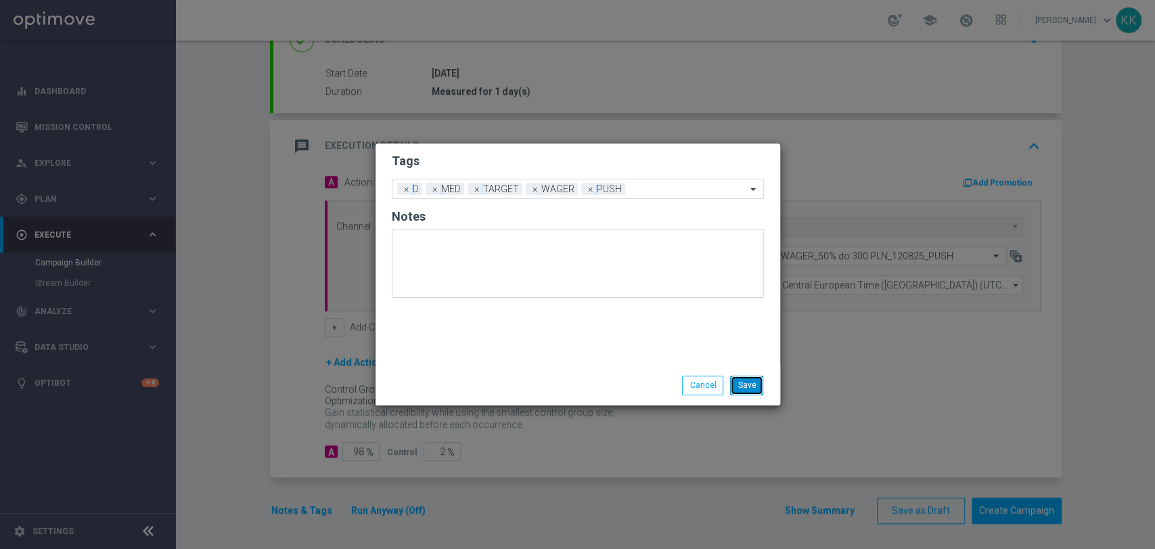
click at [736, 386] on button "Save" at bounding box center [746, 385] width 33 height 19
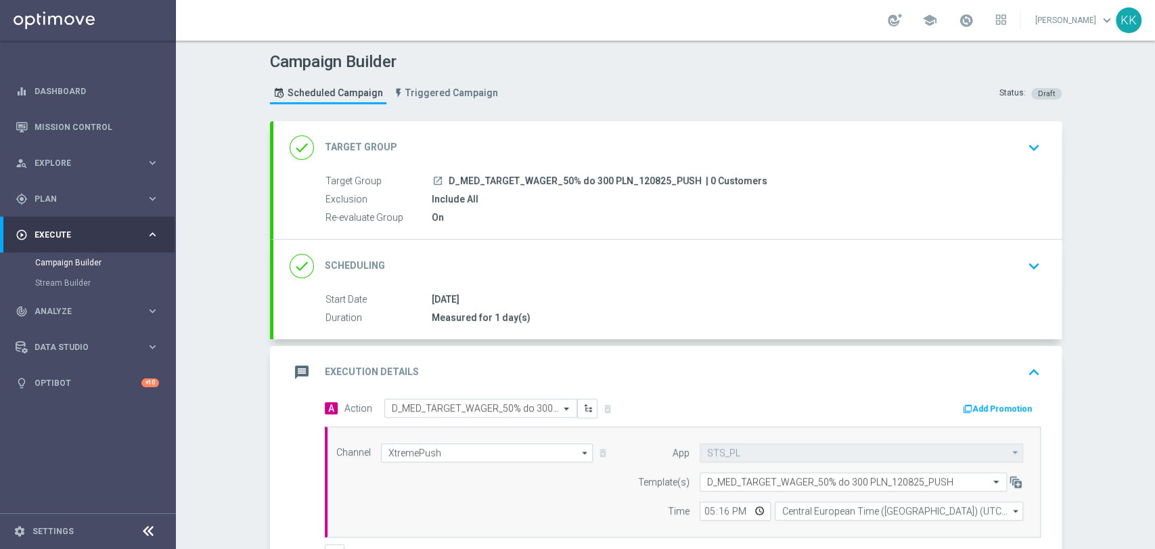
click at [1028, 151] on icon "keyboard_arrow_down" at bounding box center [1034, 147] width 20 height 20
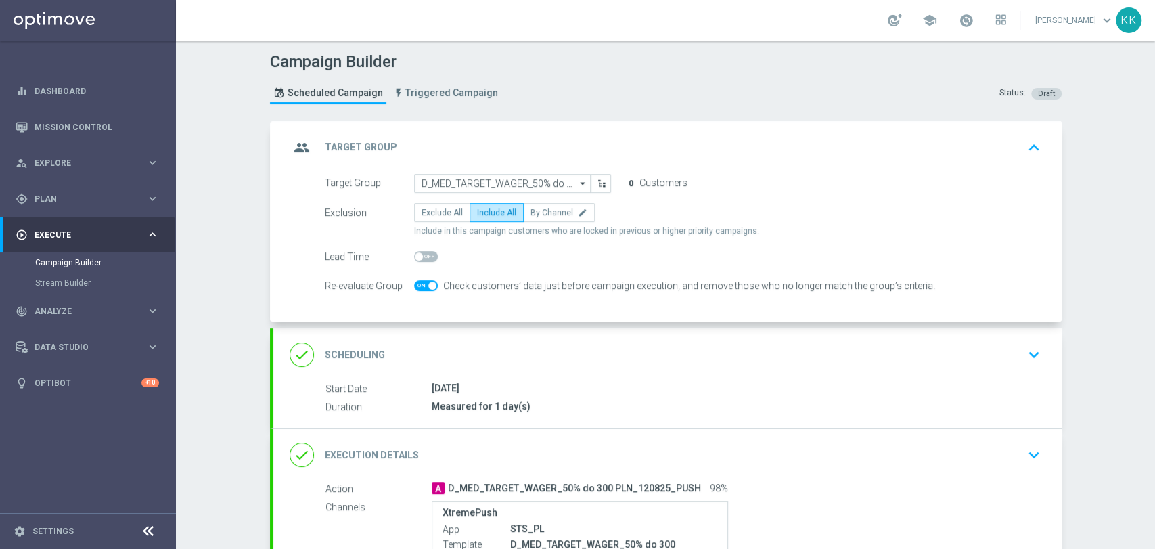
click at [1010, 351] on div "done Scheduling keyboard_arrow_down" at bounding box center [668, 355] width 756 height 26
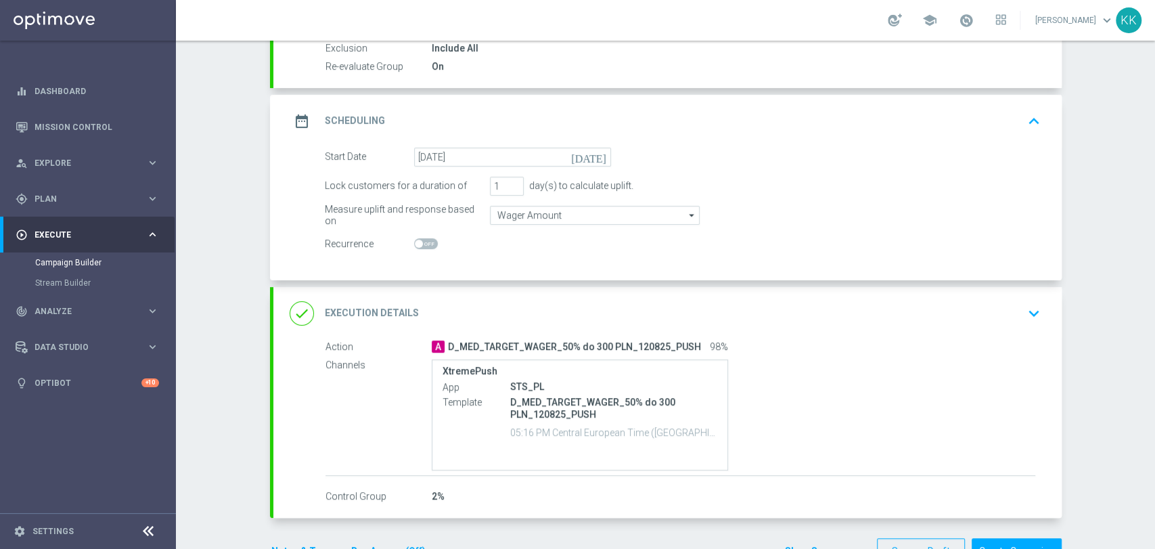
click at [1010, 317] on div "done Execution Details keyboard_arrow_down" at bounding box center [668, 313] width 756 height 26
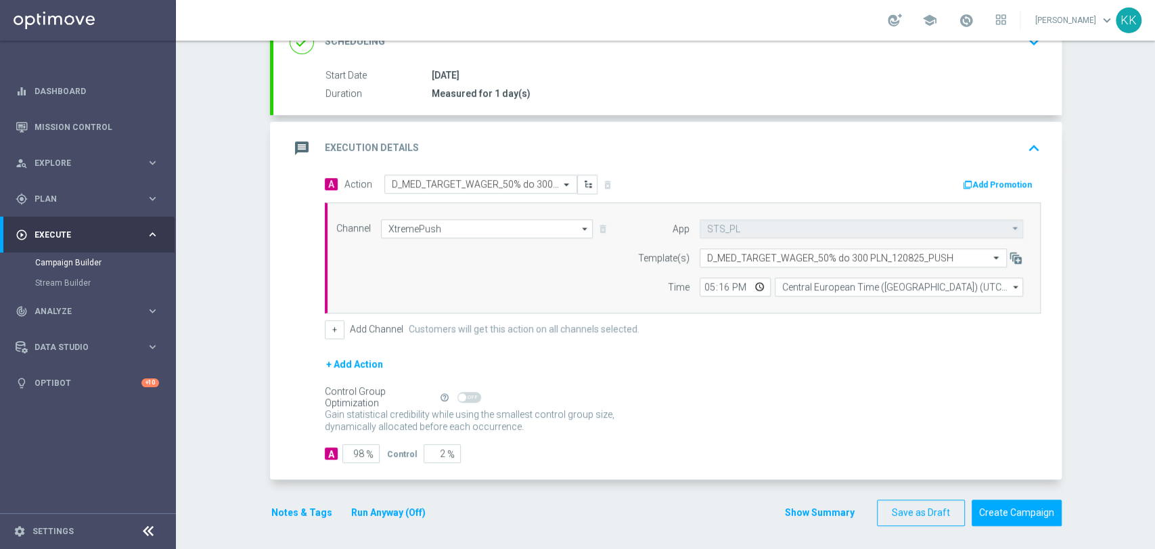
scroll to position [226, 0]
click at [311, 510] on button "Notes & Tags" at bounding box center [302, 510] width 64 height 17
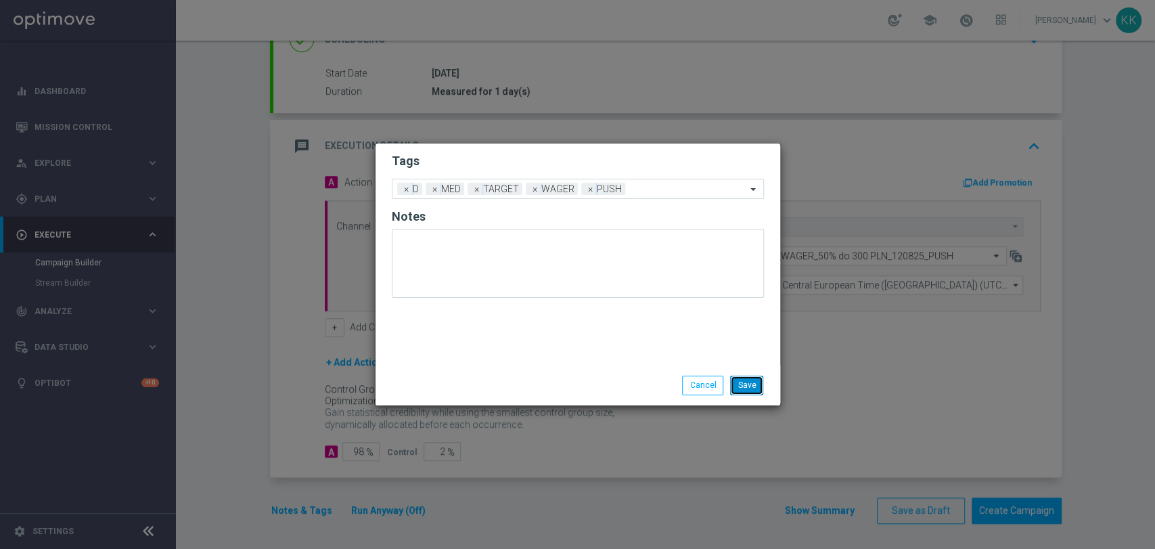
click at [763, 382] on button "Save" at bounding box center [746, 385] width 33 height 19
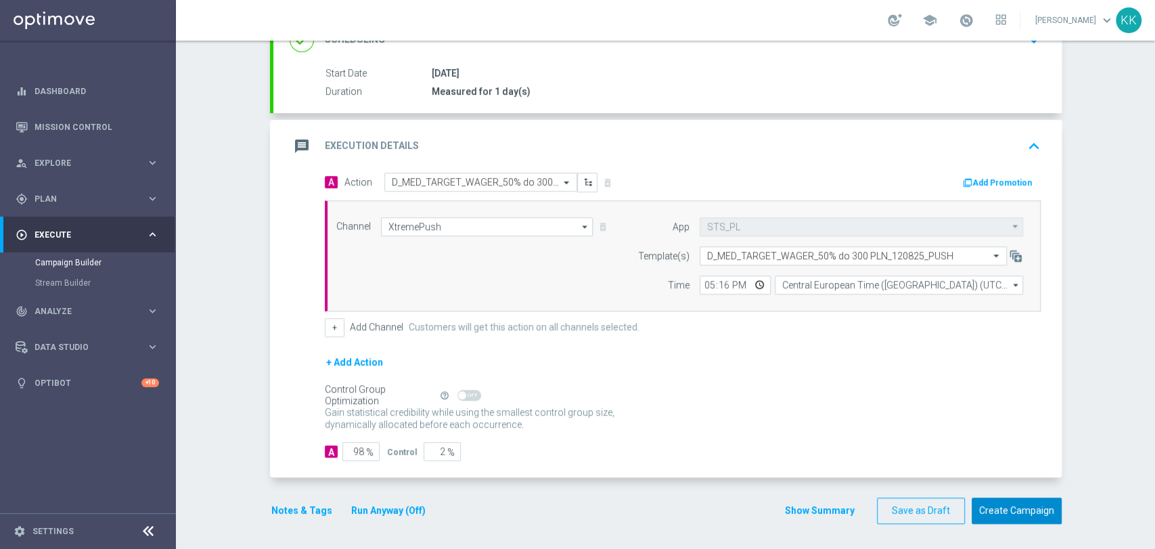
click at [1040, 519] on button "Create Campaign" at bounding box center [1017, 510] width 90 height 26
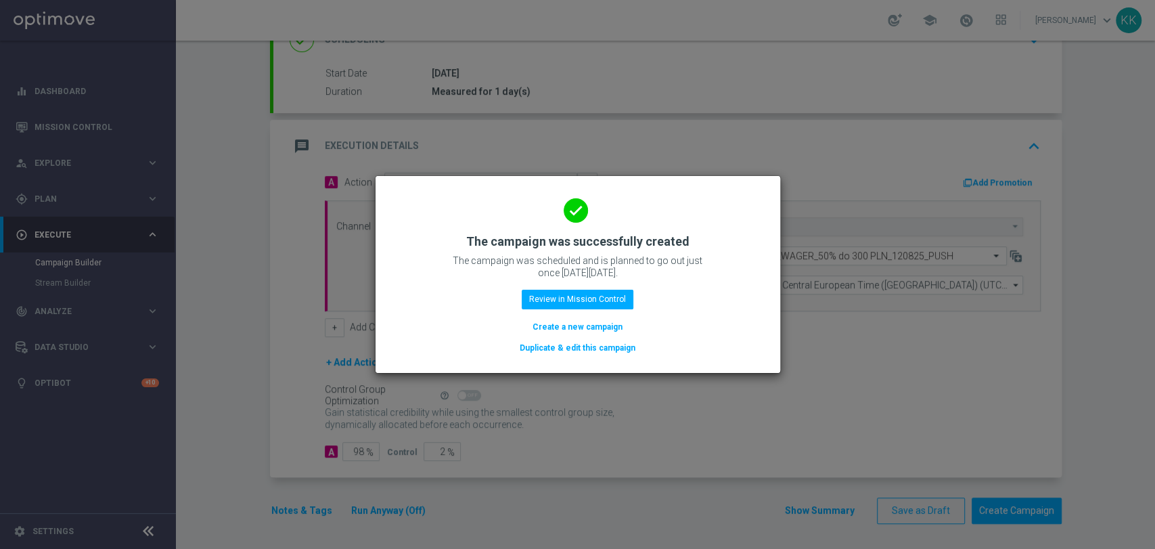
click at [574, 326] on button "Create a new campaign" at bounding box center [577, 326] width 93 height 15
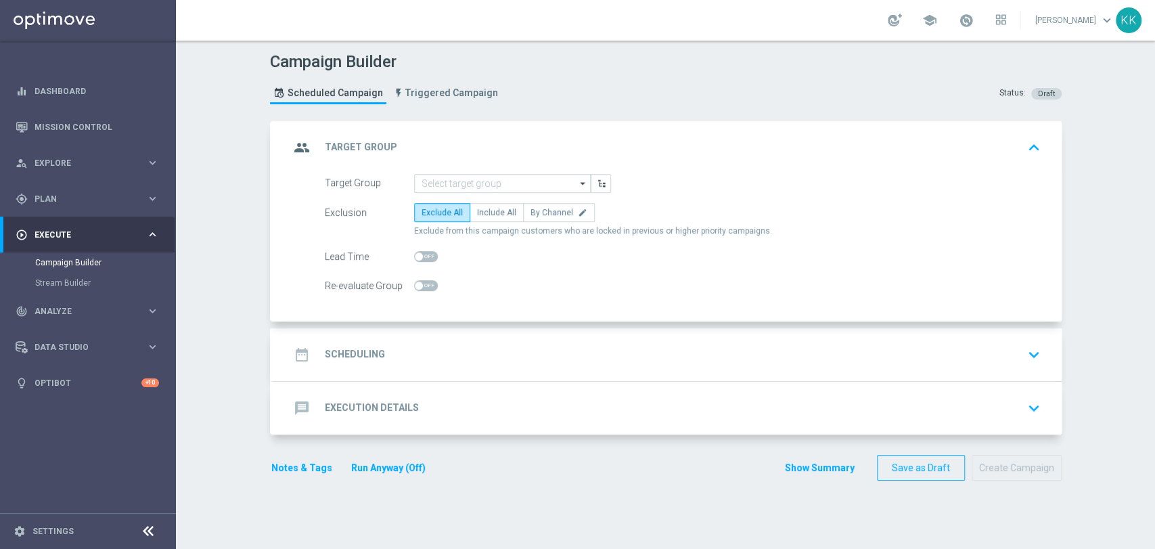
scroll to position [0, 0]
click at [502, 189] on input at bounding box center [502, 183] width 177 height 19
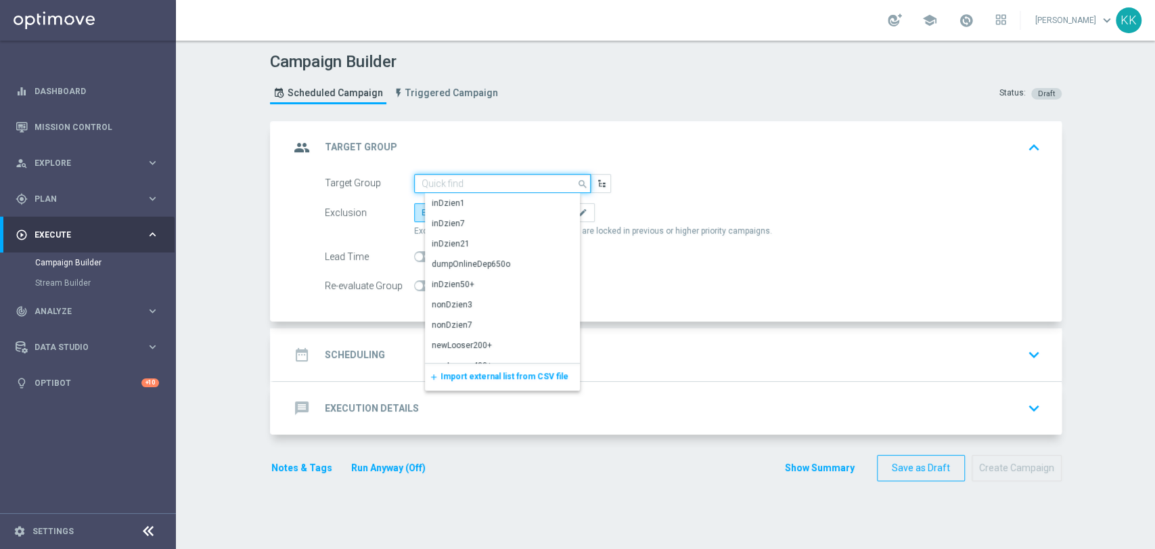
paste input "D_HIGH_TARGET_WAGER_100% do 500 PLN_120825_PUSH"
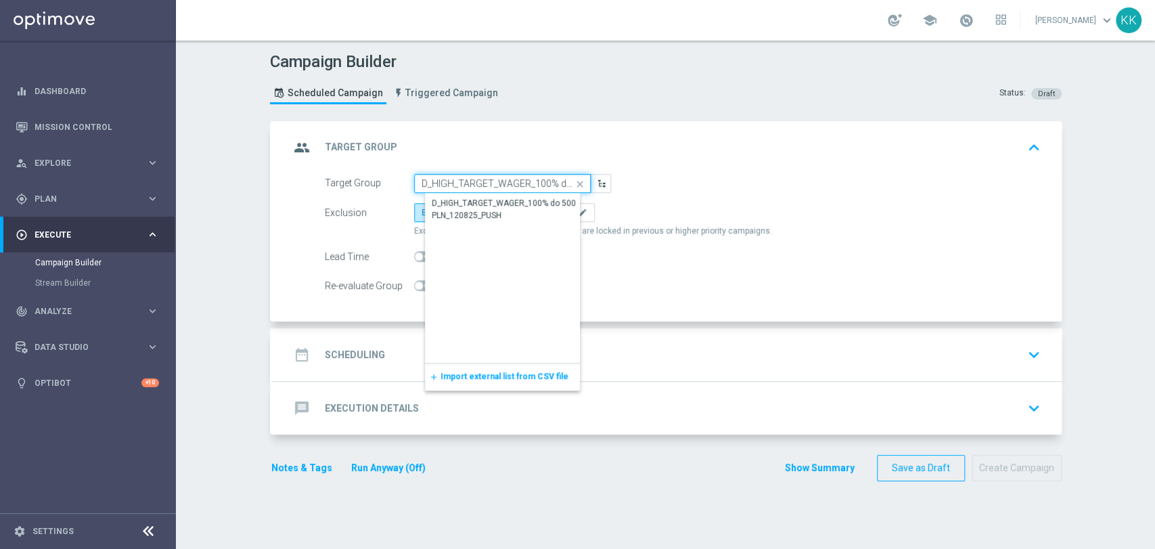
scroll to position [0, 93]
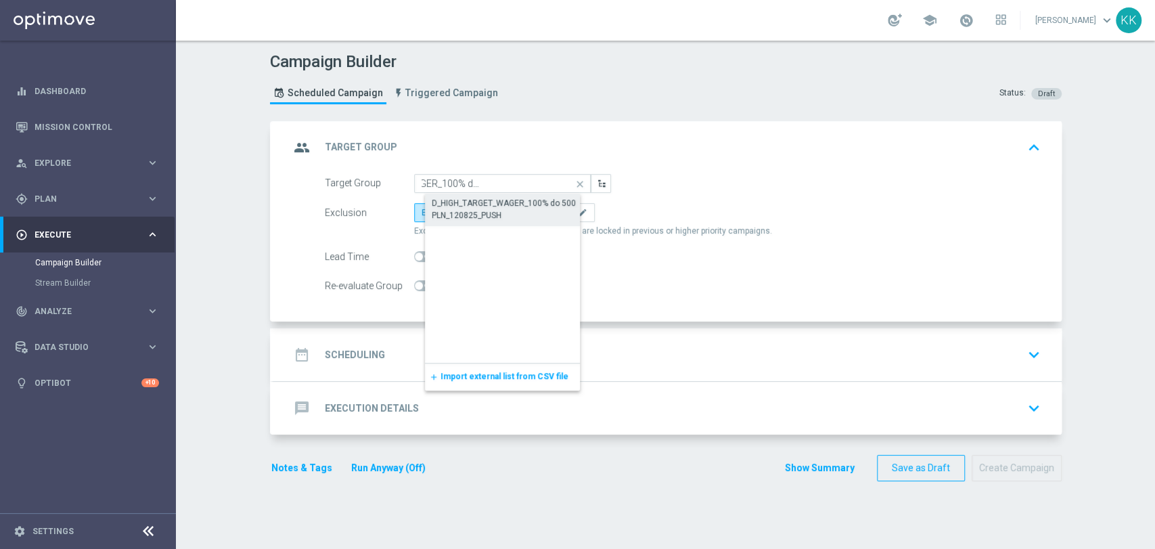
click at [495, 206] on div "D_HIGH_TARGET_WAGER_100% do 500 PLN_120825_PUSH" at bounding box center [514, 209] width 164 height 24
type input "D_HIGH_TARGET_WAGER_100% do 500 PLN_120825_PUSH"
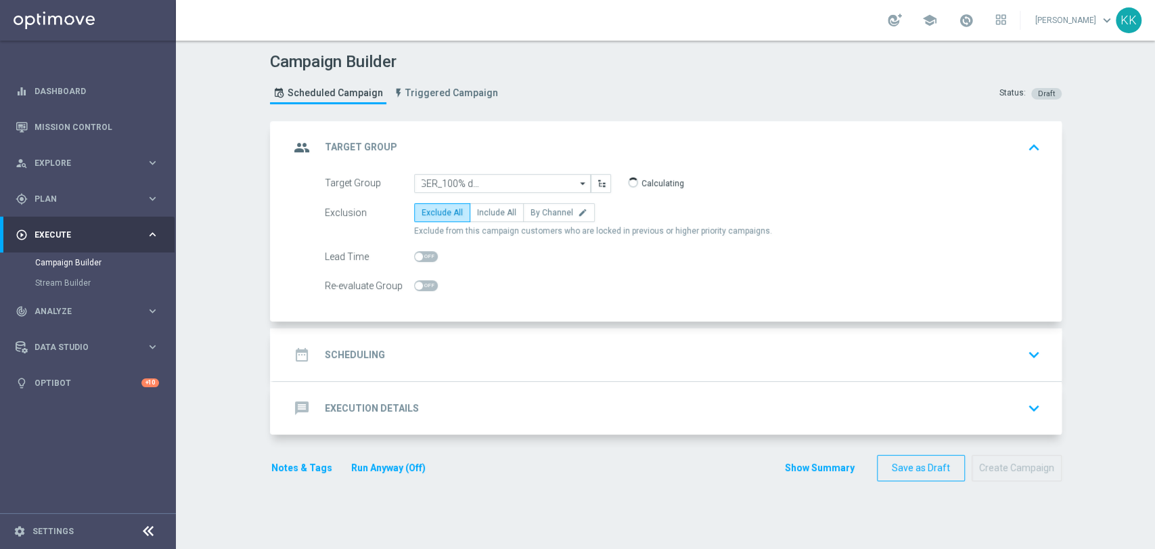
scroll to position [0, 0]
click at [498, 206] on label "Include All" at bounding box center [497, 212] width 54 height 19
click at [486, 210] on input "Include All" at bounding box center [481, 214] width 9 height 9
radio input "true"
click at [421, 285] on span at bounding box center [426, 285] width 24 height 11
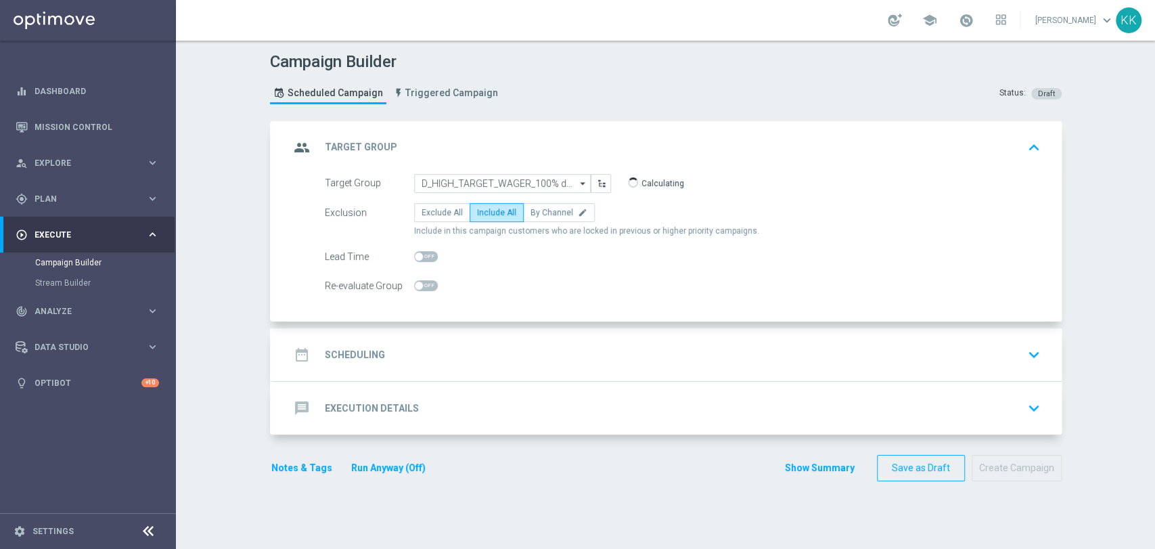
click at [421, 285] on input "checkbox" at bounding box center [426, 285] width 24 height 11
checkbox input "true"
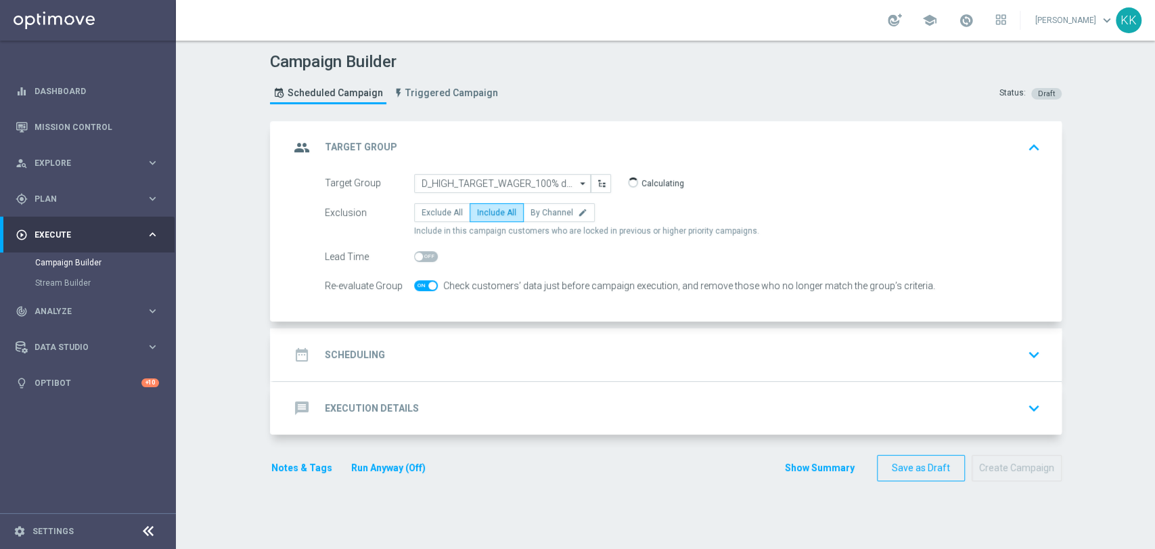
click at [520, 349] on div "date_range Scheduling keyboard_arrow_down" at bounding box center [668, 355] width 756 height 26
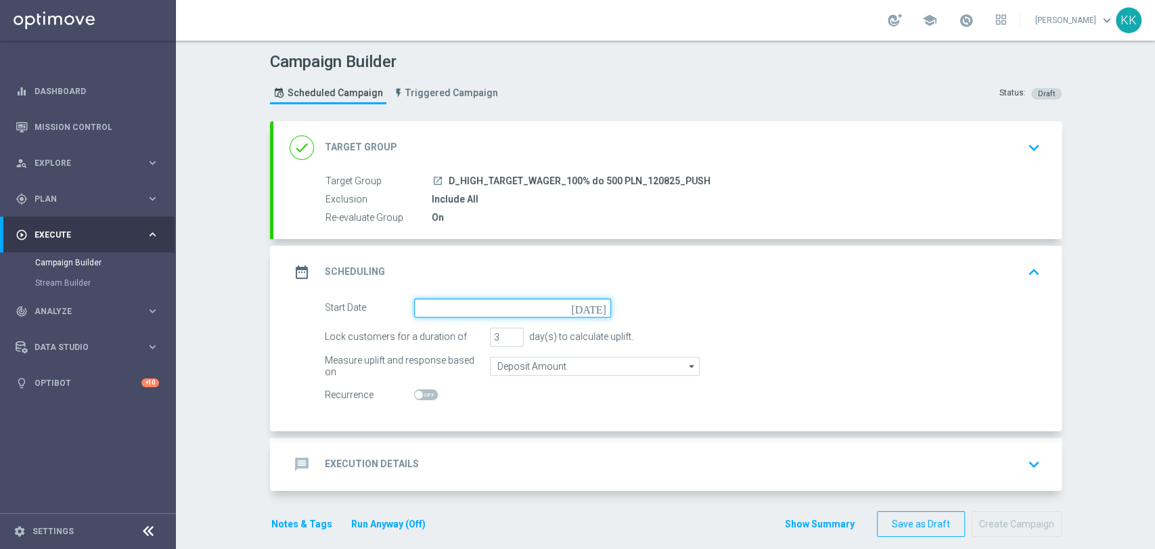
click at [460, 298] on input at bounding box center [512, 307] width 197 height 19
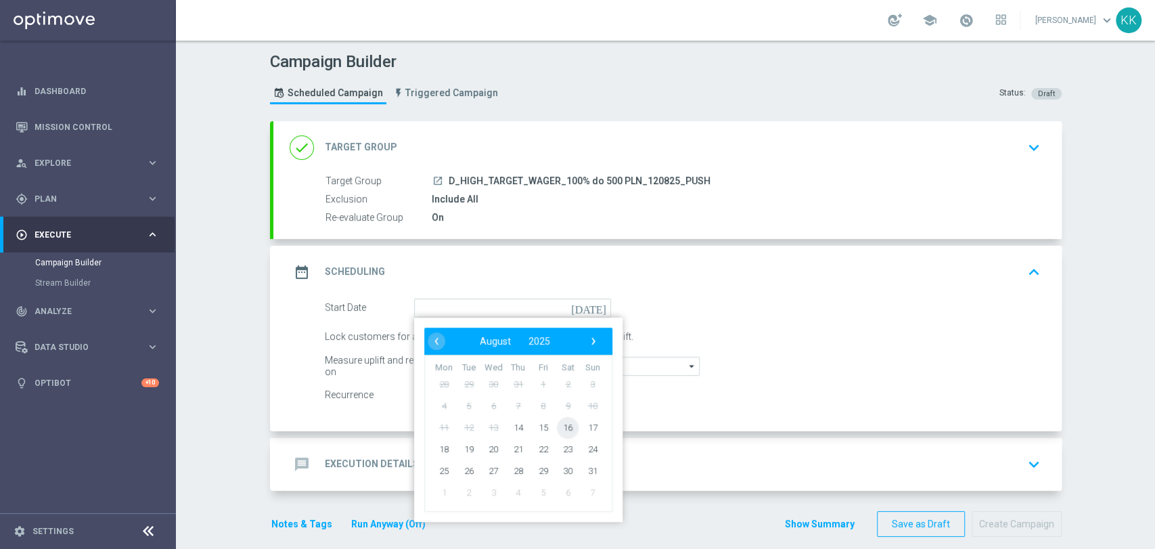
click at [562, 429] on span "16" at bounding box center [568, 427] width 22 height 22
type input "[DATE]"
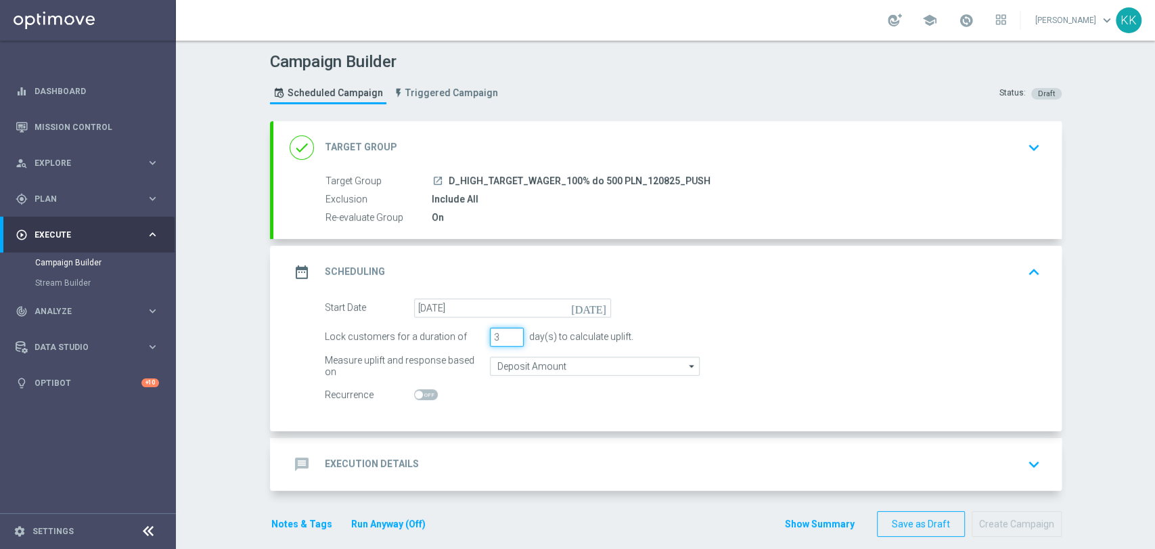
drag, startPoint x: 497, startPoint y: 326, endPoint x: 437, endPoint y: 332, distance: 60.5
click at [437, 332] on div "Lock customers for a duration of 3 day(s) to calculate uplift." at bounding box center [683, 337] width 736 height 19
type input "1"
click at [520, 359] on input "Deposit Amount" at bounding box center [595, 366] width 210 height 19
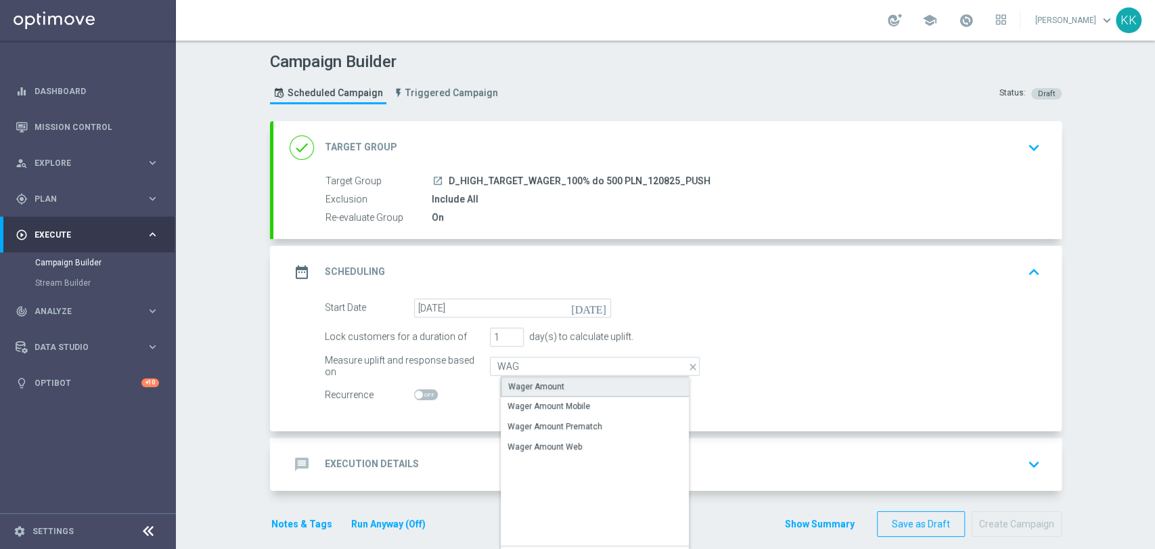
click at [528, 386] on div "Wager Amount" at bounding box center [536, 386] width 56 height 12
type input "Wager Amount"
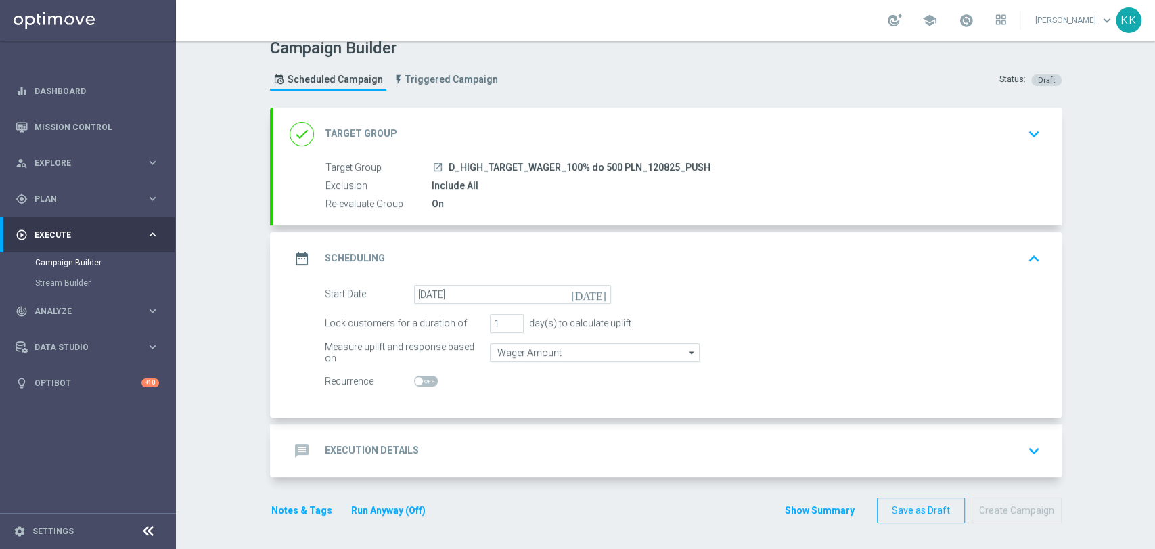
click at [566, 451] on div "message Execution Details keyboard_arrow_down" at bounding box center [668, 451] width 756 height 26
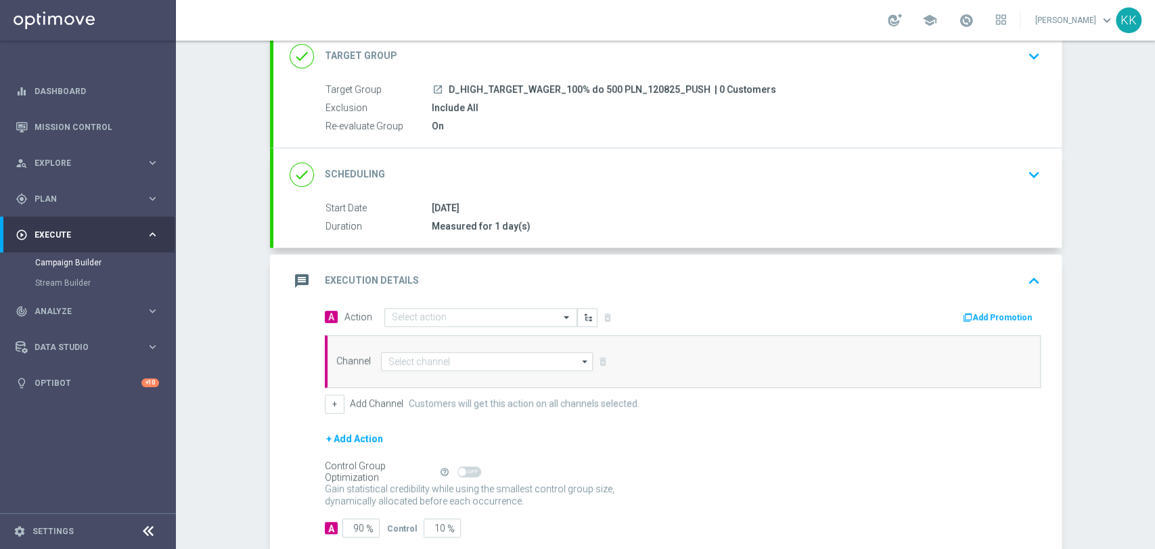
scroll to position [150, 0]
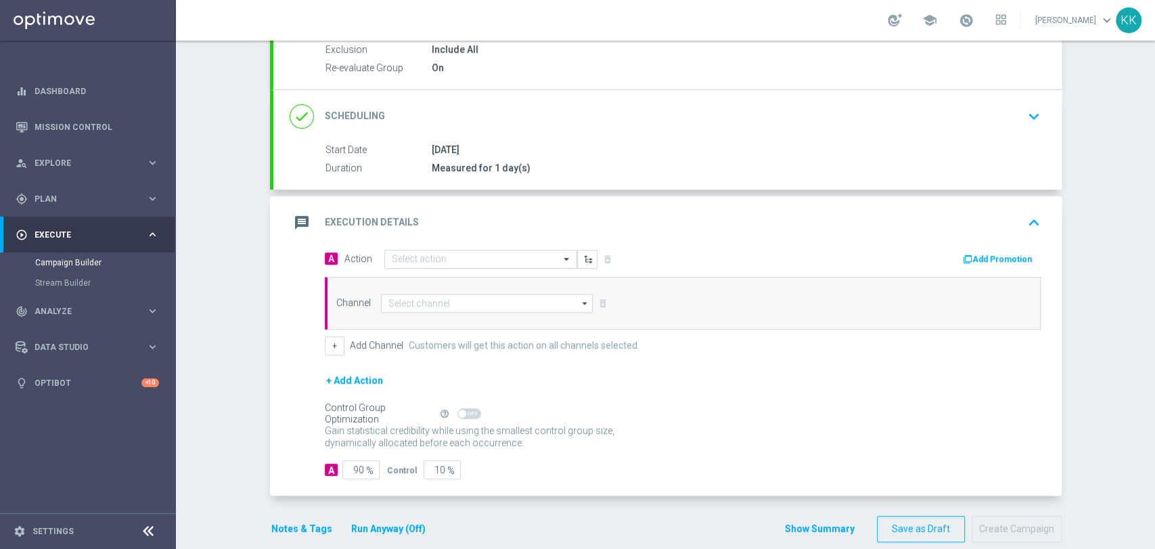
click at [425, 250] on div "Select action" at bounding box center [480, 259] width 193 height 19
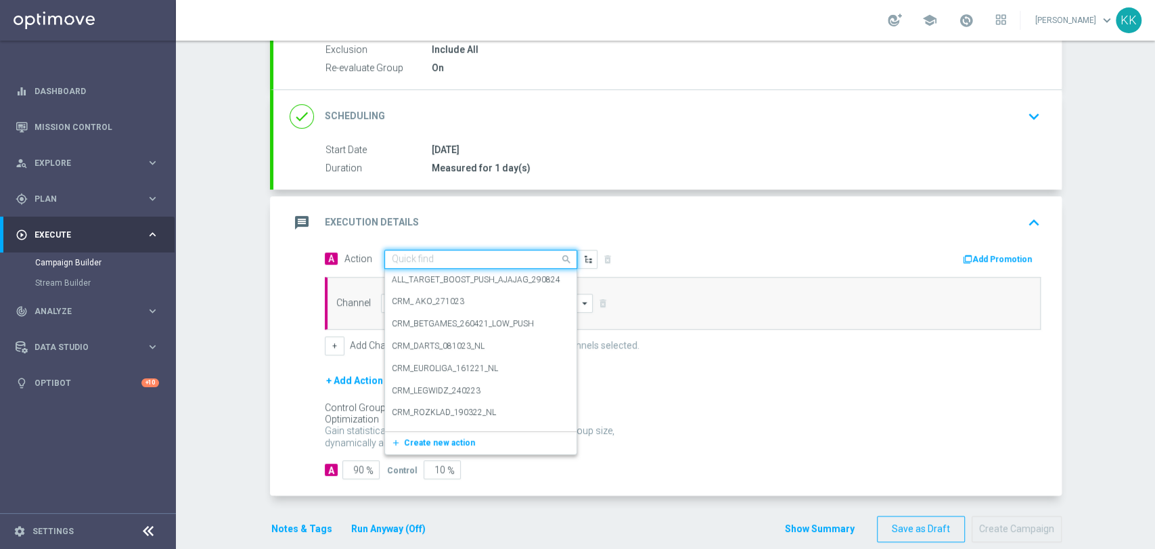
paste input "D_HIGH_TARGET_WAGER_100% do 500 PLN_120825_PUSH"
type input "D_HIGH_TARGET_WAGER_100% do 500 PLN_120825_PUSH"
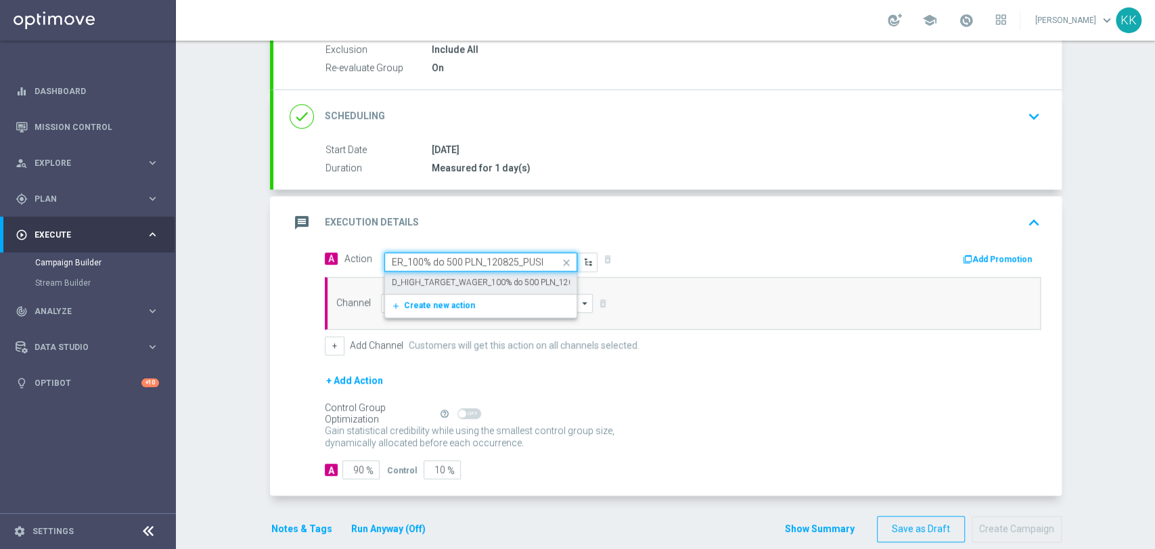
click at [418, 277] on label "D_HIGH_TARGET_WAGER_100% do 500 PLN_120825_PUSH" at bounding box center [502, 283] width 220 height 12
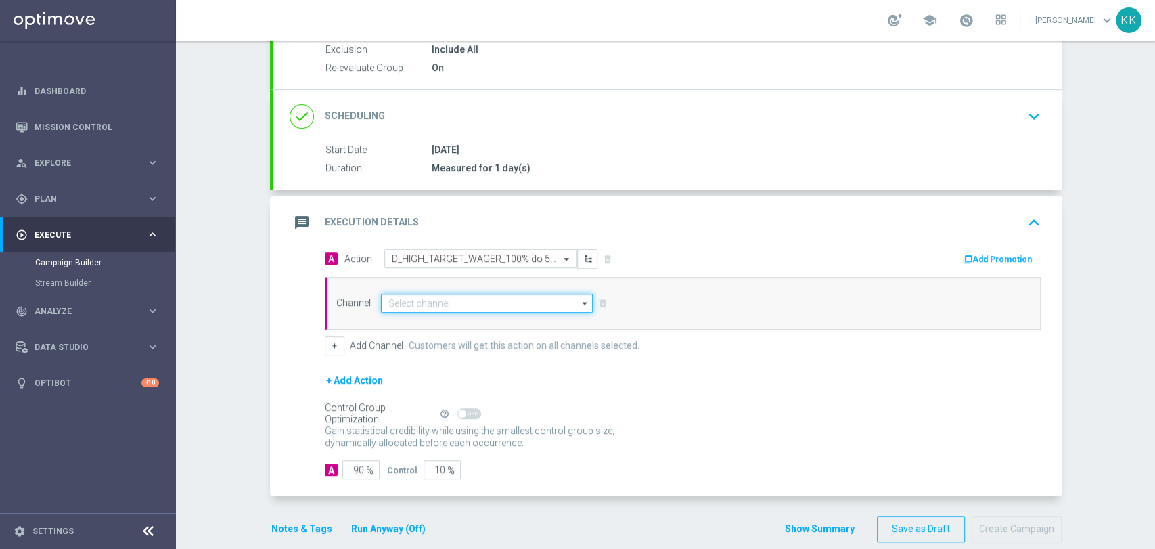
click at [422, 299] on input at bounding box center [487, 303] width 213 height 19
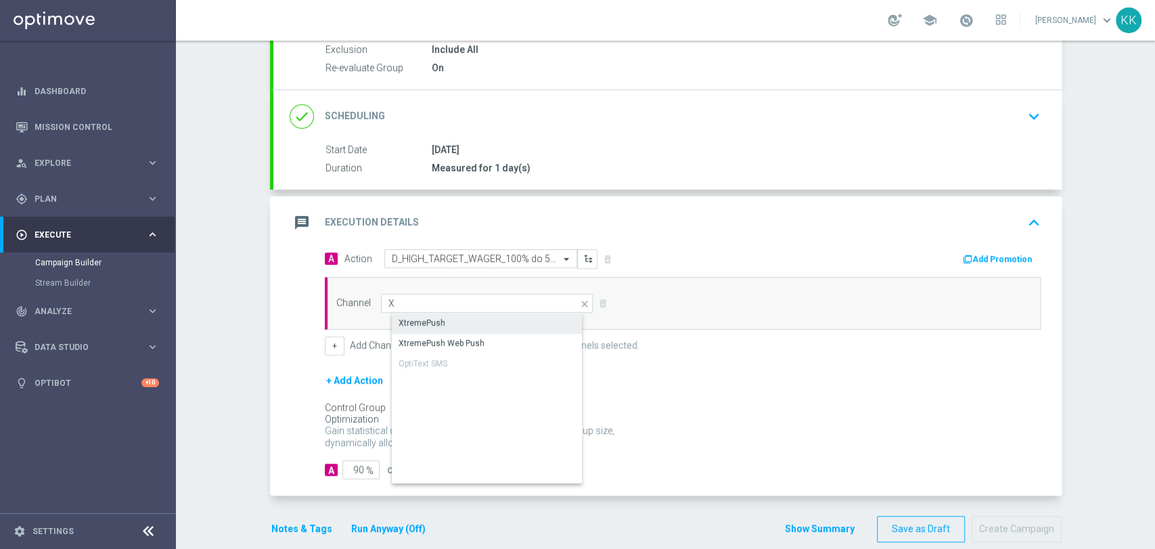
click at [428, 317] on div "XtremePush" at bounding box center [422, 323] width 47 height 12
type input "XtremePush"
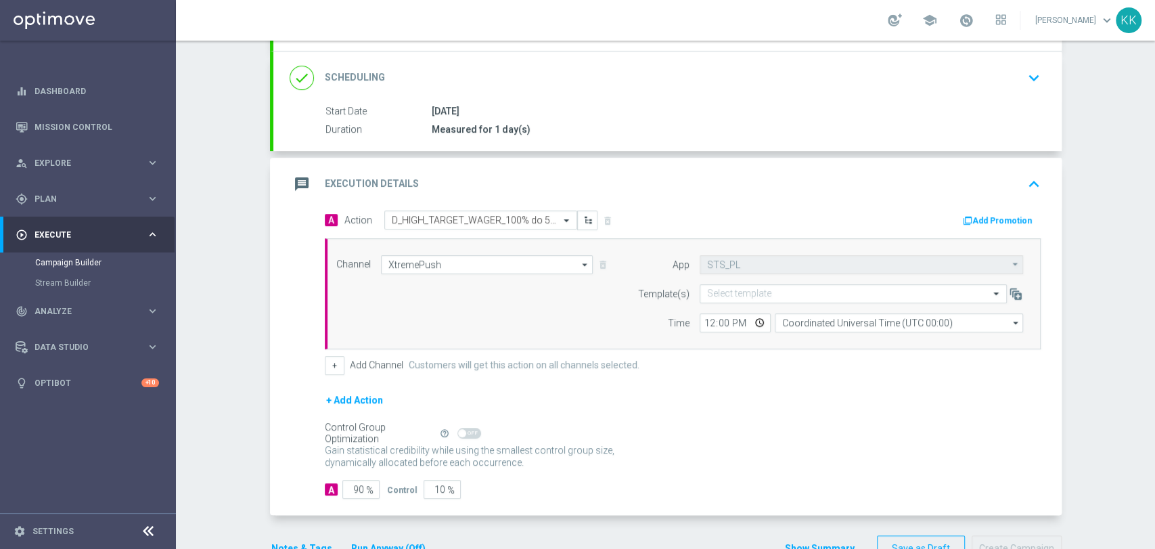
scroll to position [225, 0]
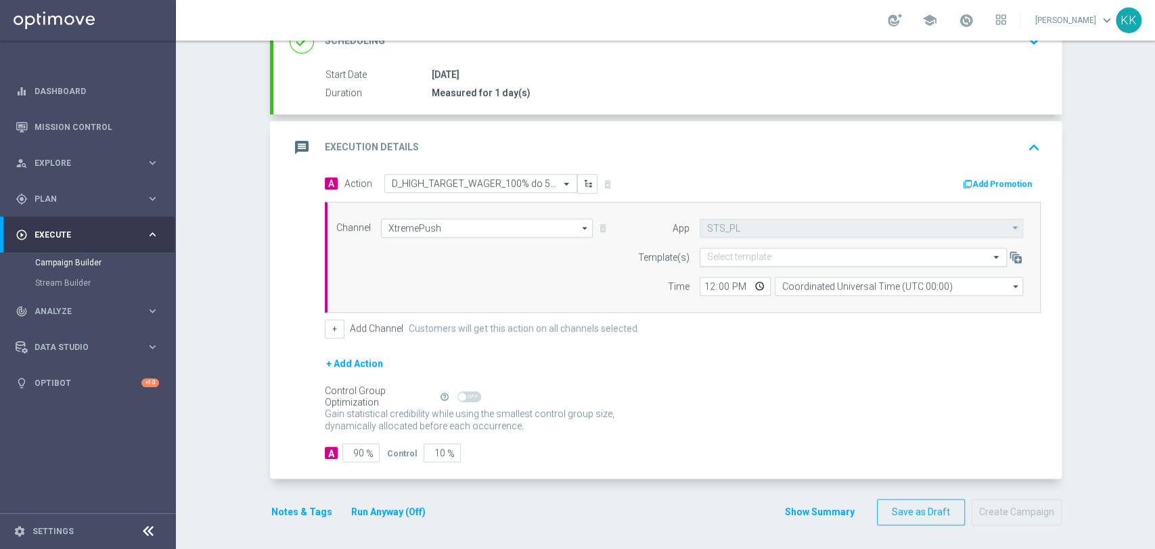
click at [749, 248] on div "Select template" at bounding box center [853, 257] width 307 height 19
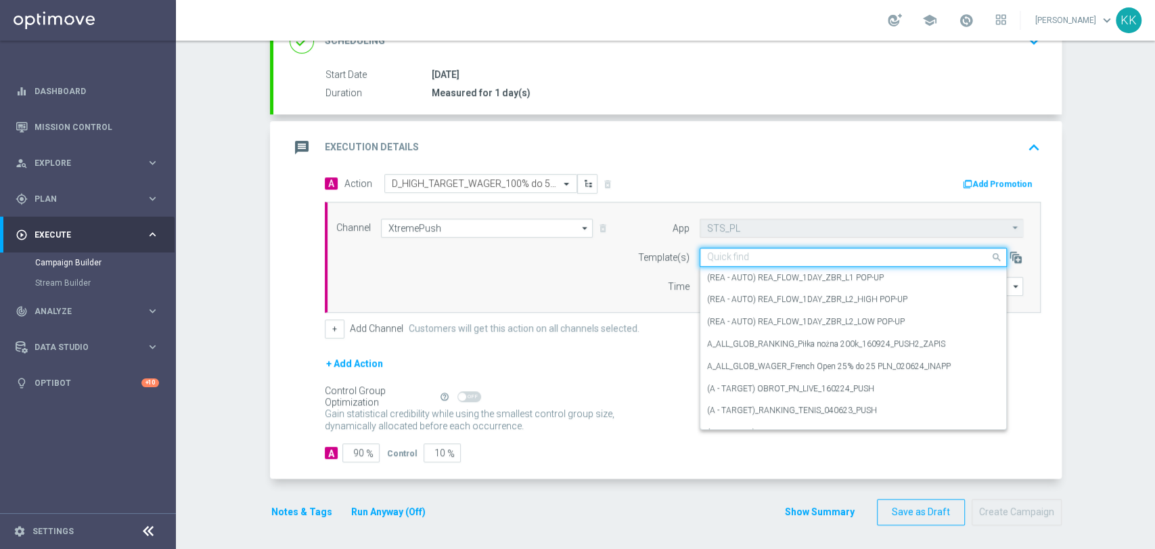
paste input "D_HIGH_TARGET_WAGER_100% do 500 PLN_120825_PUSH"
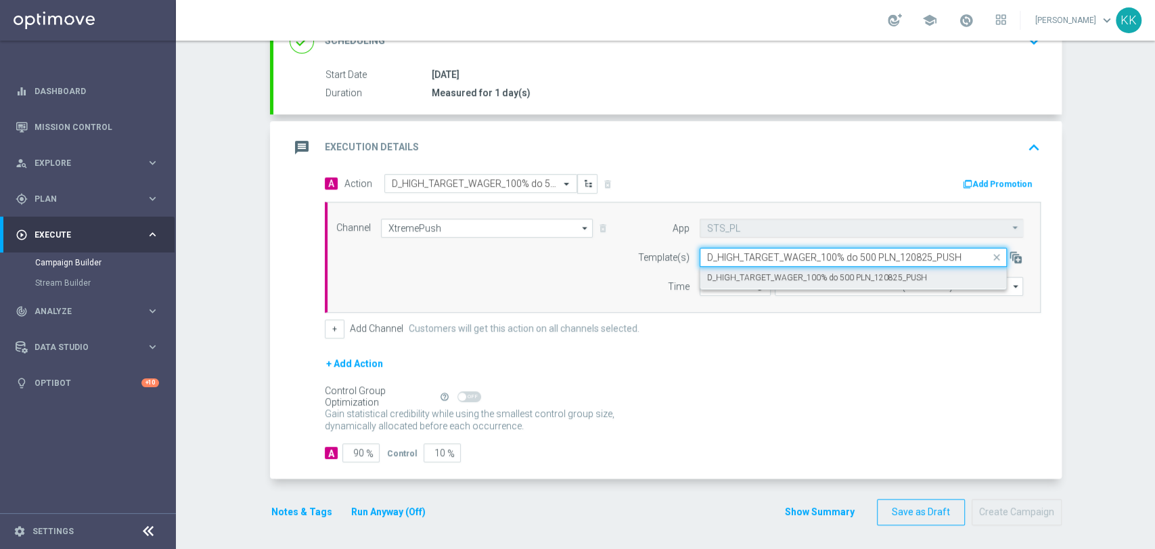
click at [756, 279] on label "D_HIGH_TARGET_WAGER_100% do 500 PLN_120825_PUSH" at bounding box center [817, 278] width 220 height 12
type input "D_HIGH_TARGET_WAGER_100% do 500 PLN_120825_PUSH"
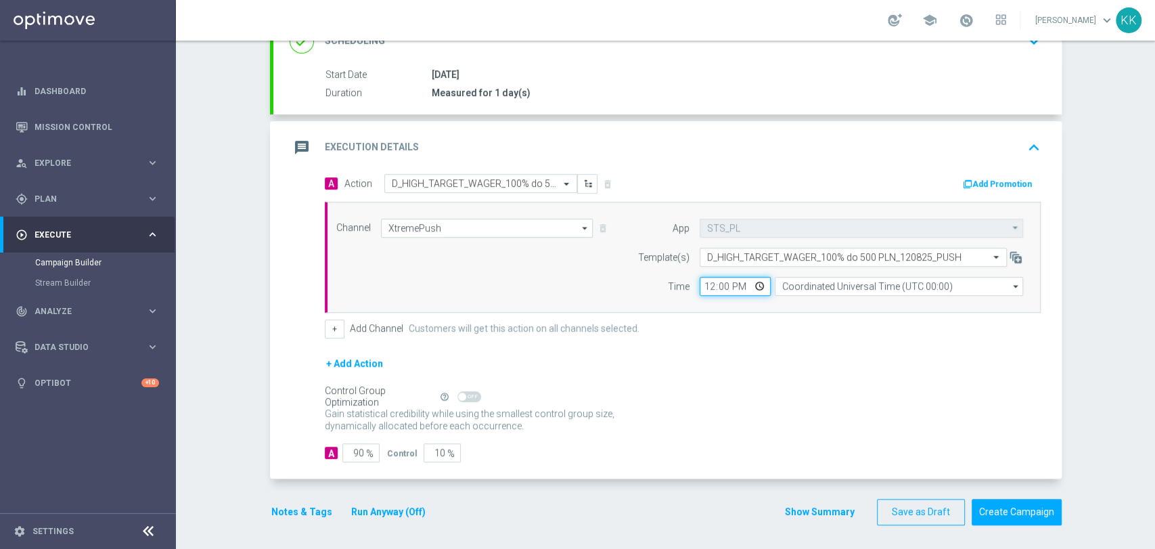
click at [709, 283] on input "12:00" at bounding box center [735, 286] width 71 height 19
type input "17:26"
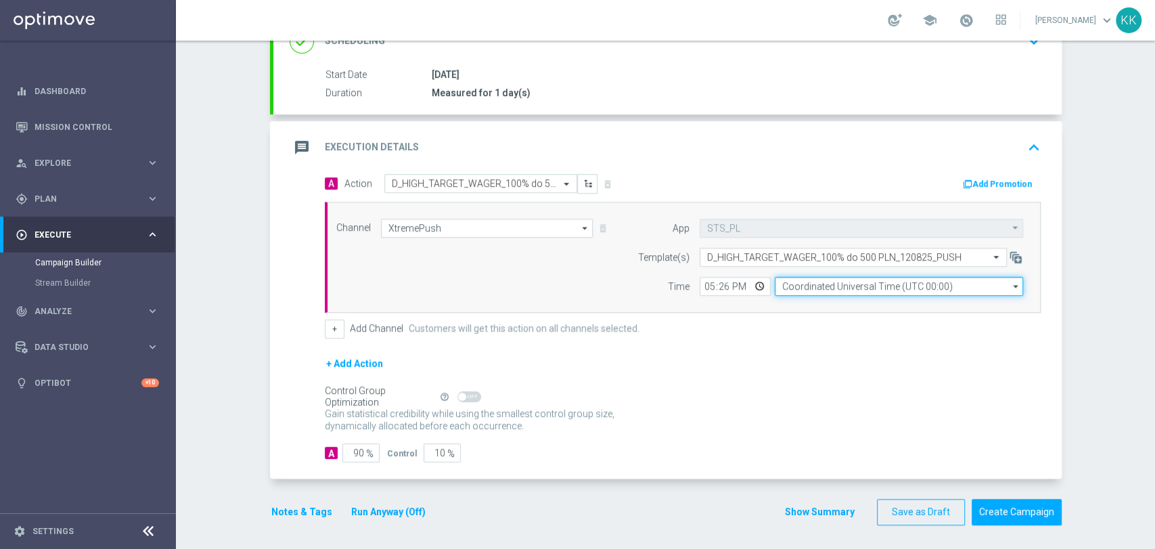
click at [819, 286] on input "Coordinated Universal Time (UTC 00:00)" at bounding box center [899, 286] width 248 height 19
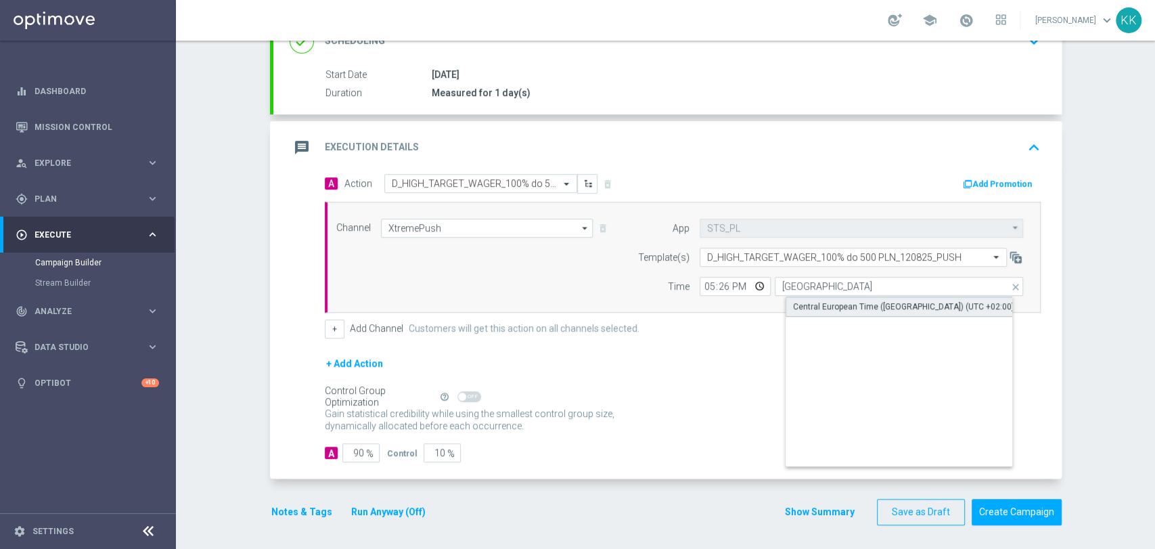
click at [818, 310] on div "Central European Time ([GEOGRAPHIC_DATA]) (UTC +02:00)" at bounding box center [903, 306] width 221 height 12
type input "Central European Time ([GEOGRAPHIC_DATA]) (UTC +02:00)"
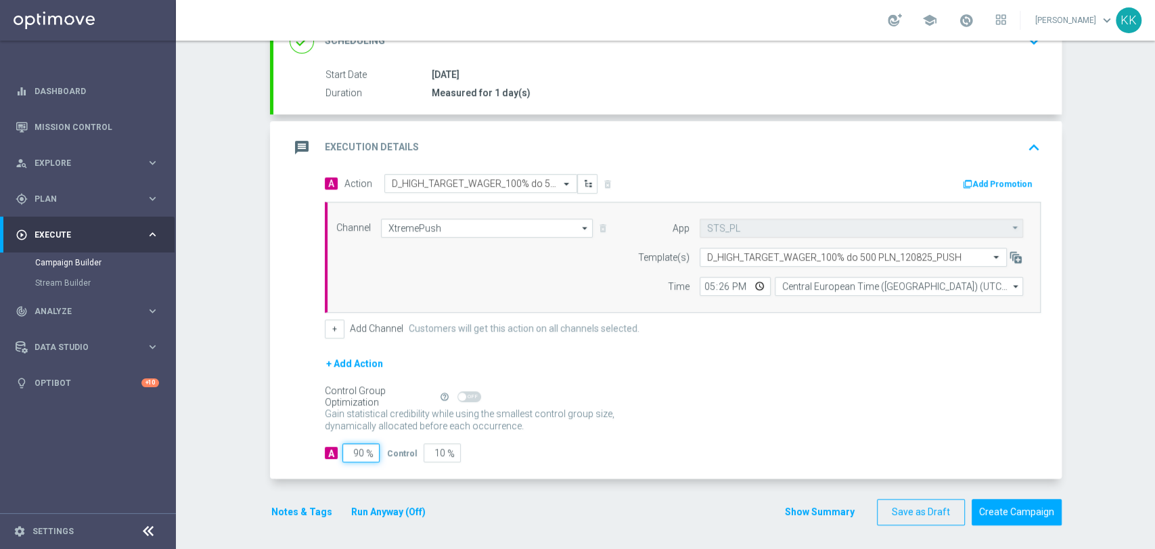
click at [357, 452] on input "90" at bounding box center [360, 452] width 37 height 19
type input "9"
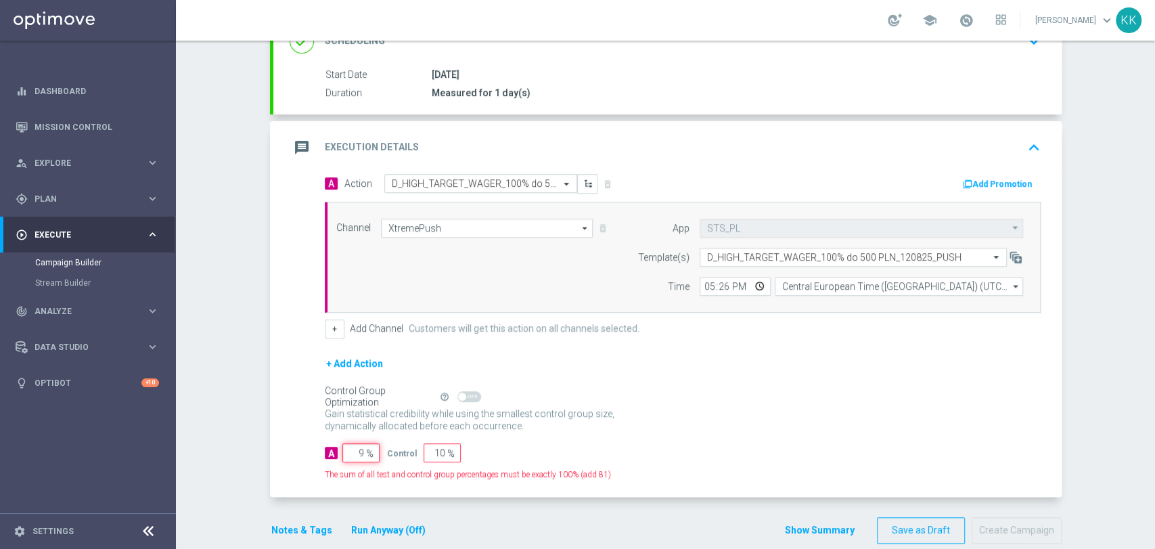
type input "91"
type input "95"
type input "5"
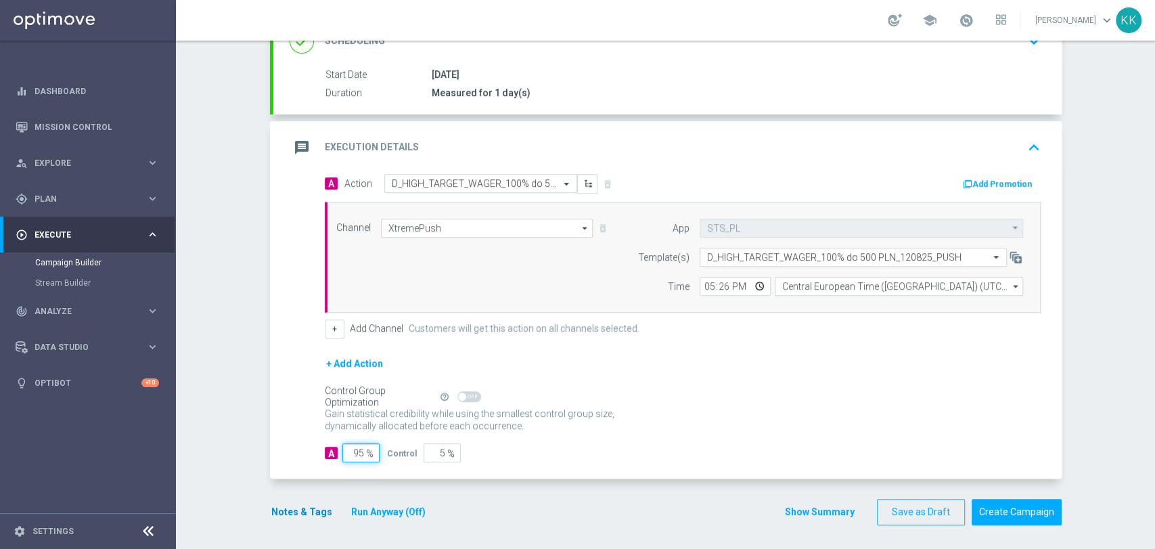
type input "95"
click at [281, 512] on button "Notes & Tags" at bounding box center [302, 512] width 64 height 17
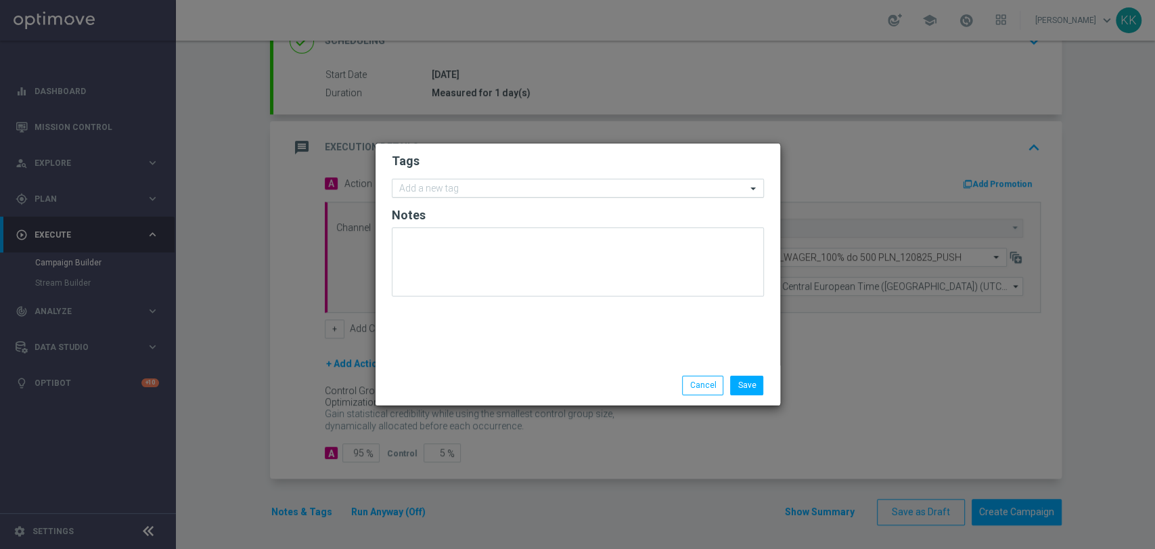
click at [487, 196] on div at bounding box center [571, 190] width 349 height 14
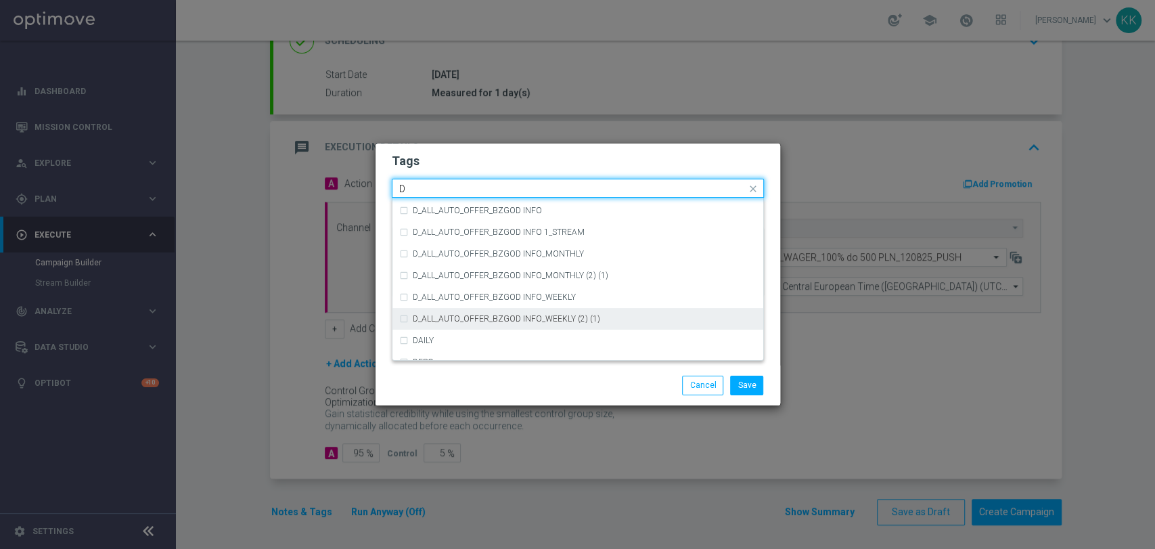
scroll to position [1429, 0]
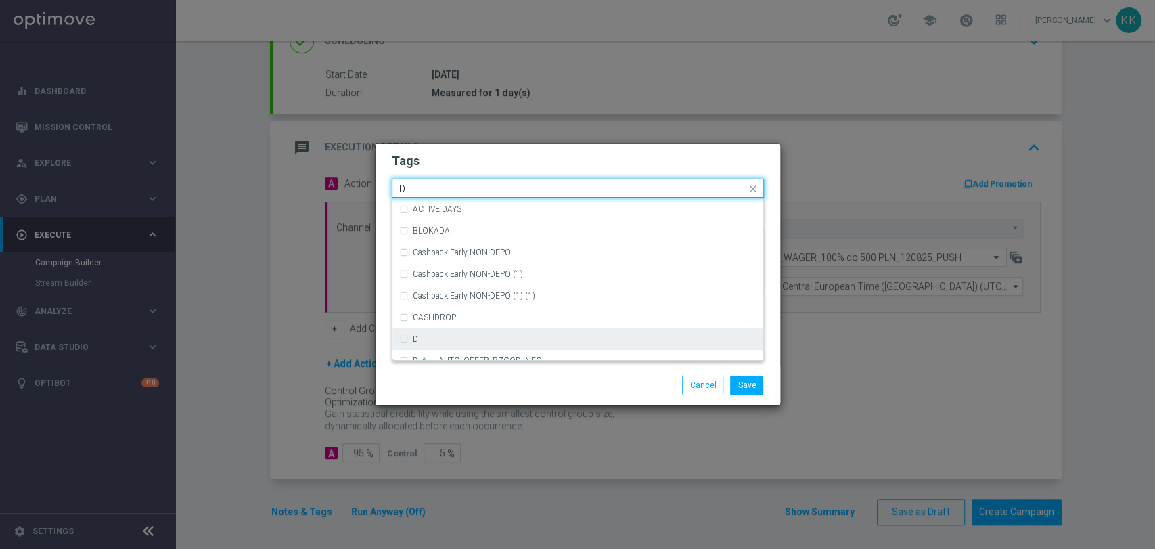
click at [461, 330] on div "D" at bounding box center [577, 339] width 357 height 22
type input "D"
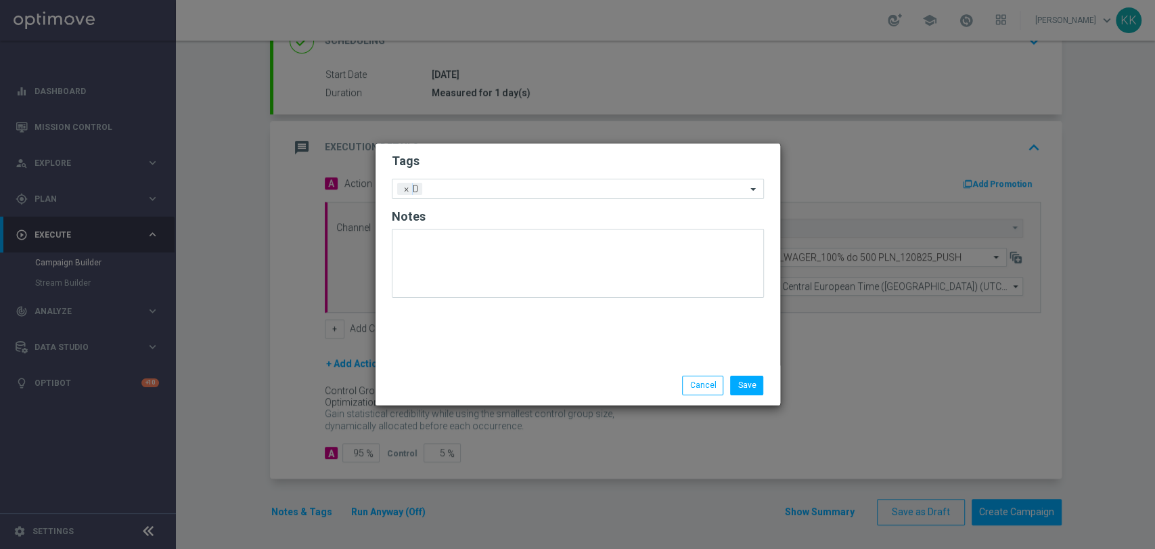
click at [514, 171] on form "Tags Add a new tag × D Notes" at bounding box center [578, 229] width 372 height 158
click at [516, 205] on form "Tags Add a new tag × D Notes" at bounding box center [578, 229] width 372 height 158
click at [517, 191] on input "text" at bounding box center [587, 190] width 319 height 12
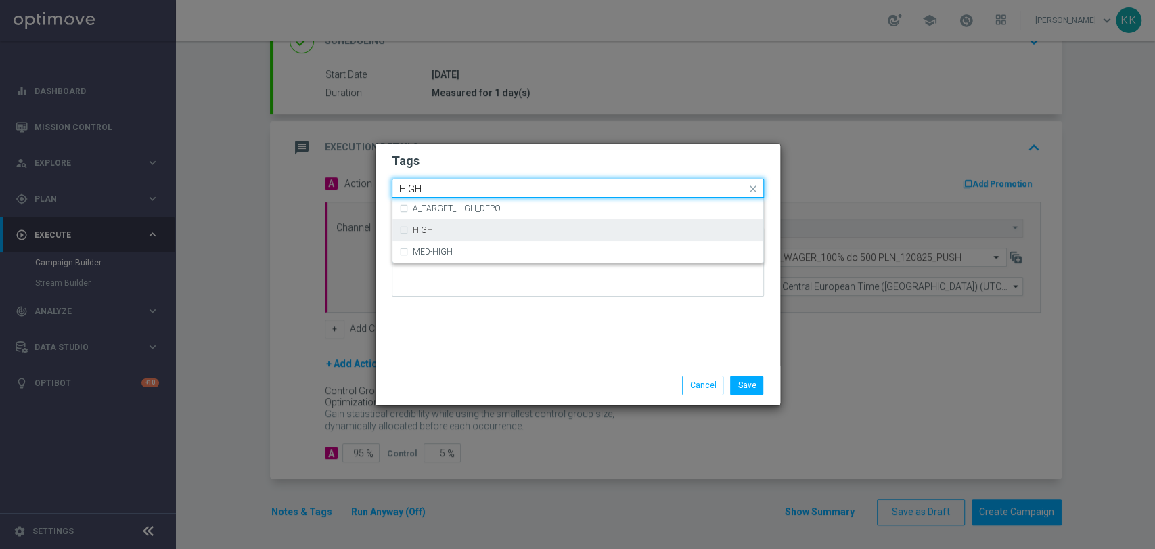
click at [516, 232] on div "HIGH" at bounding box center [585, 230] width 344 height 8
type input "HIGH"
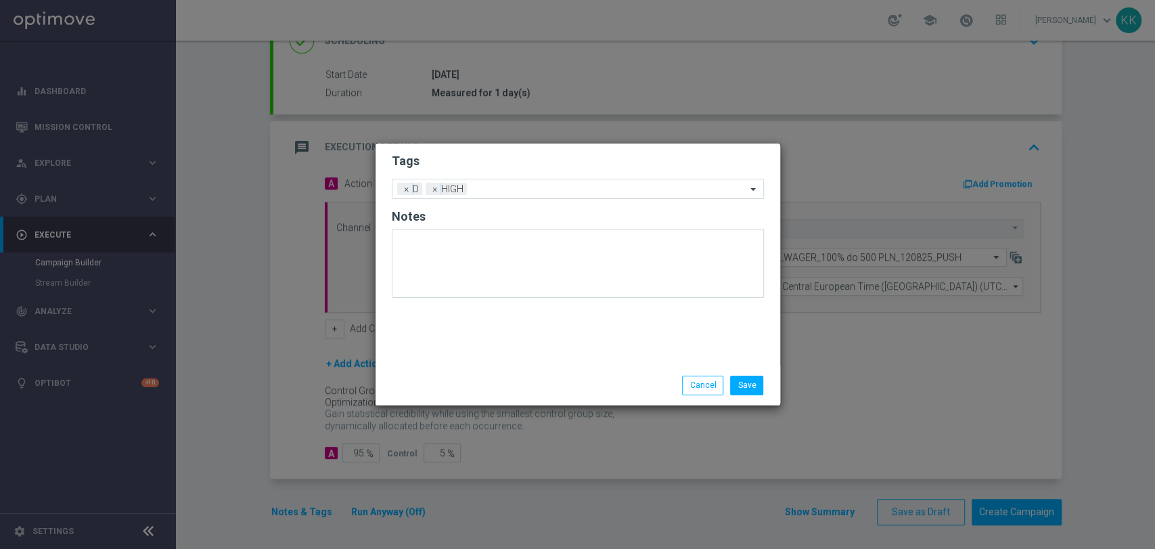
click at [516, 164] on h2 "Tags" at bounding box center [578, 161] width 372 height 16
click at [514, 191] on input "text" at bounding box center [609, 190] width 274 height 12
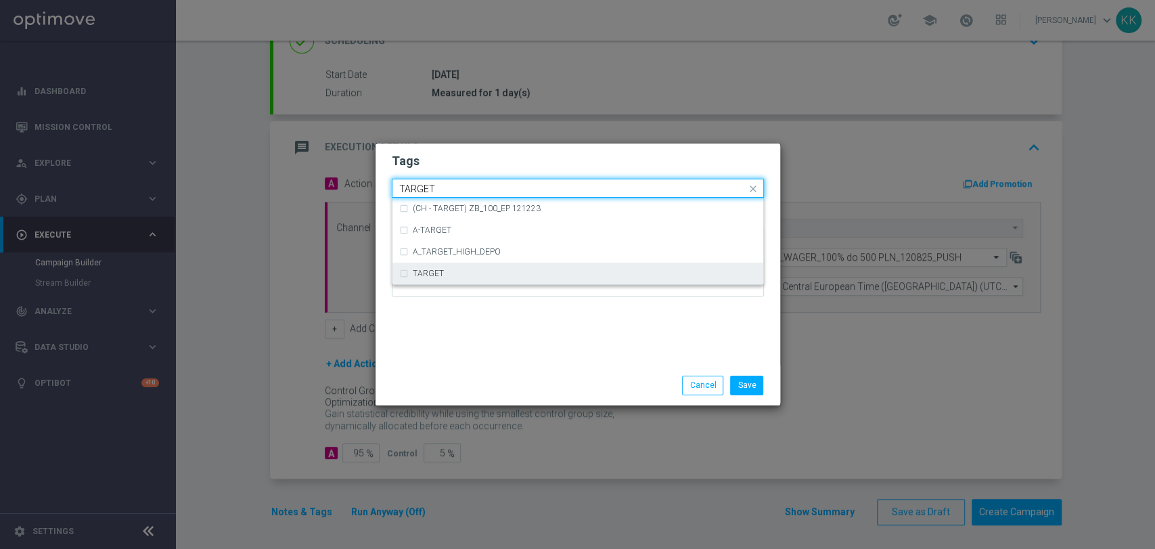
click at [420, 269] on div "TARGET" at bounding box center [577, 274] width 357 height 22
type input "TARGET"
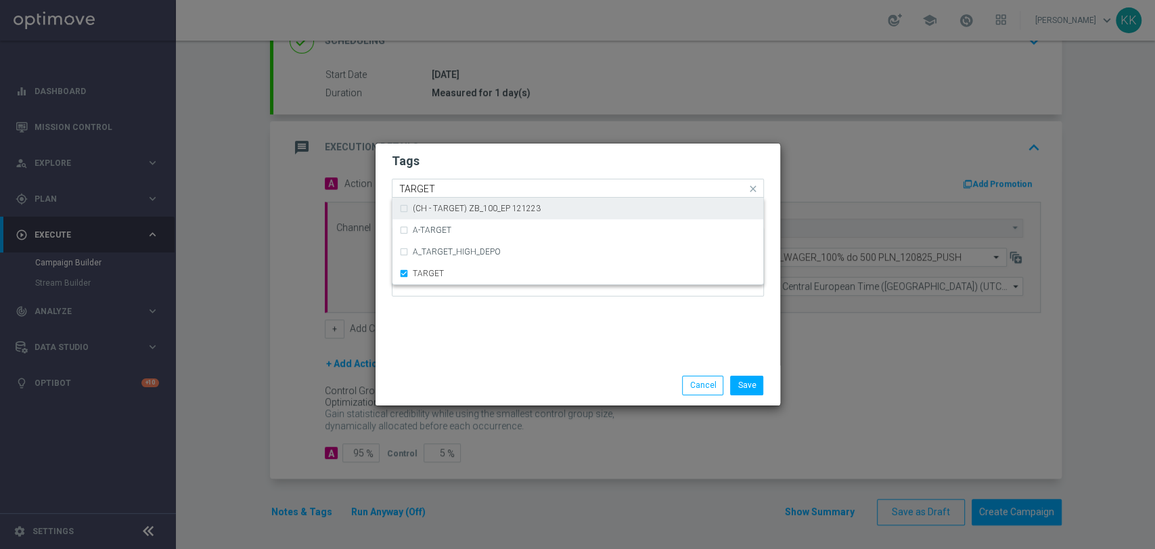
click at [502, 185] on input "TARGET" at bounding box center [572, 189] width 347 height 12
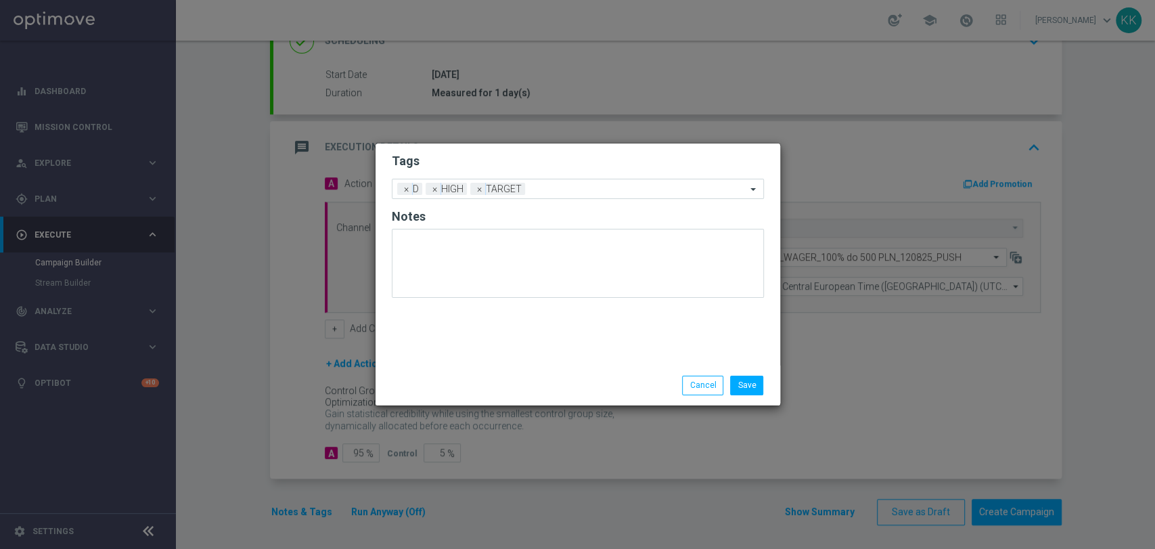
click at [502, 143] on div "Tags Add a new tag × D × HIGH × TARGET Notes Save Cancel" at bounding box center [578, 274] width 406 height 263
click at [555, 190] on input "text" at bounding box center [639, 190] width 216 height 12
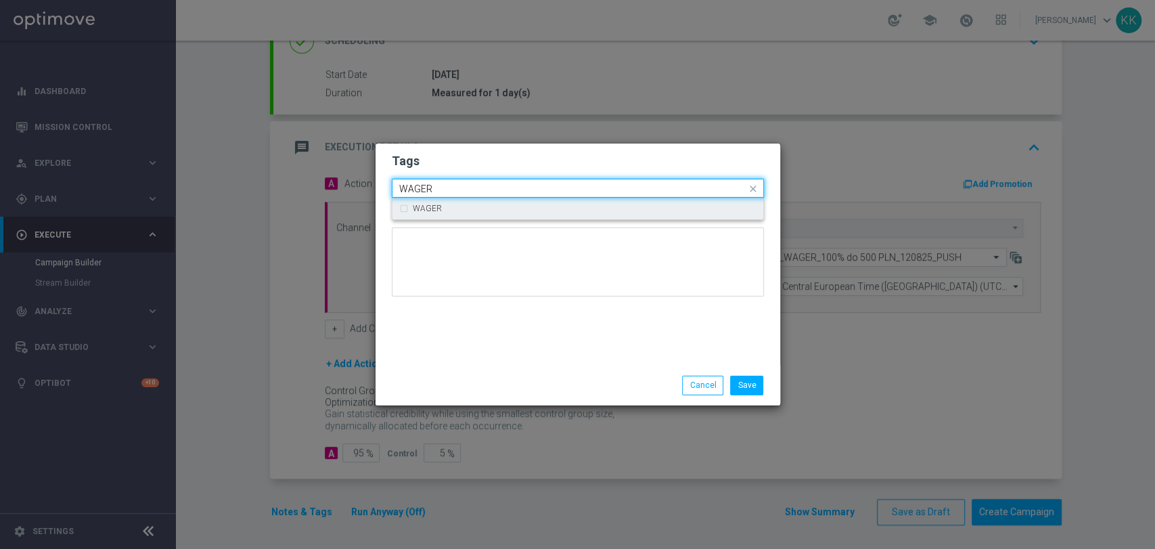
click at [516, 210] on div "WAGER" at bounding box center [585, 208] width 344 height 8
type input "WAGER"
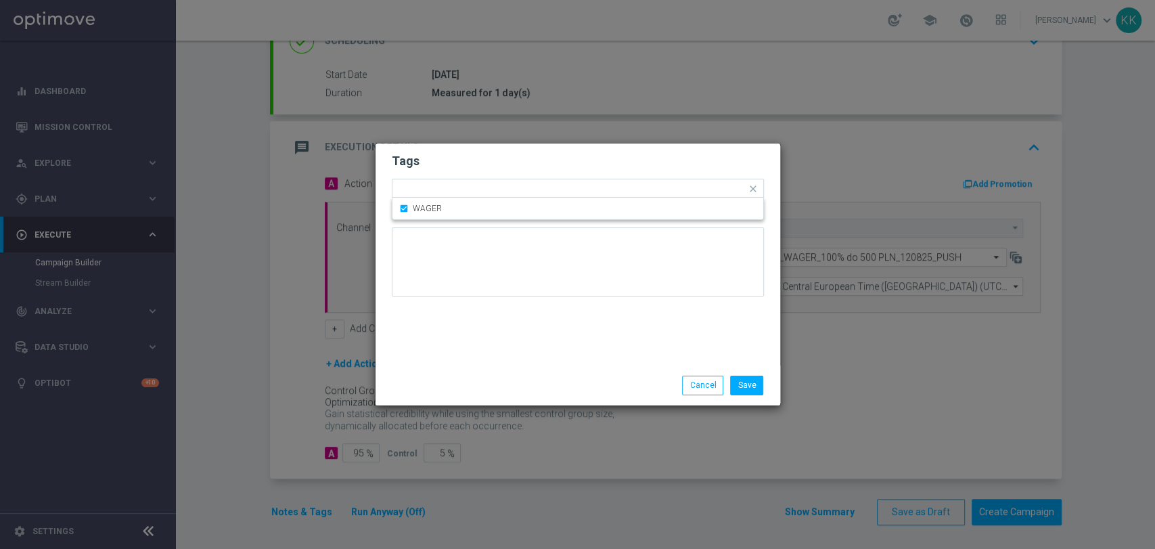
click at [562, 142] on modal-container "Tags Quick find × D × HIGH × TARGET × WAGER WAGER Notes Save Cancel" at bounding box center [577, 274] width 1155 height 549
click at [609, 175] on form "Tags Add a new tag × D × HIGH × TARGET × WAGER Notes" at bounding box center [578, 229] width 372 height 158
click at [625, 185] on input "text" at bounding box center [666, 190] width 160 height 12
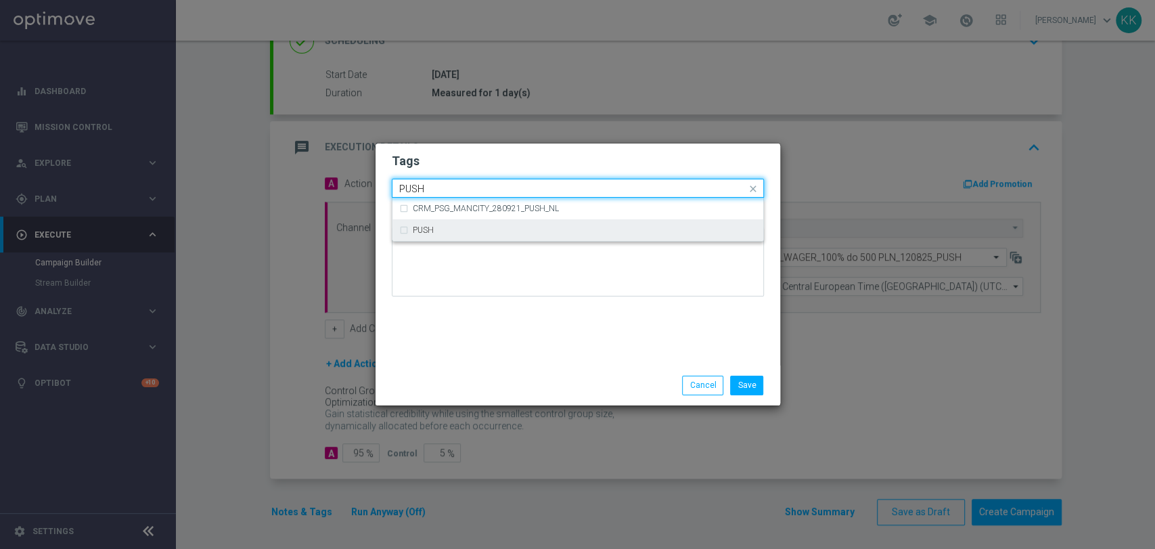
click at [633, 237] on div "PUSH" at bounding box center [577, 230] width 357 height 22
type input "PUSH"
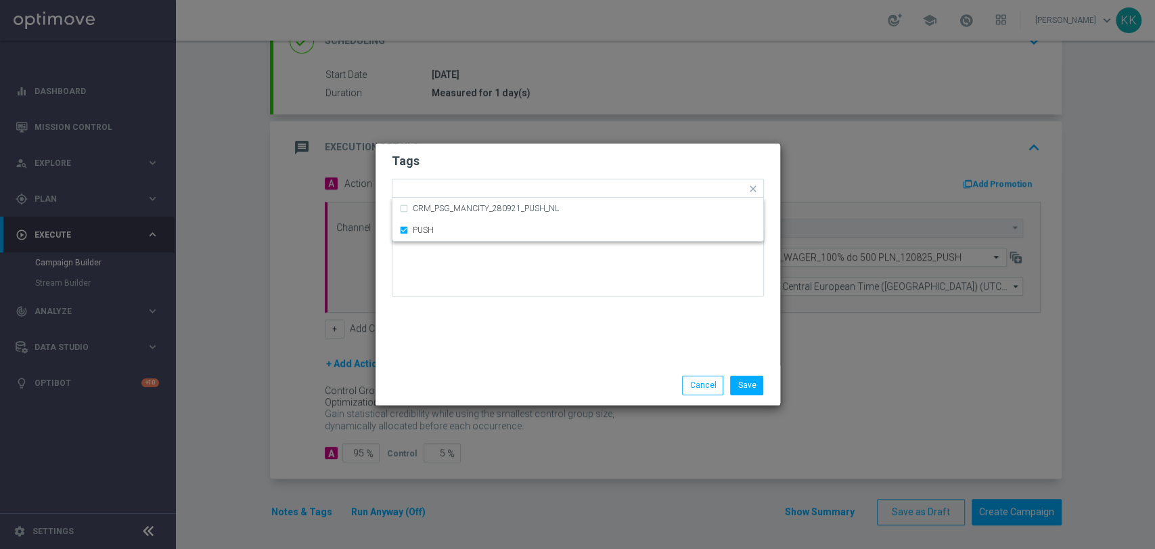
drag, startPoint x: 645, startPoint y: 315, endPoint x: 655, endPoint y: 323, distance: 12.6
click at [644, 315] on div "Tags Quick find × D × HIGH × TARGET × WAGER × PUSH CRM_PSG_MANCITY_280921_PUSH_…" at bounding box center [578, 254] width 405 height 222
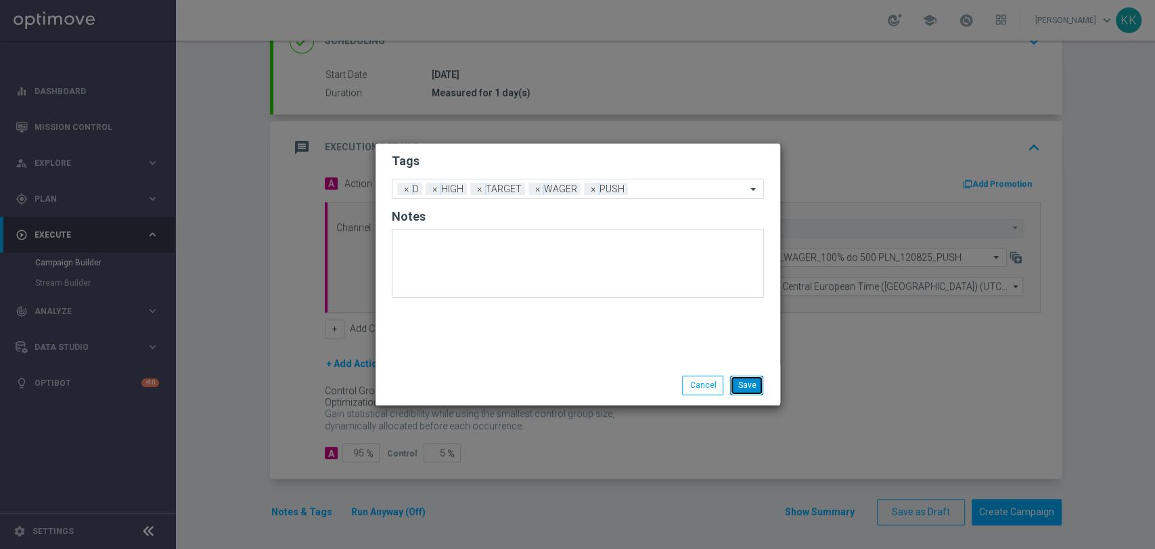
click at [751, 381] on button "Save" at bounding box center [746, 385] width 33 height 19
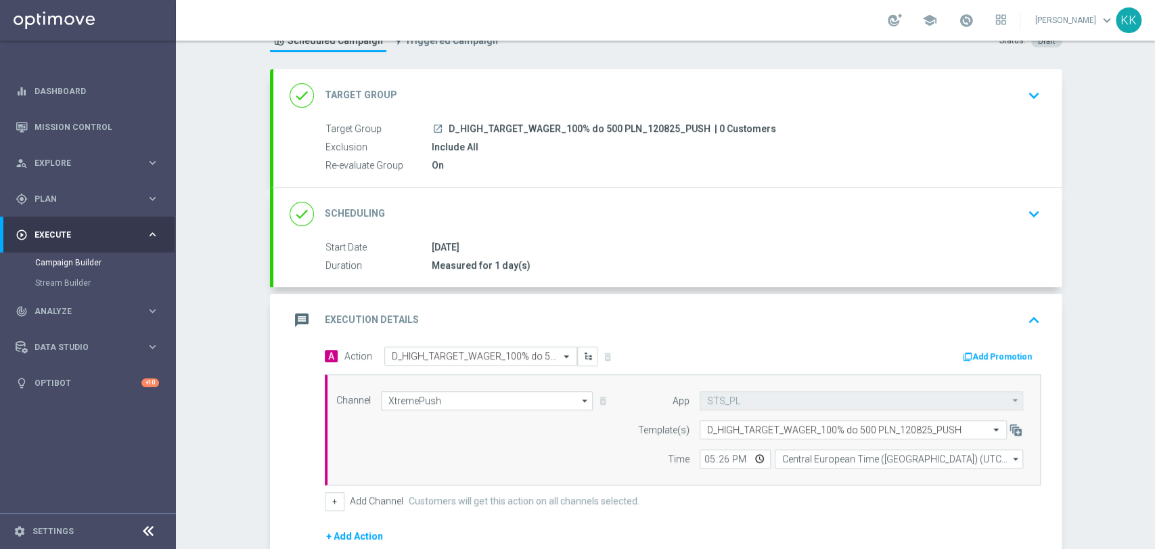
scroll to position [0, 0]
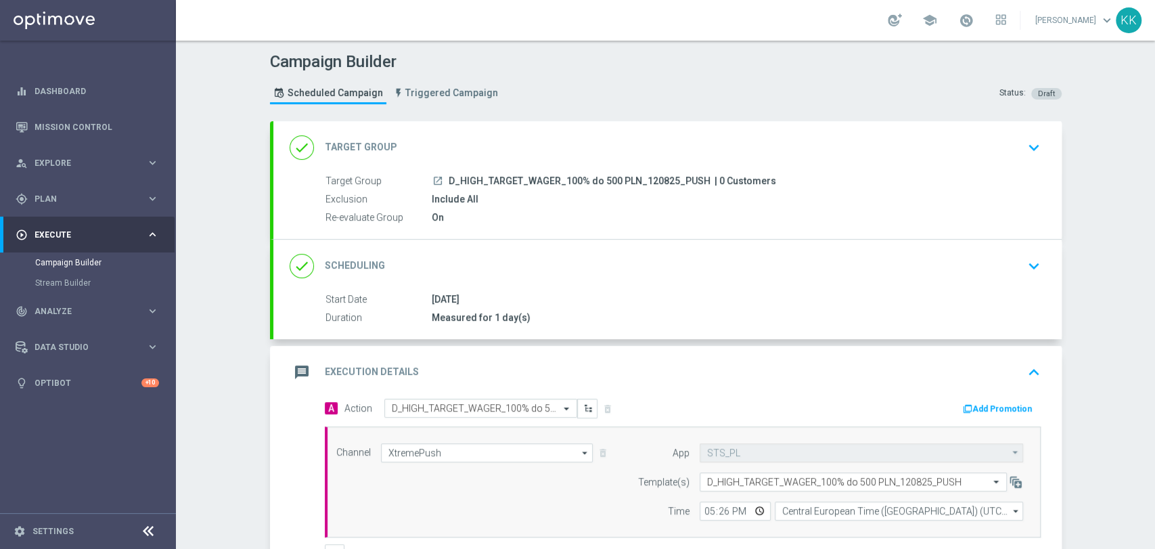
click at [1014, 116] on header "Campaign Builder Scheduled Campaign Triggered Campaign Status: Draft" at bounding box center [665, 81] width 979 height 81
click at [1003, 166] on div "done Target Group keyboard_arrow_down" at bounding box center [667, 147] width 788 height 53
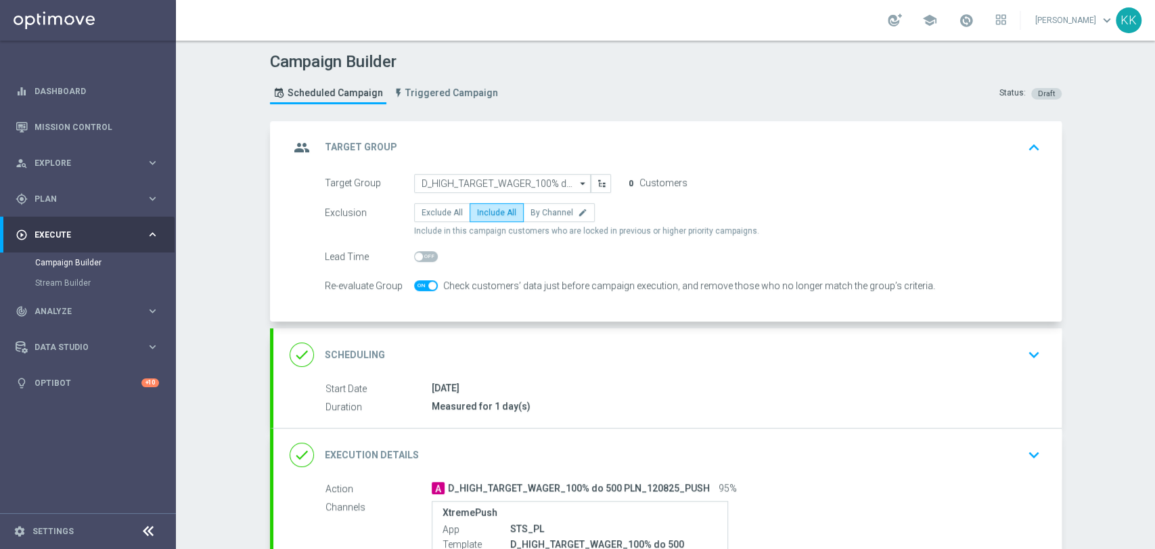
click at [690, 389] on div "[DATE]" at bounding box center [734, 388] width 604 height 14
click at [908, 342] on div "done Scheduling keyboard_arrow_down" at bounding box center [668, 355] width 756 height 26
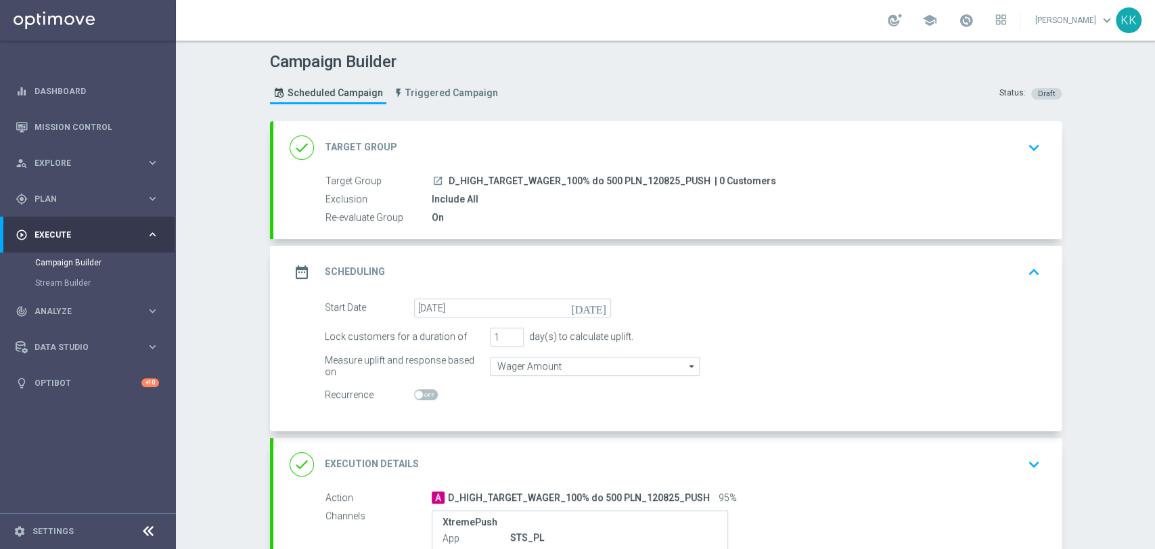
click at [845, 425] on div "Start Date [DATE] [DATE] Lock customers for a duration of 1 day(s) to calculate…" at bounding box center [667, 364] width 788 height 133
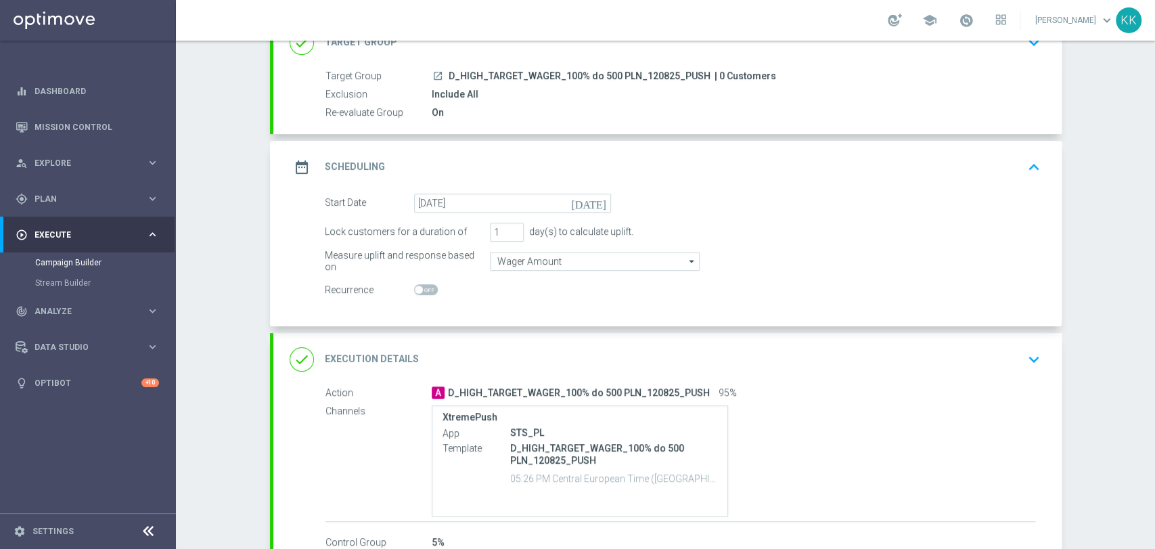
scroll to position [150, 0]
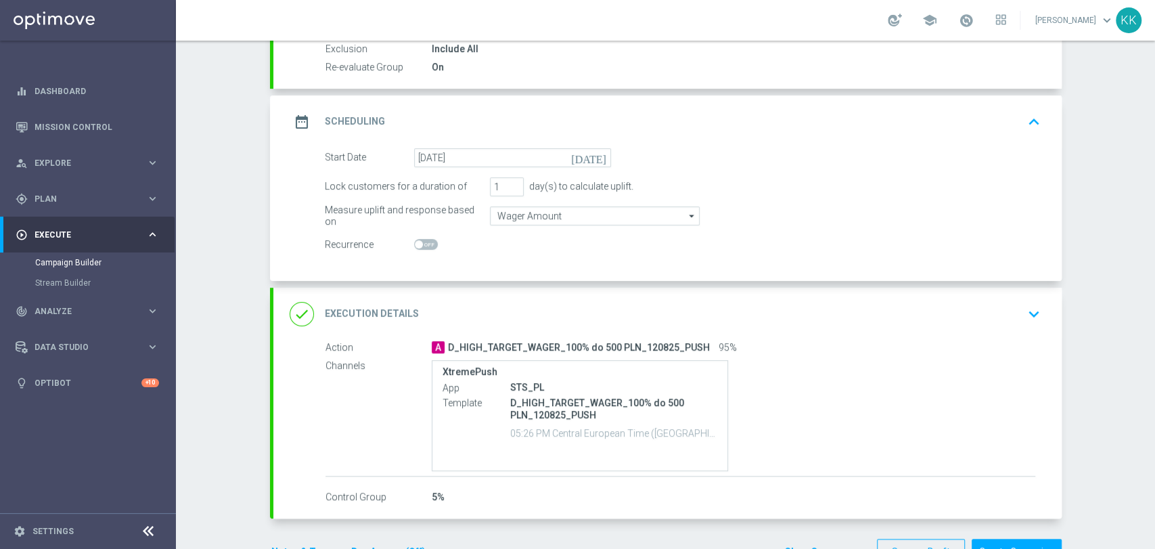
click at [1056, 332] on section "done Target Group keyboard_arrow_down Target Group launch D_HIGH_TARGET_WAGER_1…" at bounding box center [666, 275] width 812 height 608
click at [1047, 312] on div "done Execution Details keyboard_arrow_down" at bounding box center [667, 314] width 788 height 53
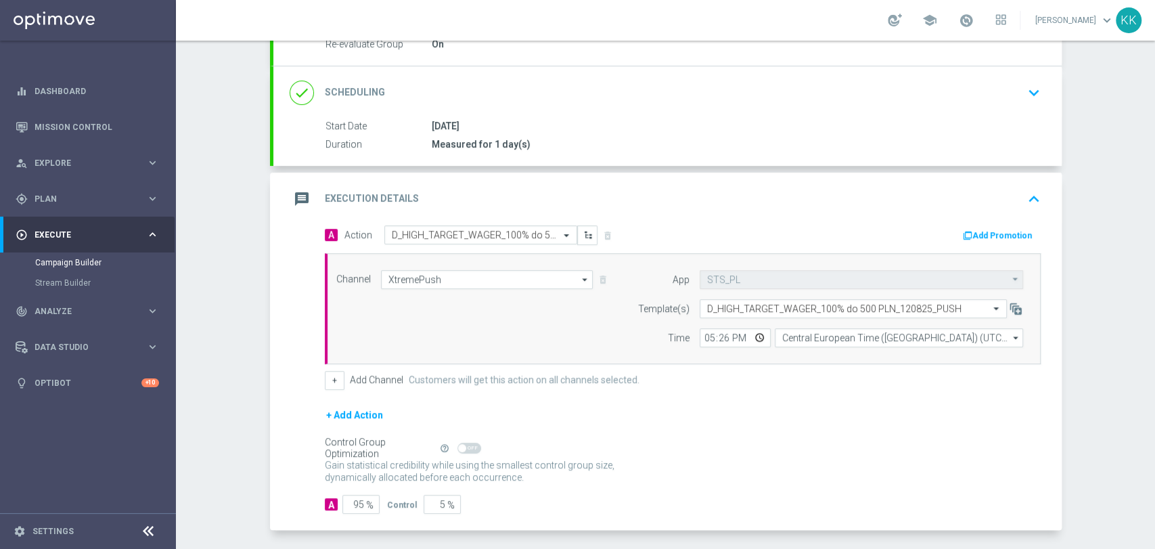
scroll to position [226, 0]
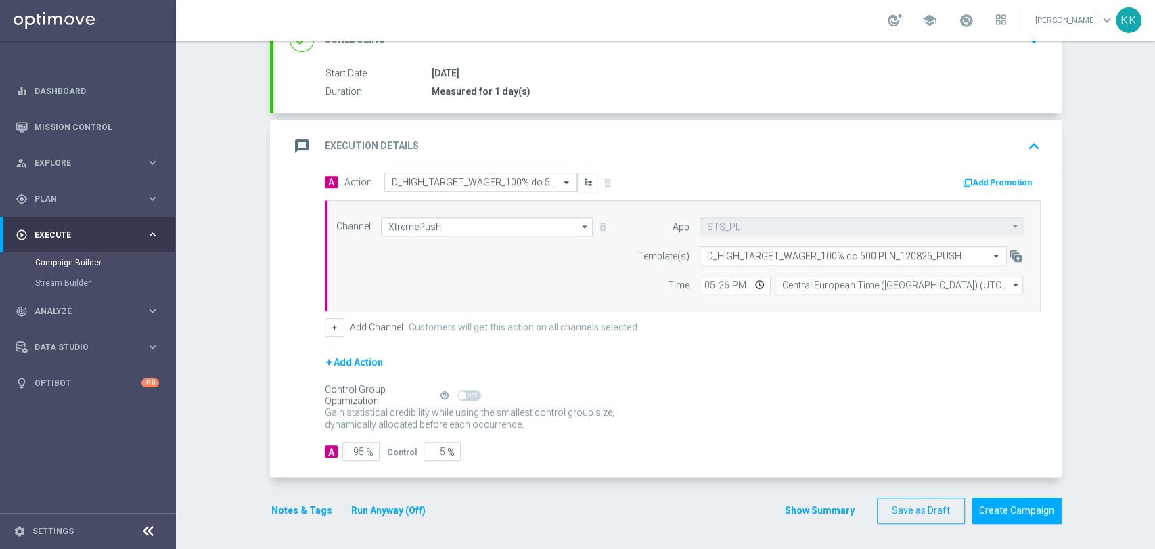
click at [304, 508] on button "Notes & Tags" at bounding box center [302, 510] width 64 height 17
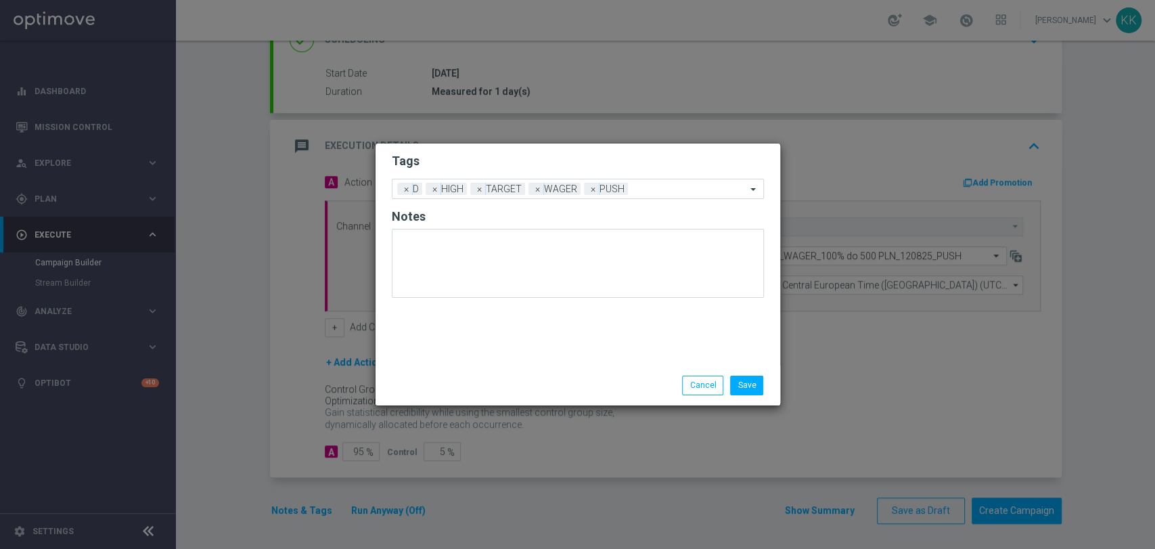
click at [765, 388] on li "Save" at bounding box center [747, 385] width 40 height 19
click at [753, 388] on button "Save" at bounding box center [746, 385] width 33 height 19
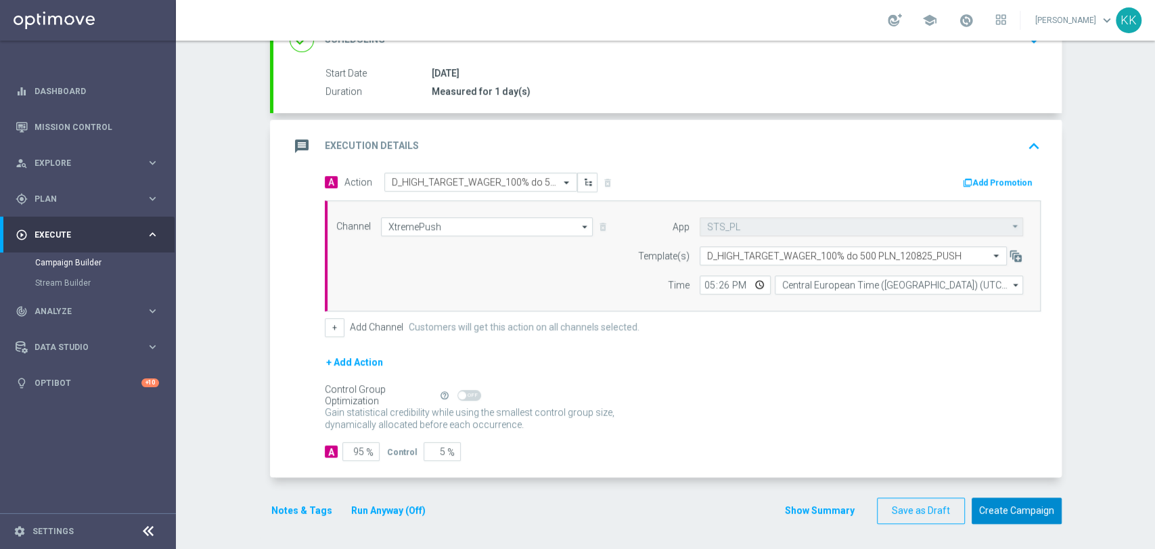
click at [996, 502] on button "Create Campaign" at bounding box center [1017, 510] width 90 height 26
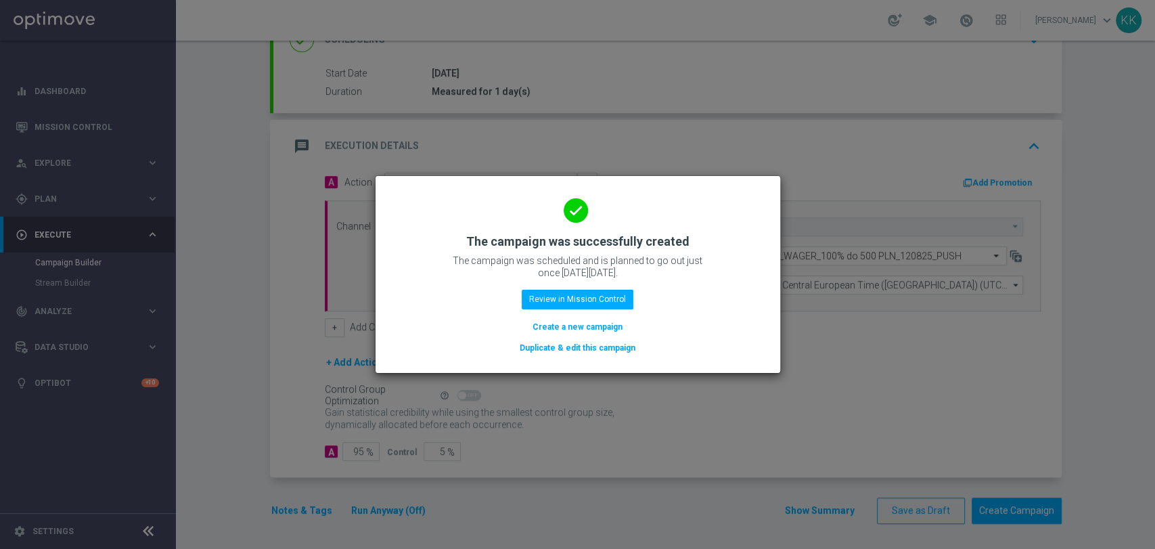
click at [576, 331] on button "Create a new campaign" at bounding box center [577, 326] width 93 height 15
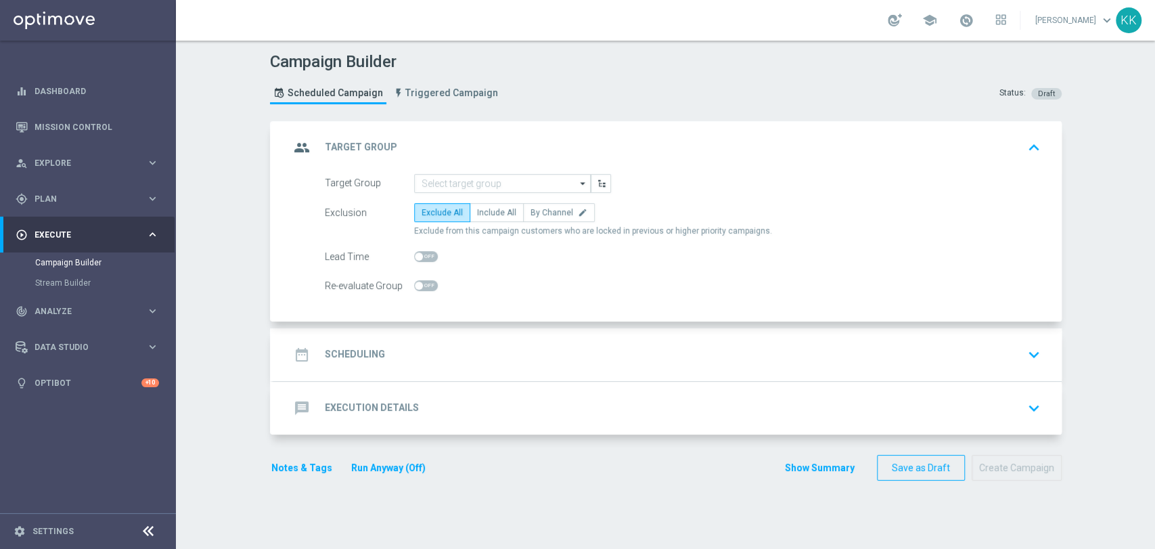
scroll to position [0, 0]
